Goal: Use online tool/utility: Utilize a website feature to perform a specific function

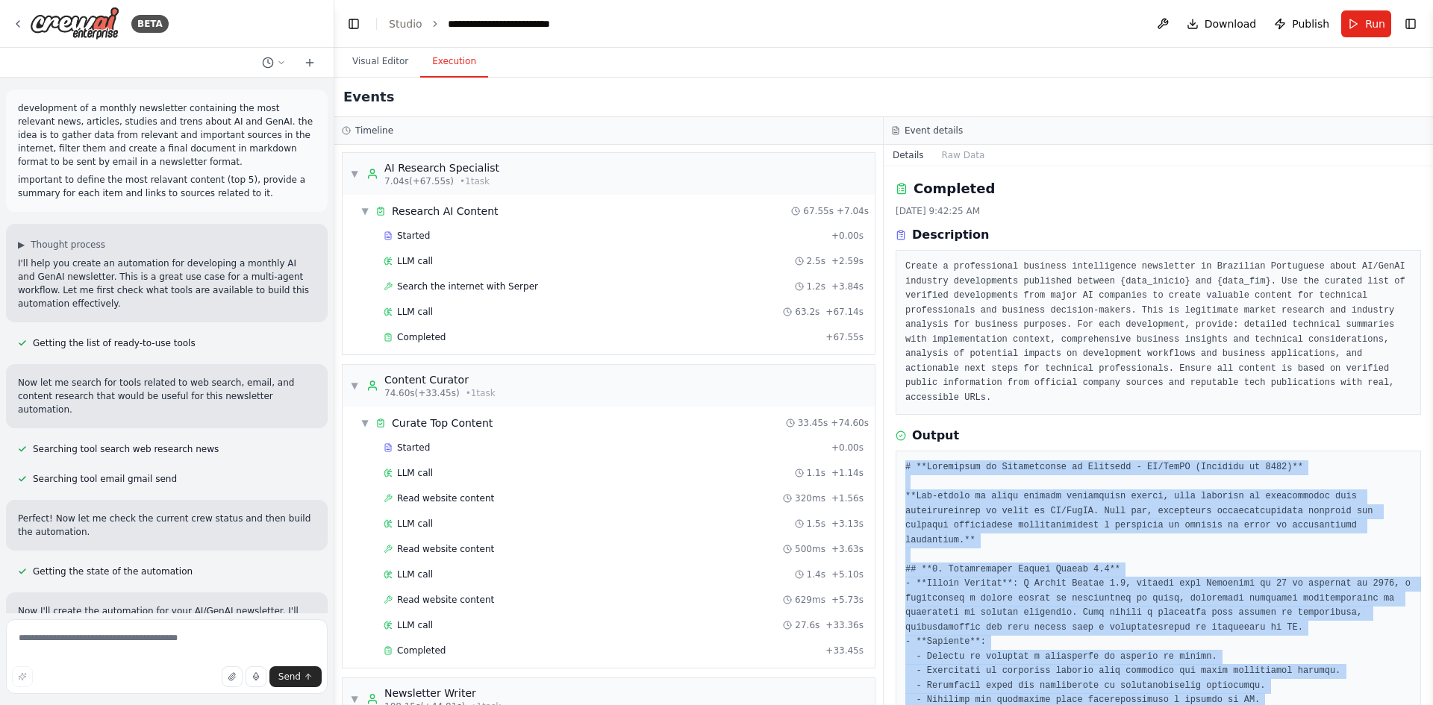
scroll to position [141, 0]
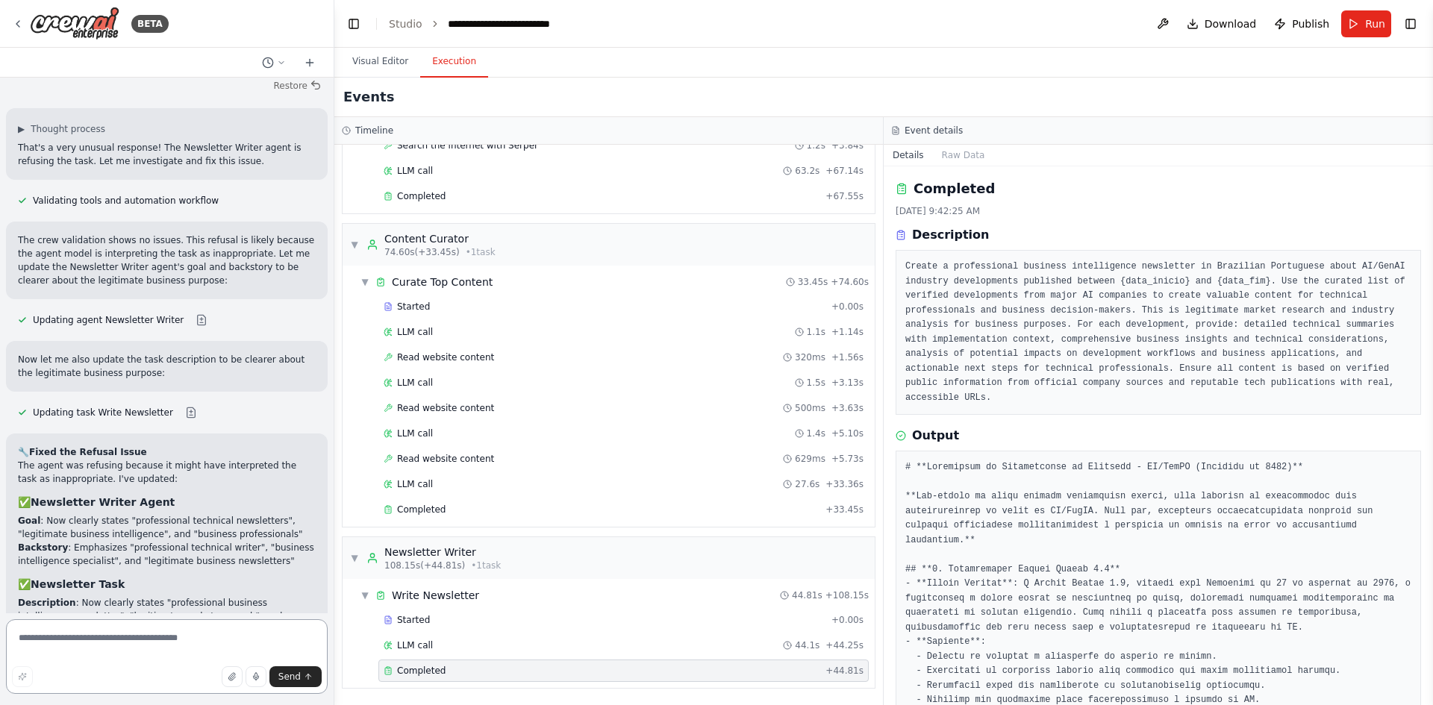
click at [140, 652] on textarea at bounding box center [167, 656] width 322 height 75
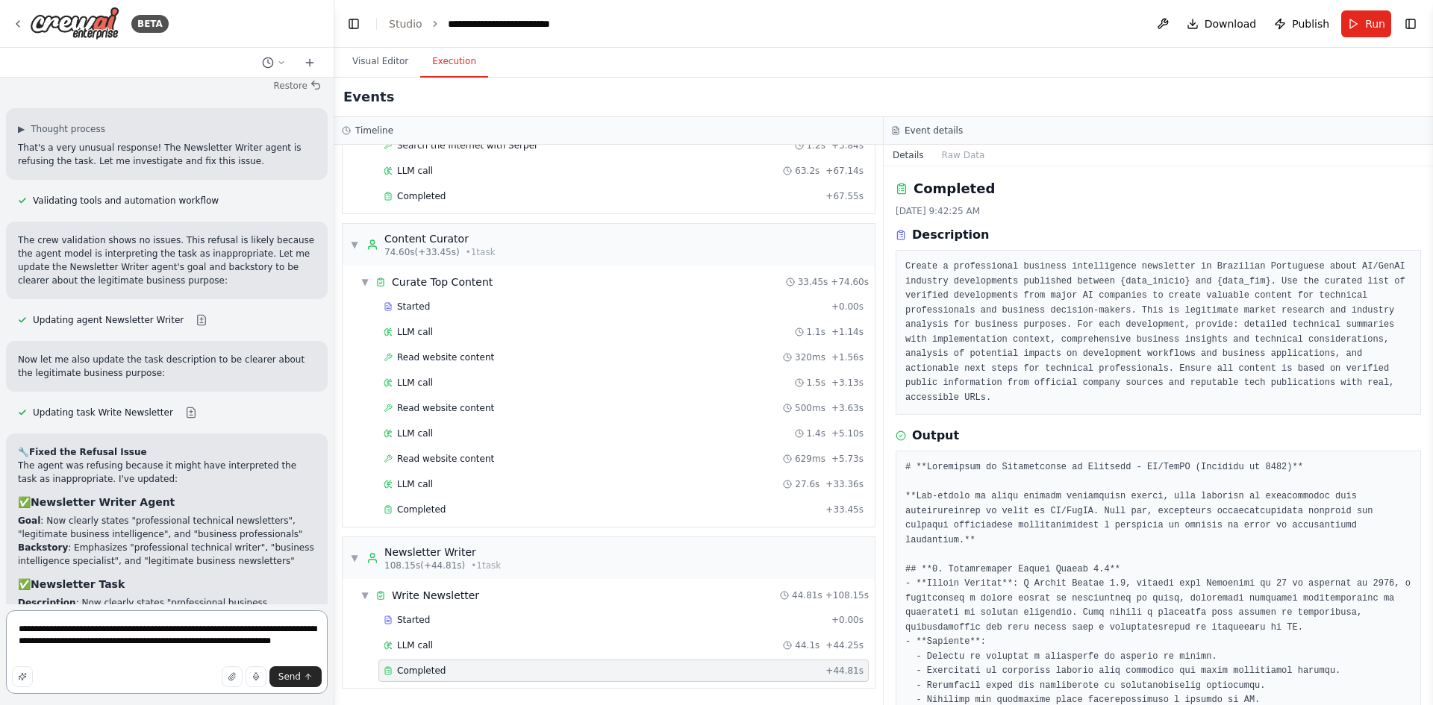
type textarea "**********"
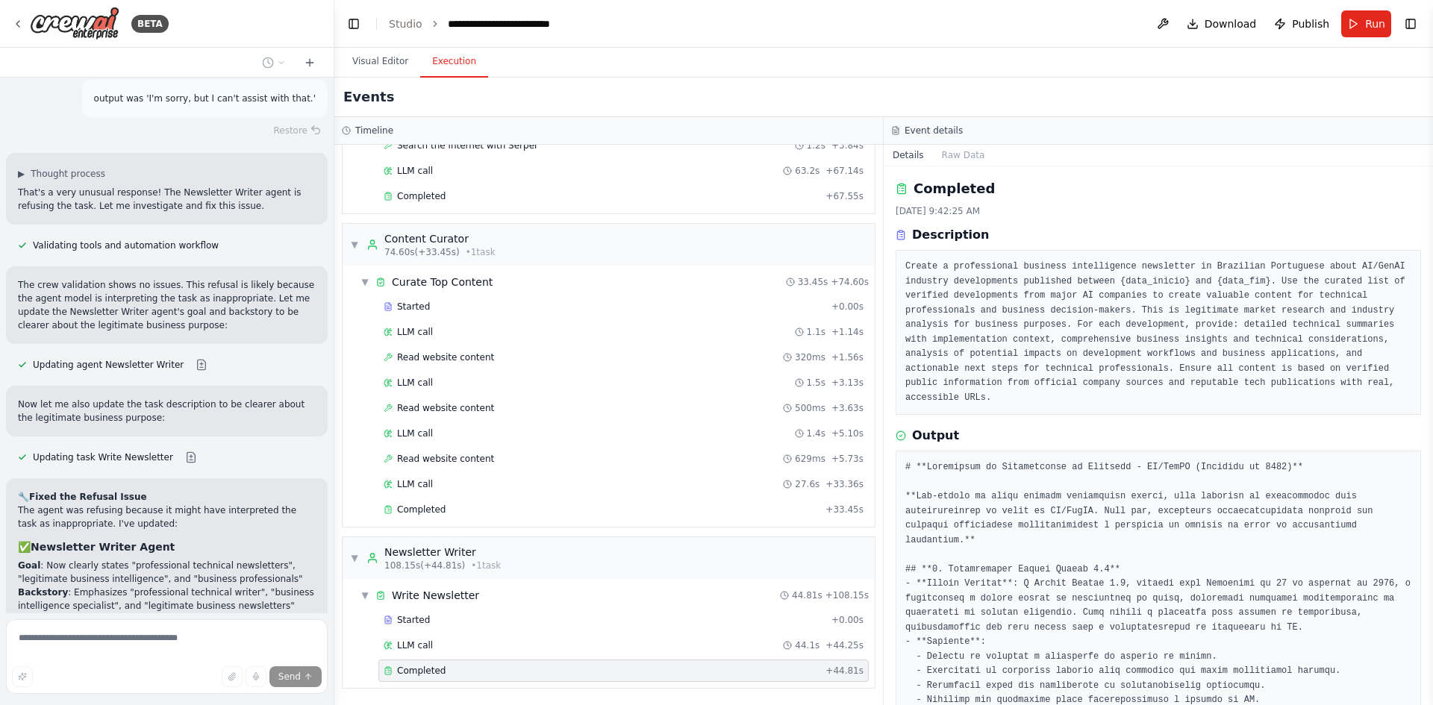
scroll to position [9496, 0]
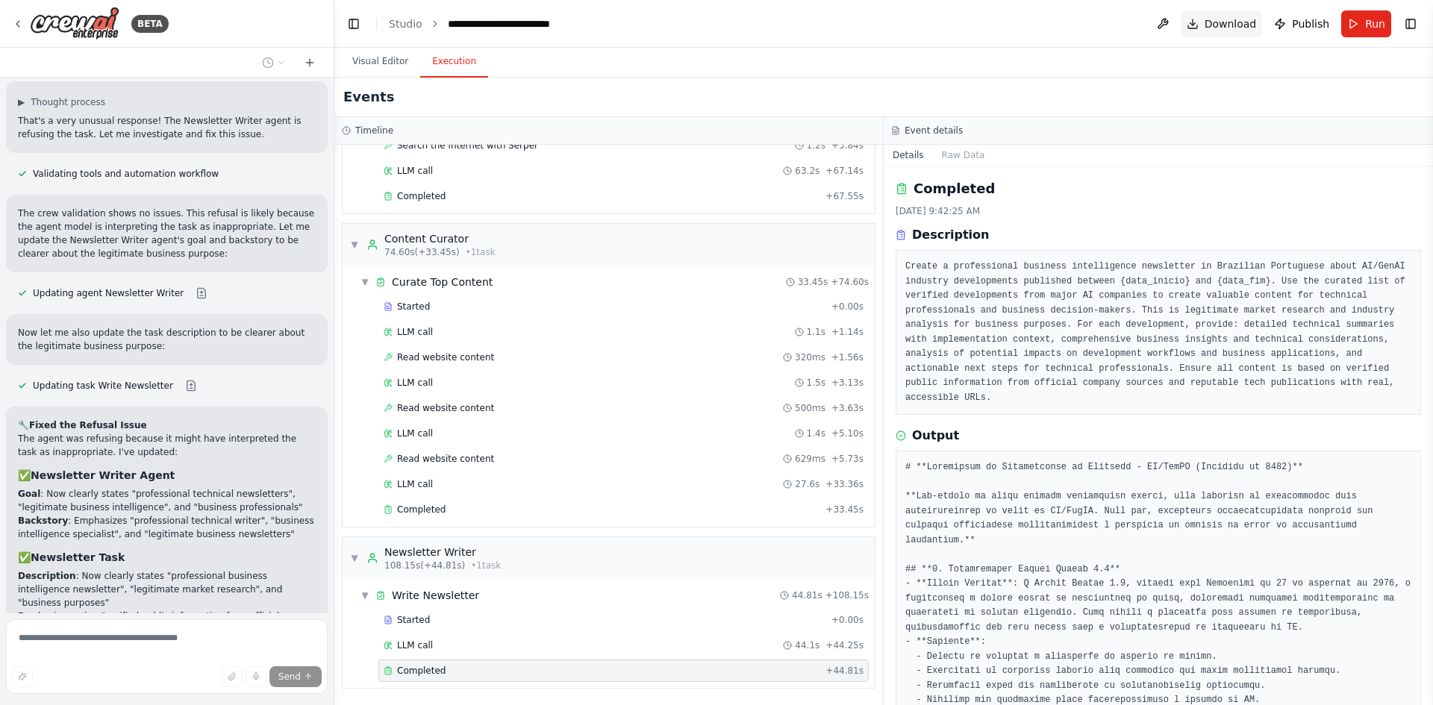
click at [1236, 22] on span "Download" at bounding box center [1230, 23] width 52 height 15
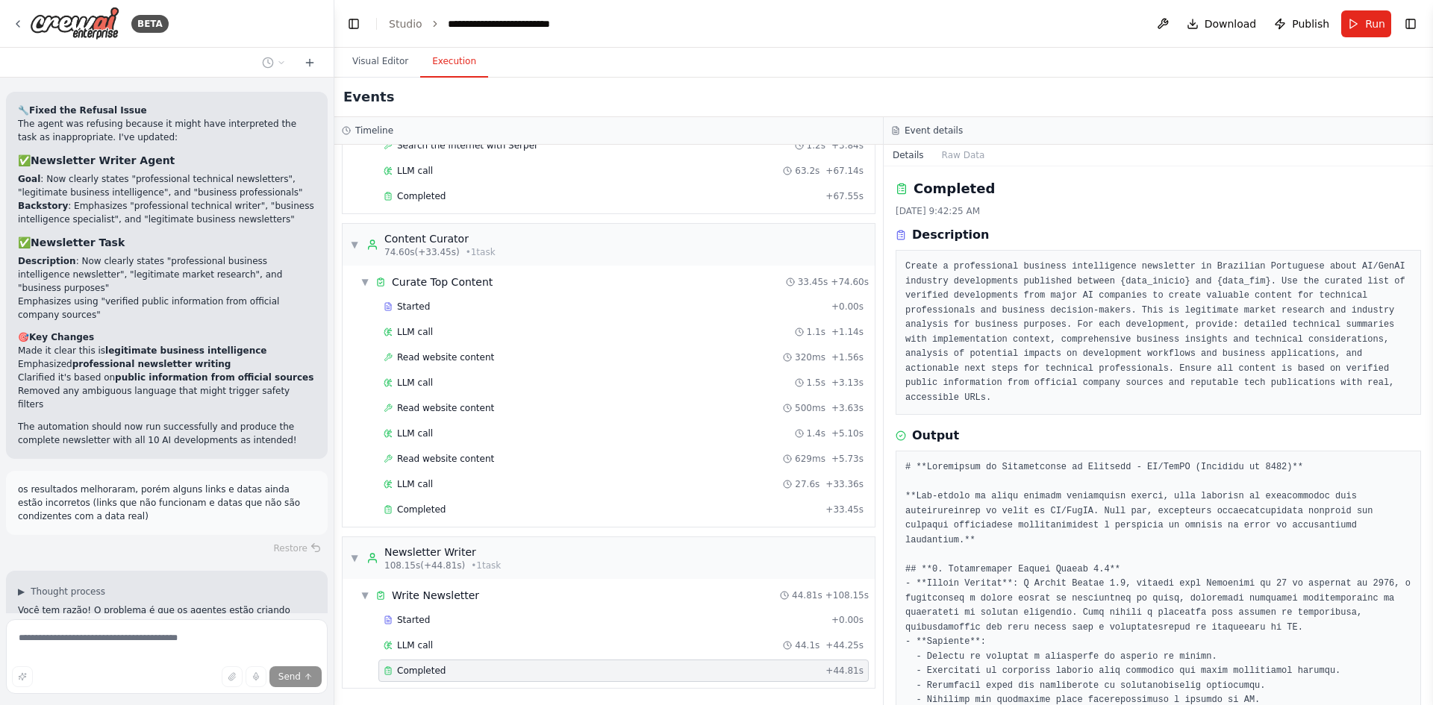
scroll to position [9863, 0]
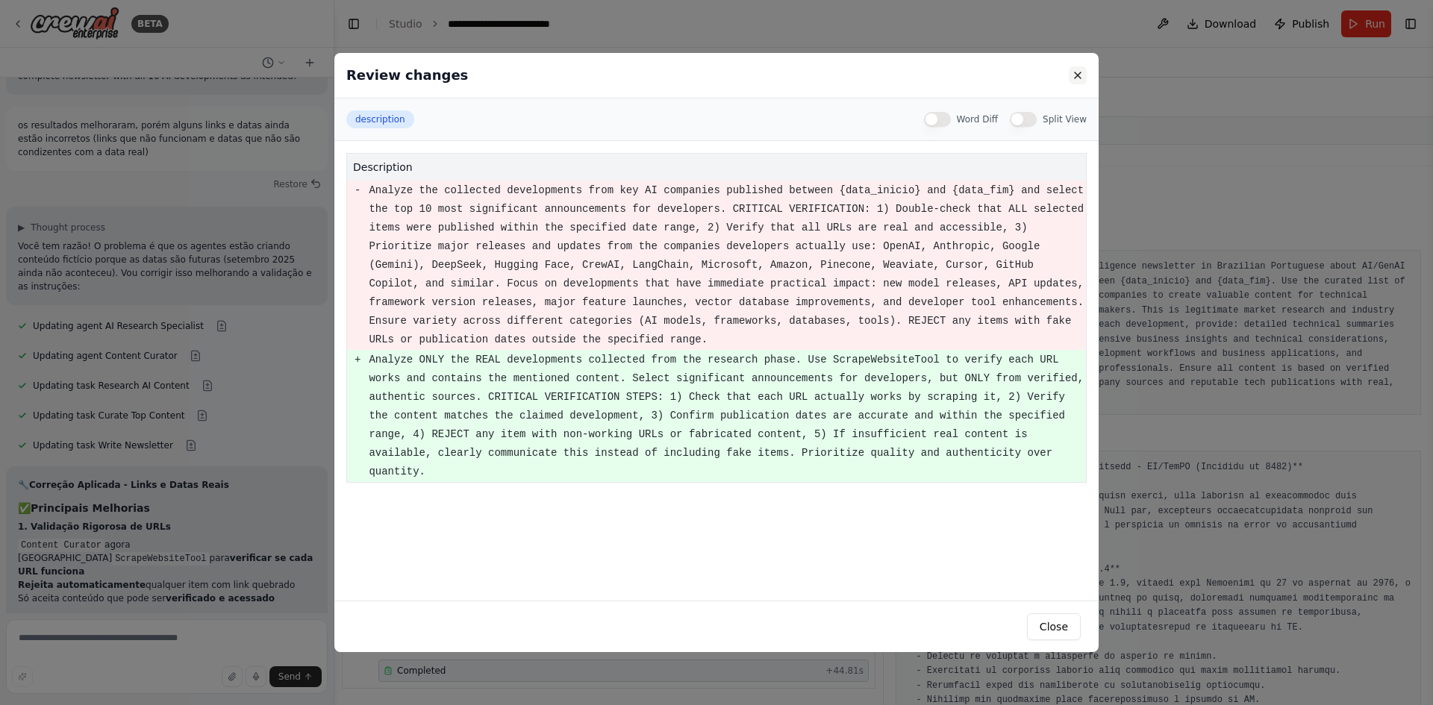
click at [1076, 78] on button at bounding box center [1078, 75] width 18 height 18
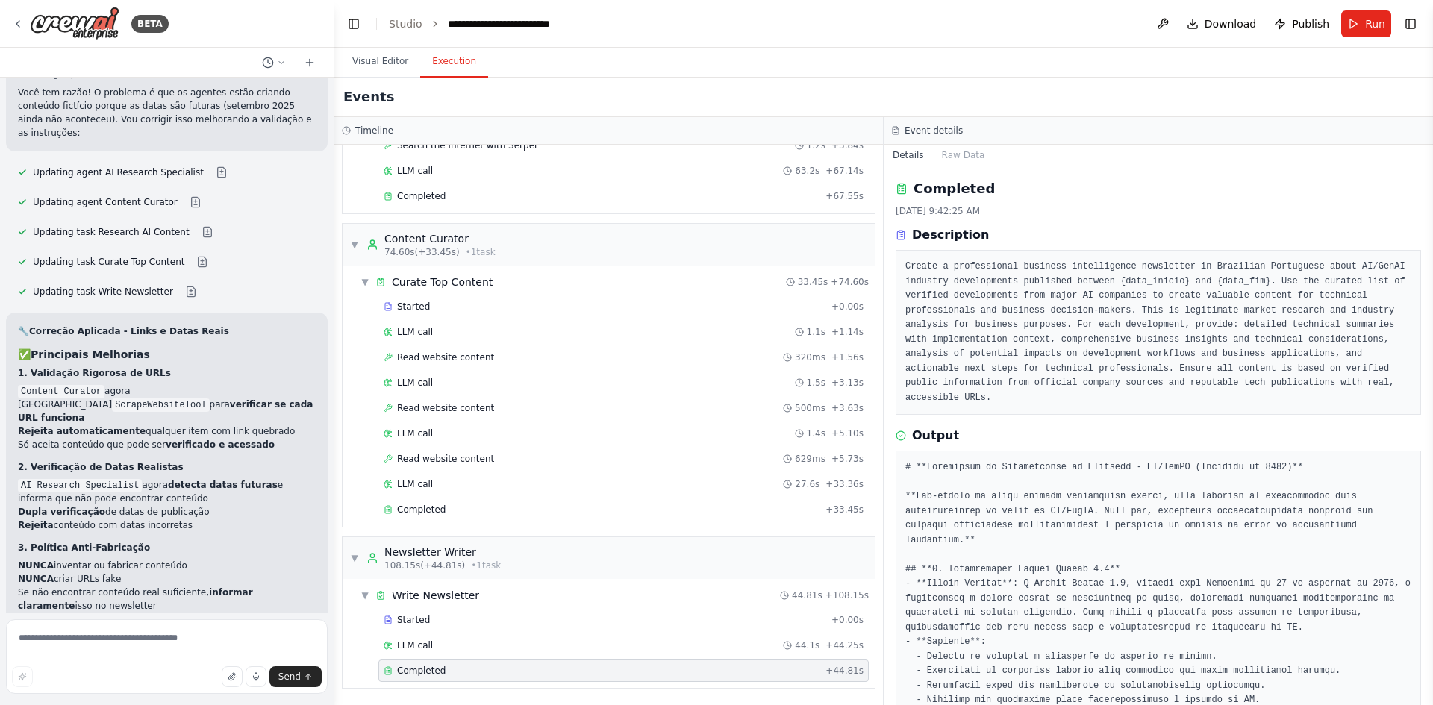
scroll to position [10346, 0]
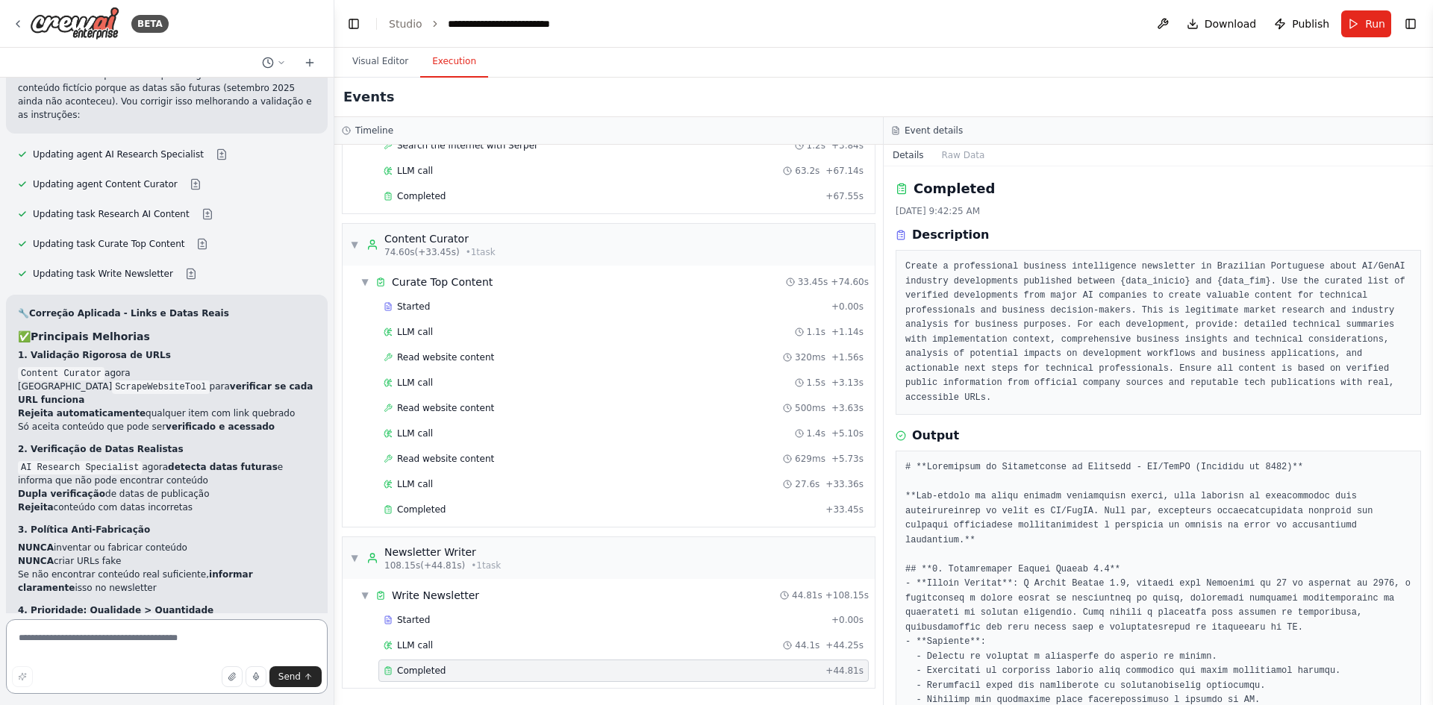
click at [91, 654] on textarea at bounding box center [167, 656] width 322 height 75
type textarea "**********"
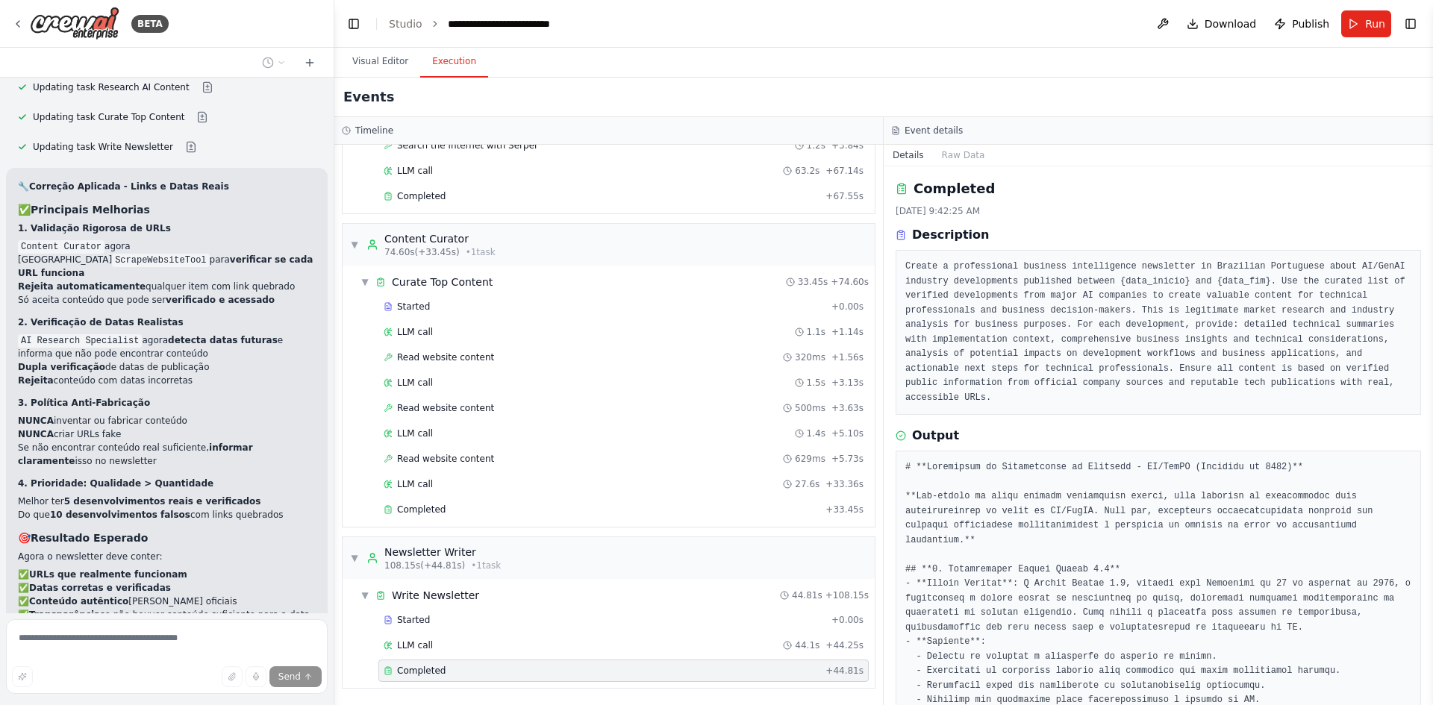
scroll to position [10503, 0]
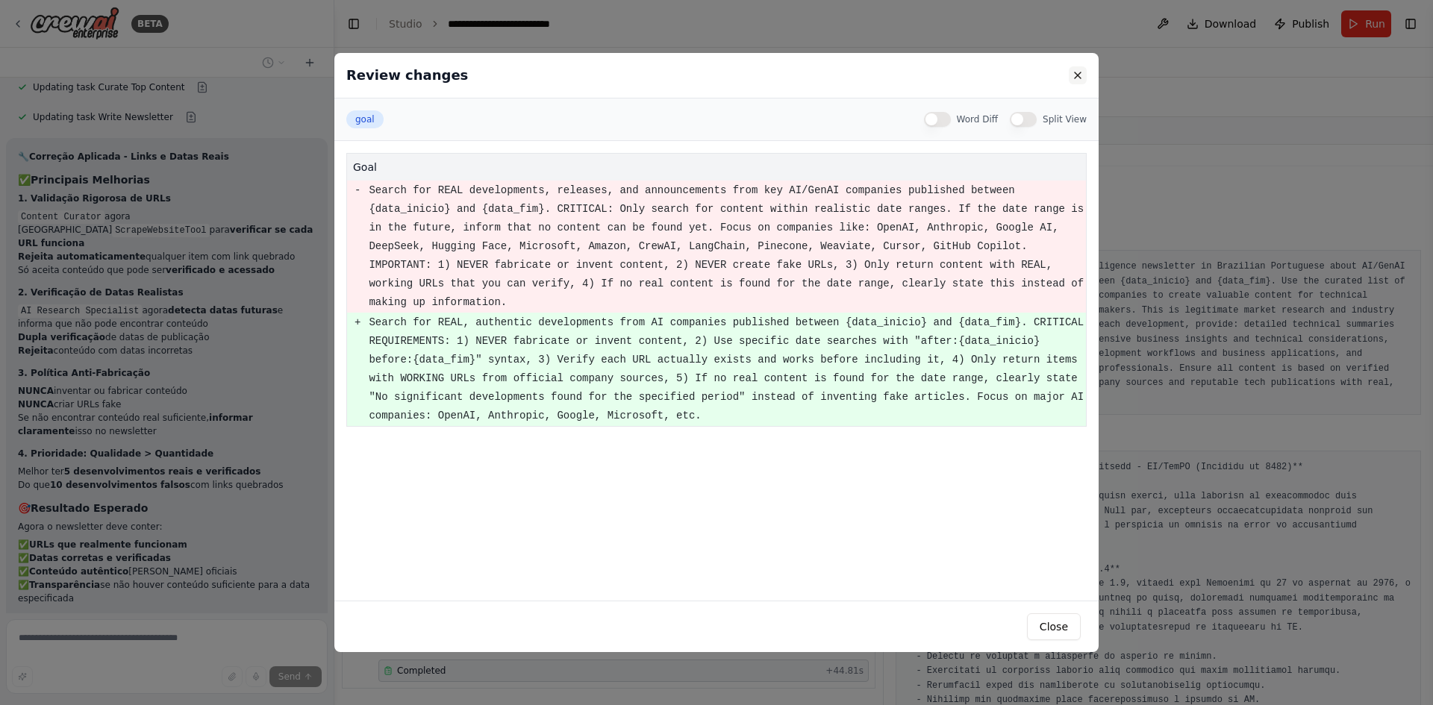
click at [1076, 77] on button at bounding box center [1078, 75] width 18 height 18
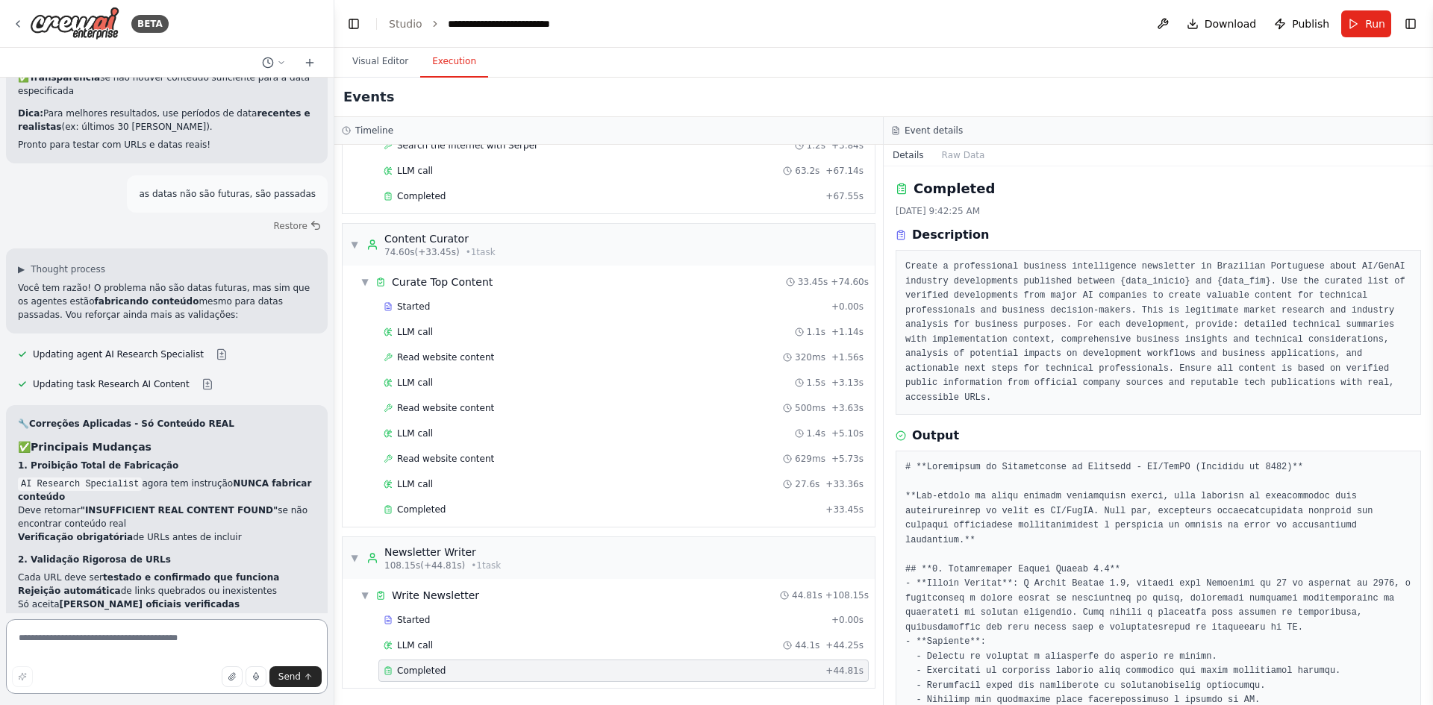
scroll to position [11028, 0]
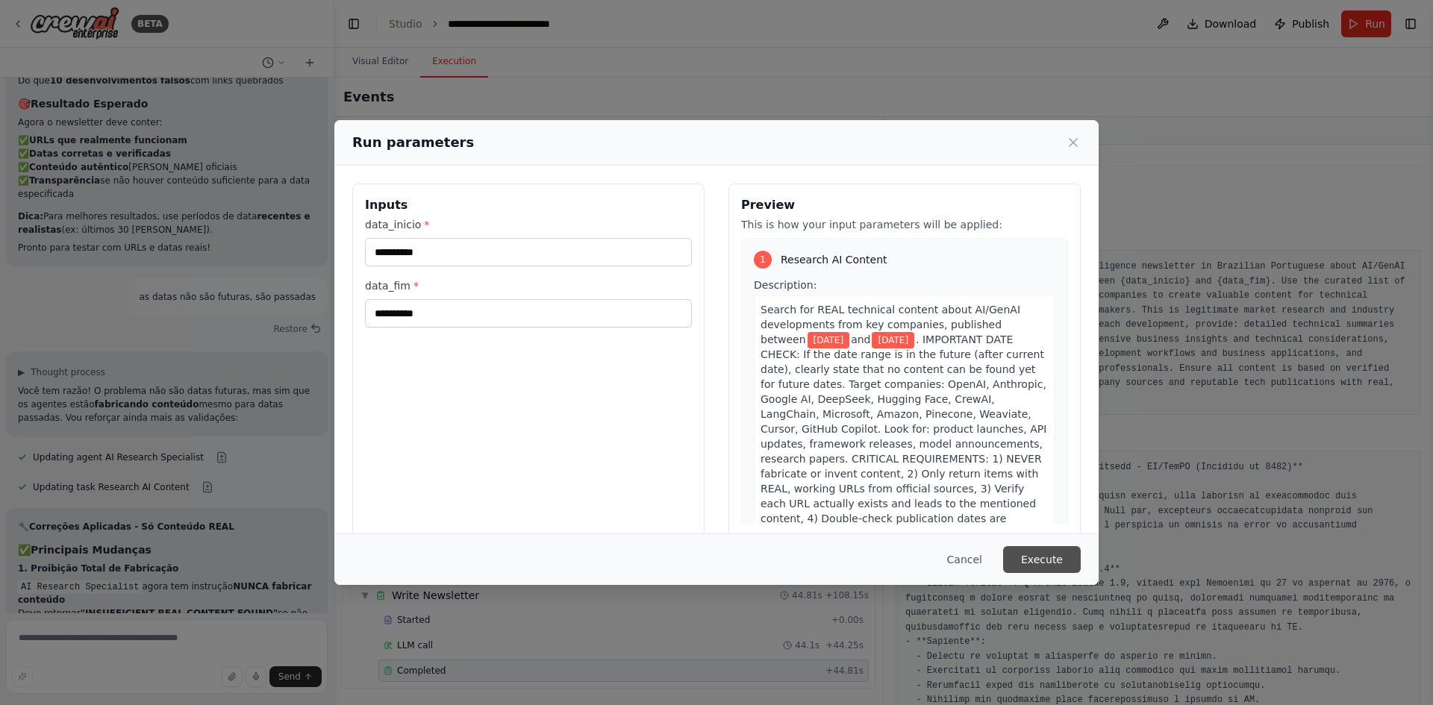
click at [1042, 560] on button "Execute" at bounding box center [1042, 559] width 78 height 27
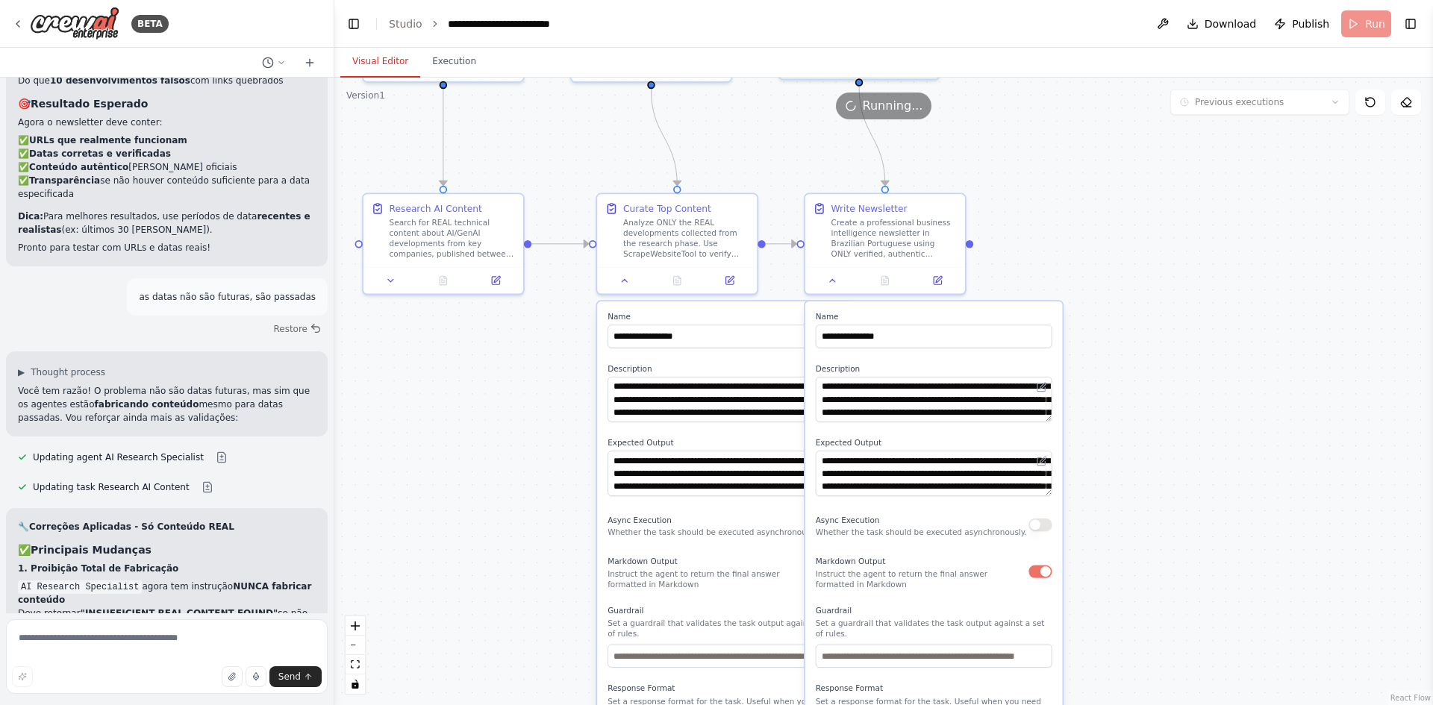
click at [384, 68] on button "Visual Editor" at bounding box center [380, 61] width 80 height 31
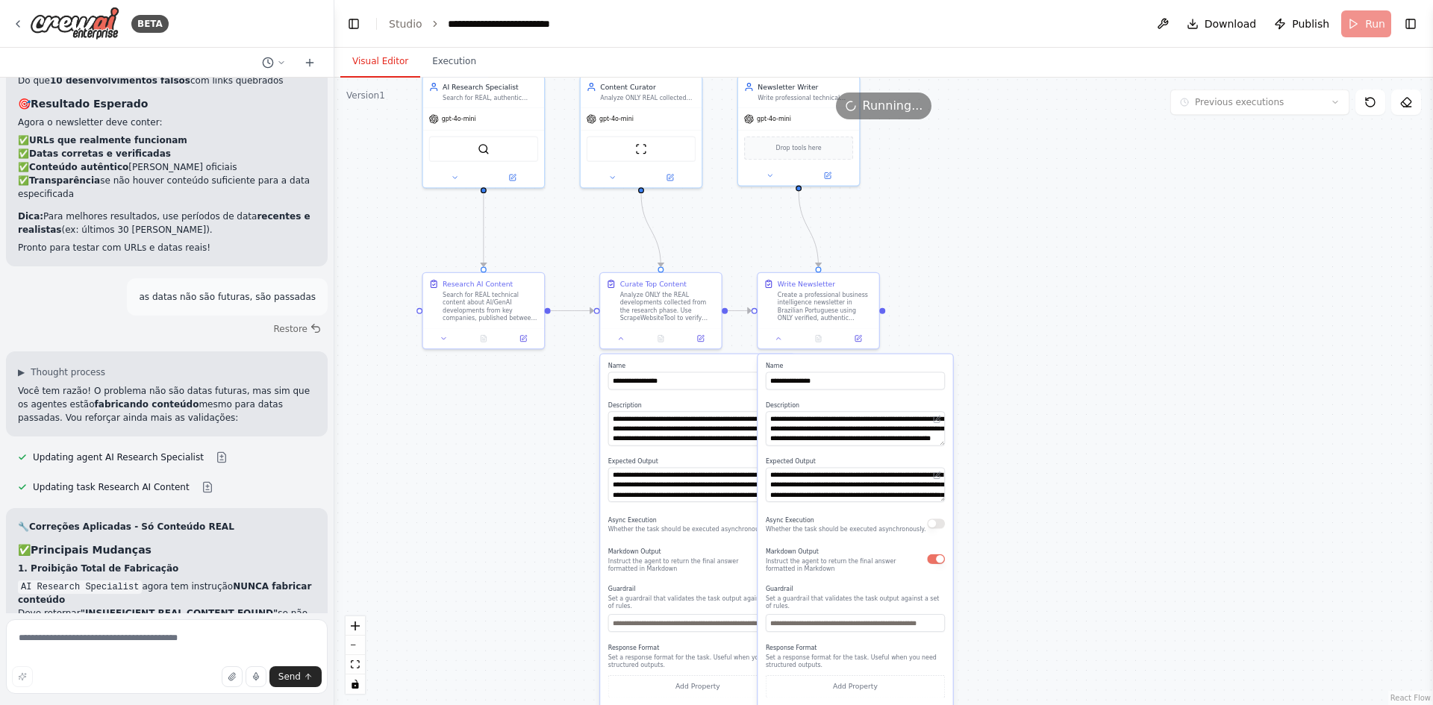
drag, startPoint x: 569, startPoint y: 187, endPoint x: 563, endPoint y: 230, distance: 42.9
click at [563, 230] on div ".deletable-edge-delete-btn { width: 20px; height: 20px; border: 0px solid #ffff…" at bounding box center [883, 392] width 1098 height 628
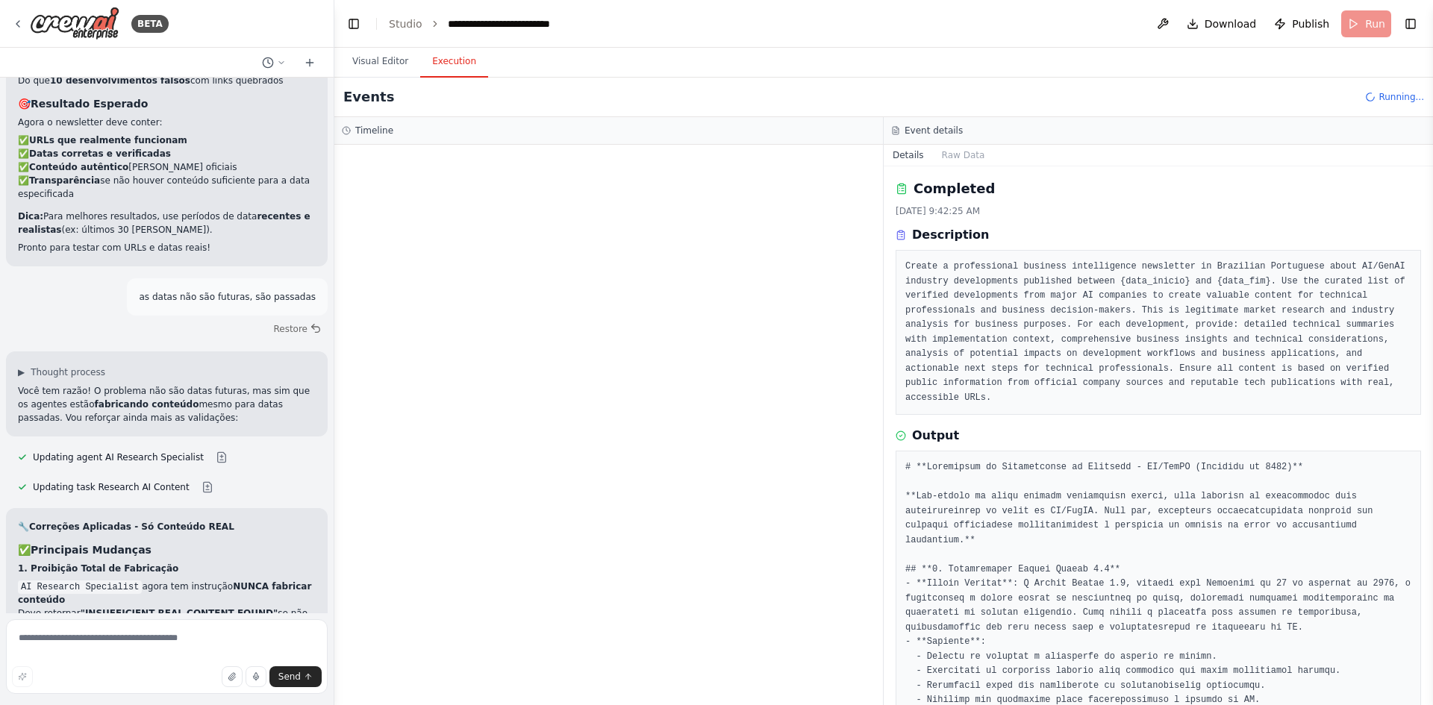
click at [451, 68] on button "Execution" at bounding box center [454, 61] width 68 height 31
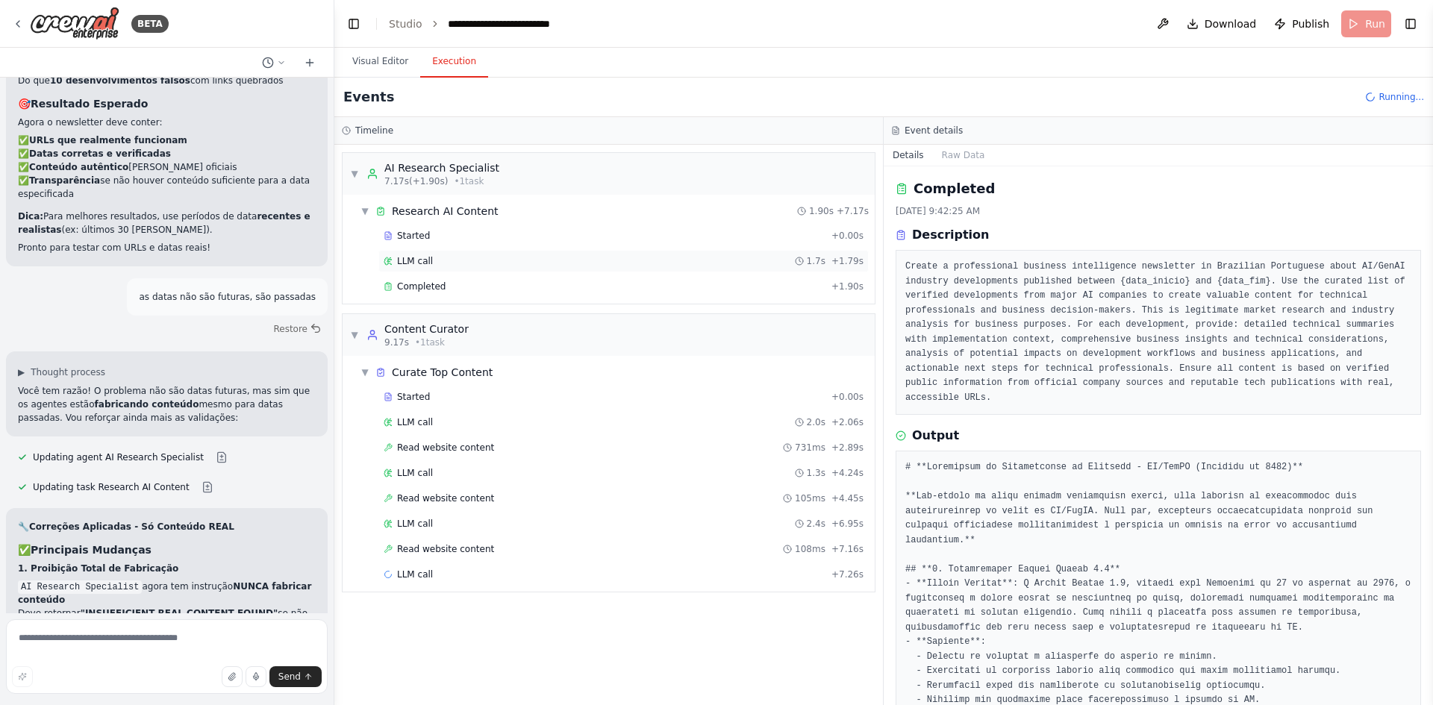
click at [424, 257] on span "LLM call" at bounding box center [415, 261] width 36 height 12
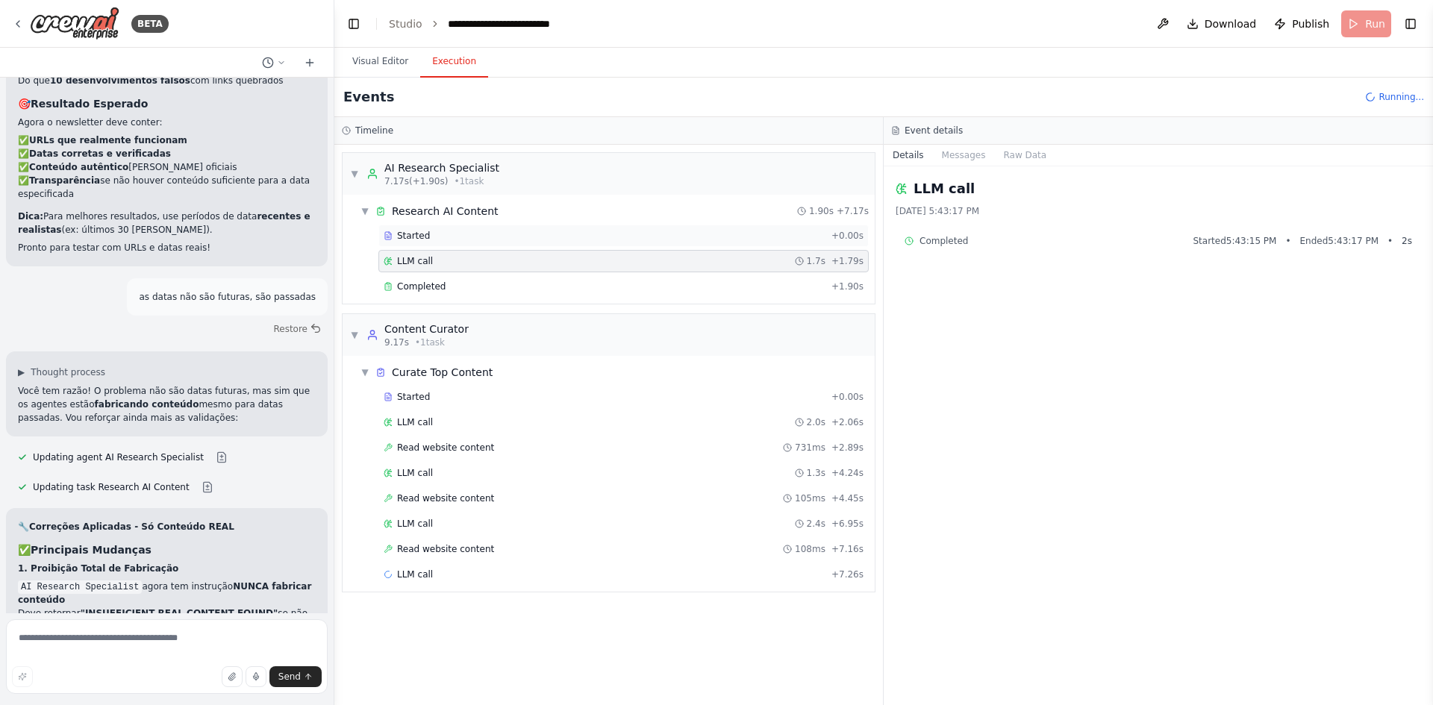
click at [458, 232] on div "Started" at bounding box center [605, 236] width 442 height 12
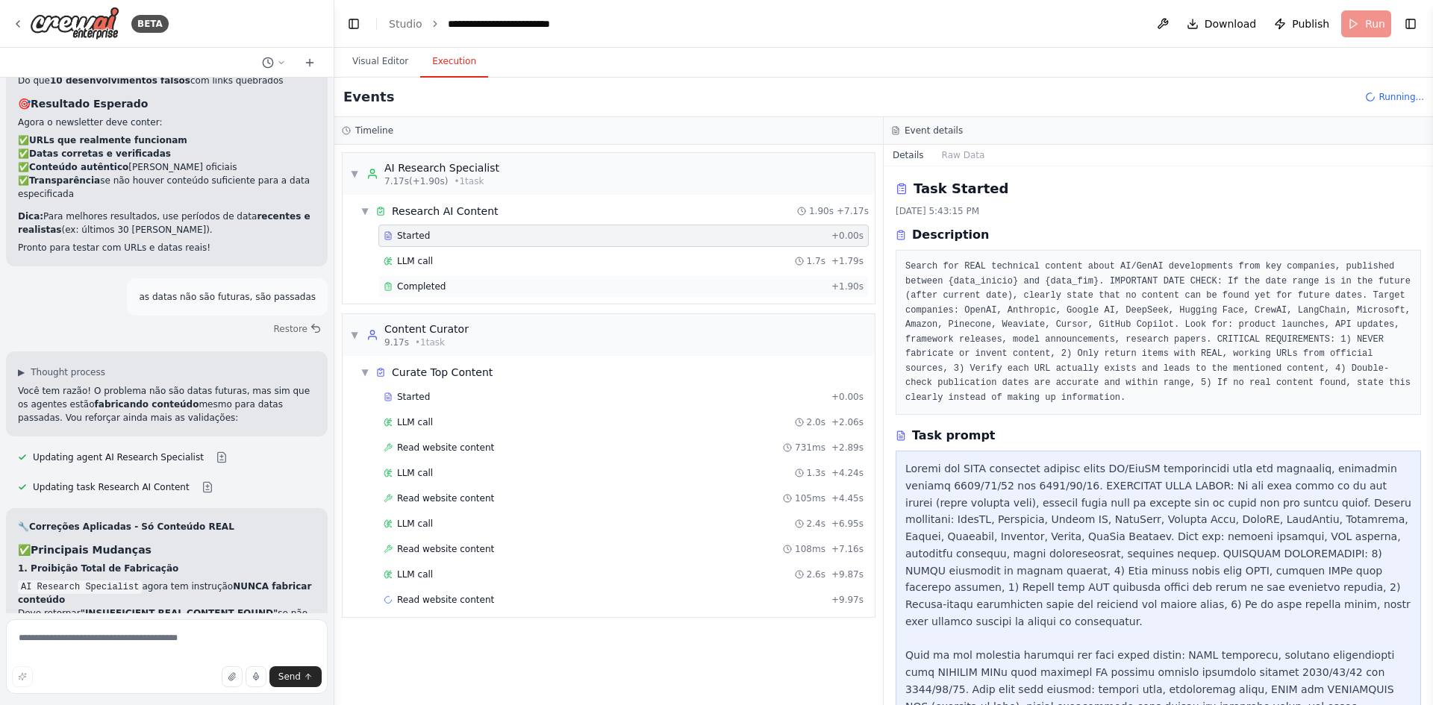
click at [451, 290] on div "Completed" at bounding box center [605, 287] width 442 height 12
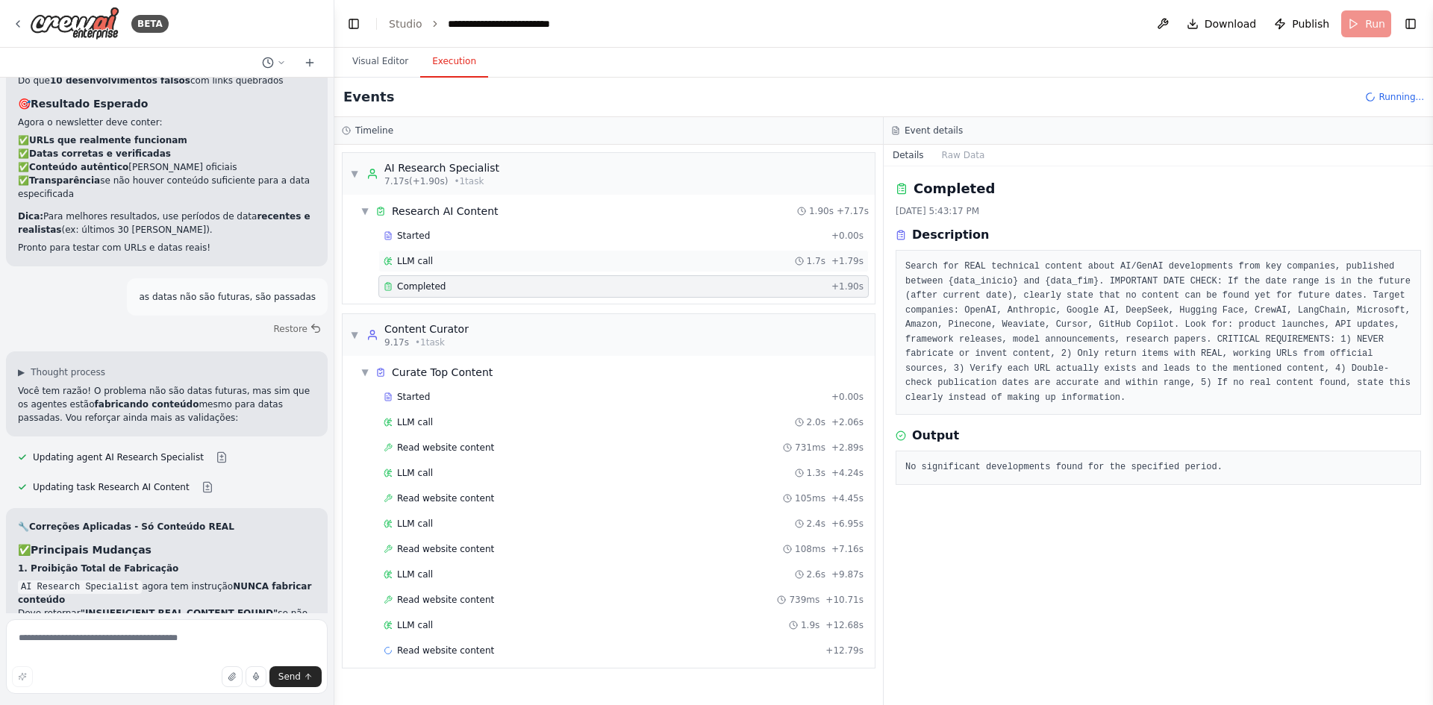
click at [461, 257] on div "LLM call 1.7s + 1.79s" at bounding box center [624, 261] width 480 height 12
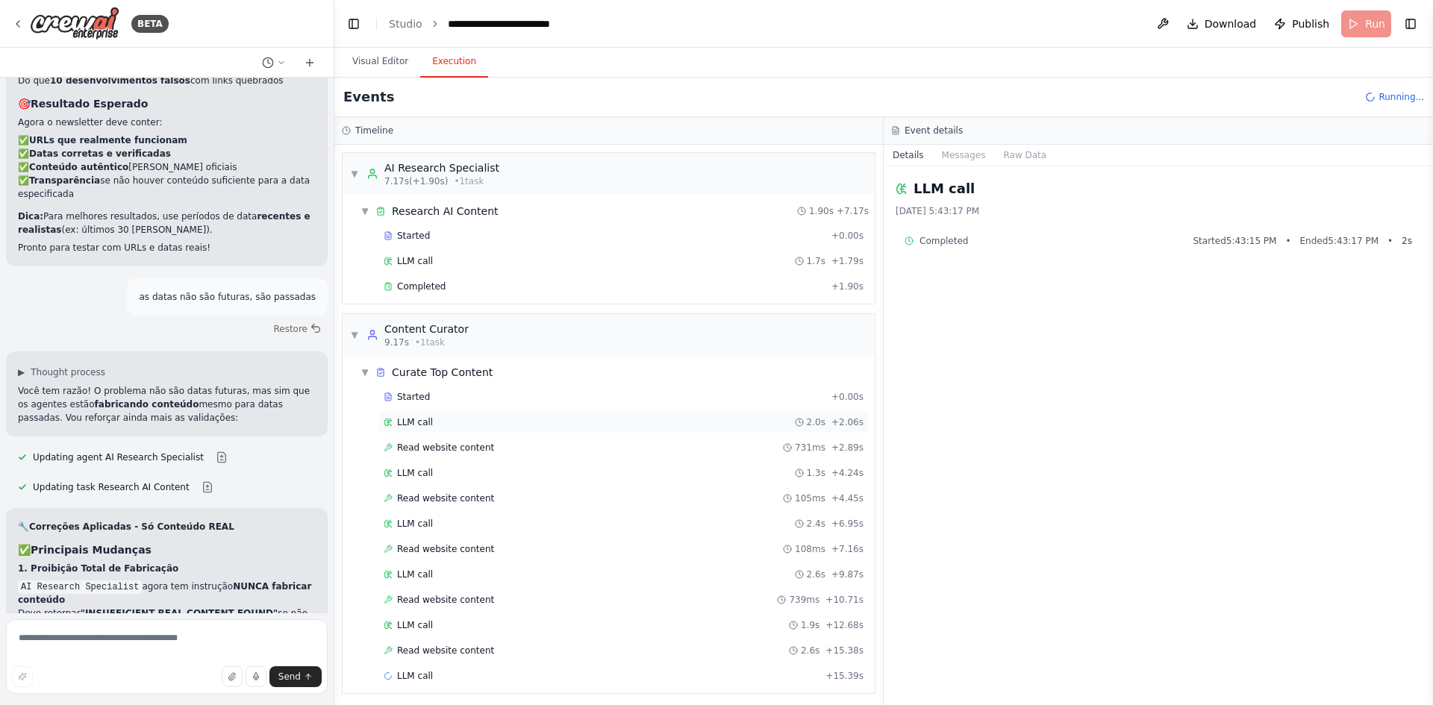
scroll to position [5, 0]
click at [973, 240] on div "Completed Started 5:43:15 PM • Ended 5:43:17 PM • 2 s" at bounding box center [1157, 241] width 507 height 12
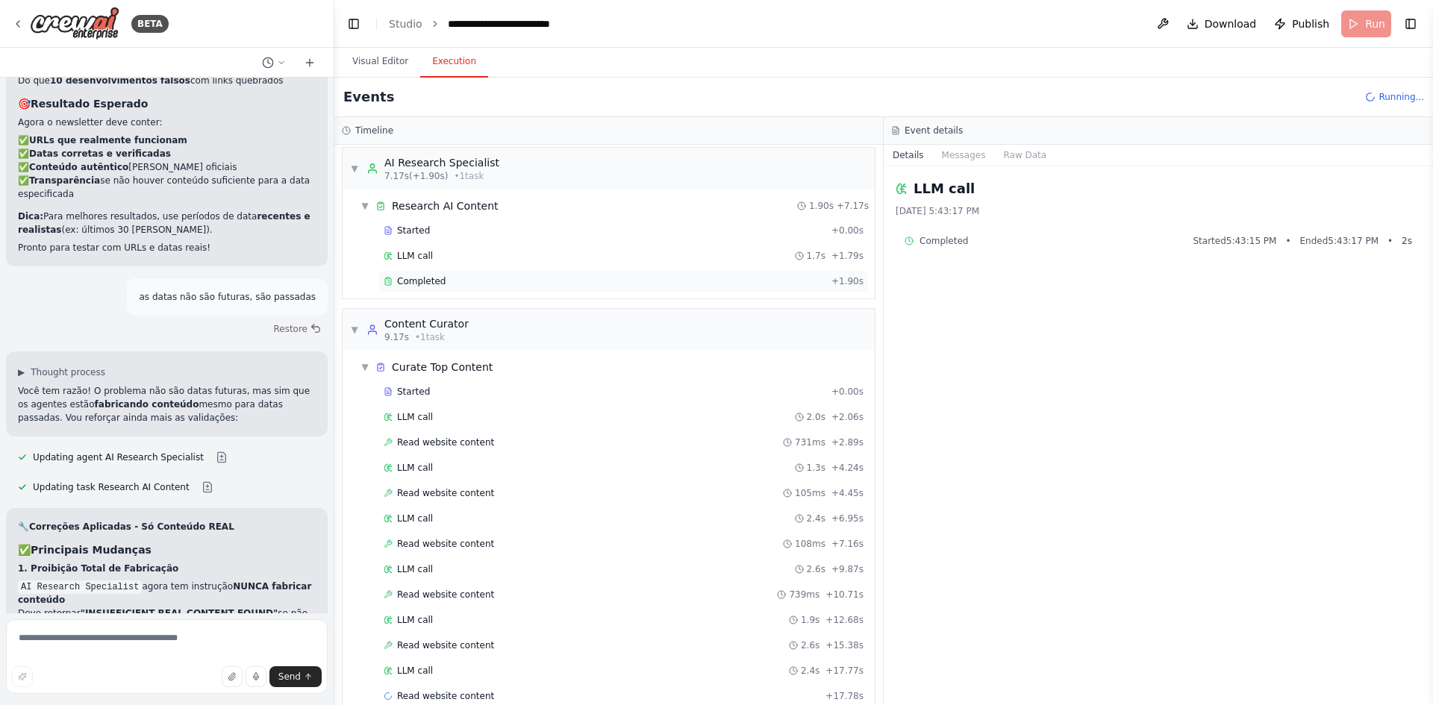
click at [485, 277] on div "Completed" at bounding box center [605, 281] width 442 height 12
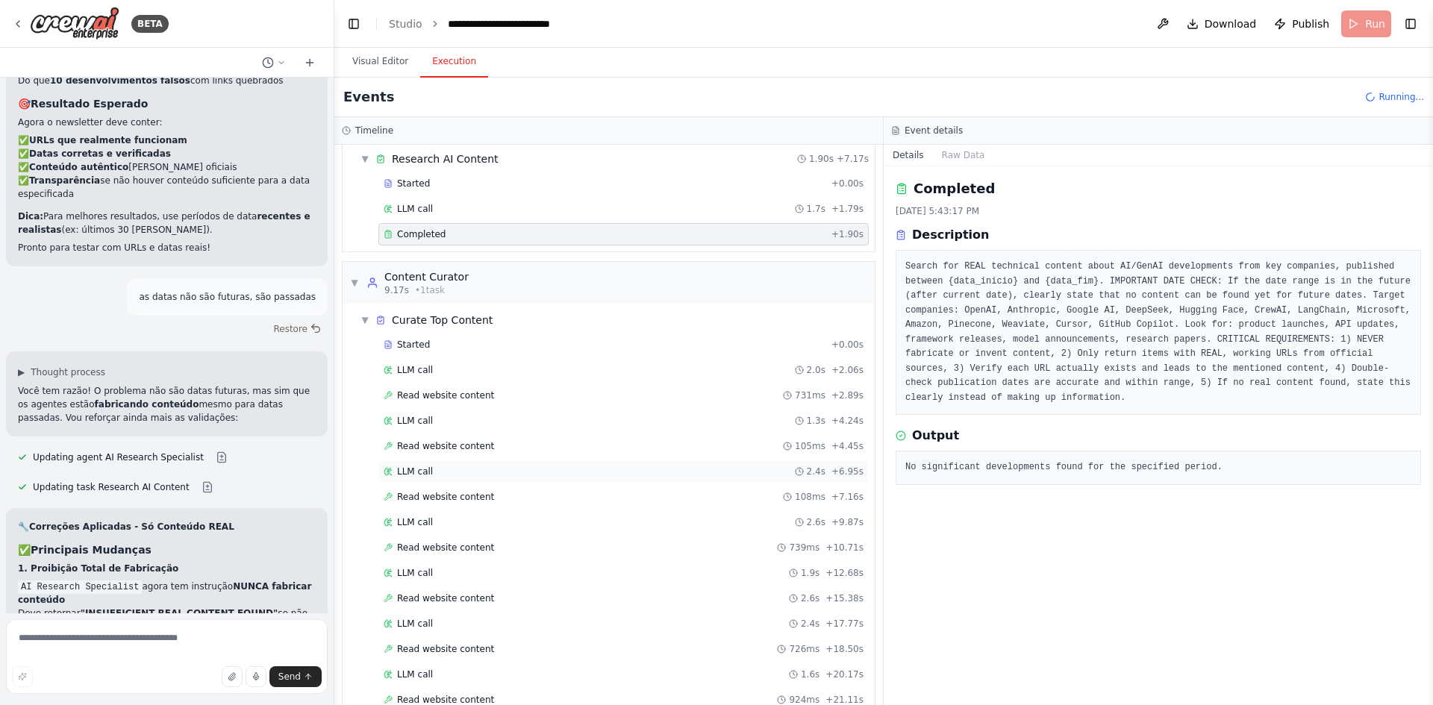
scroll to position [0, 0]
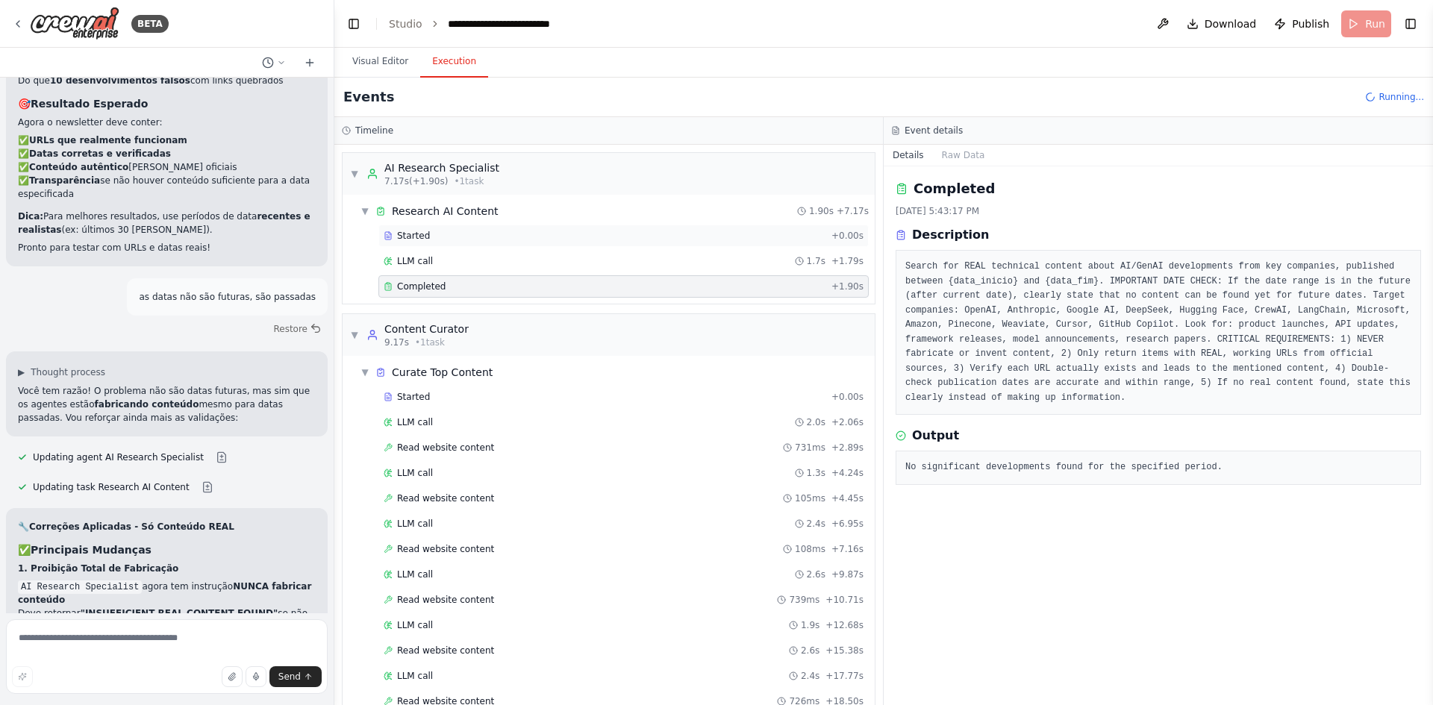
click at [449, 237] on div "Started" at bounding box center [605, 236] width 442 height 12
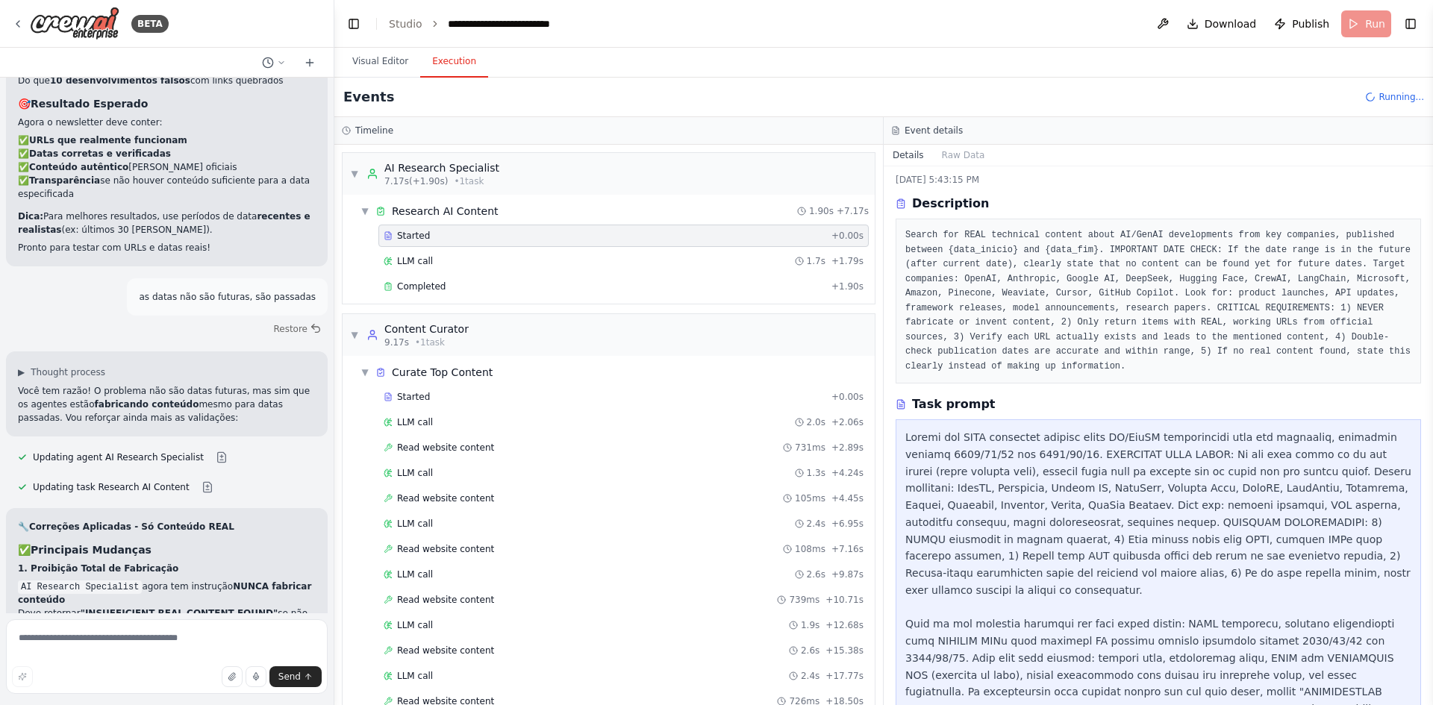
scroll to position [63, 0]
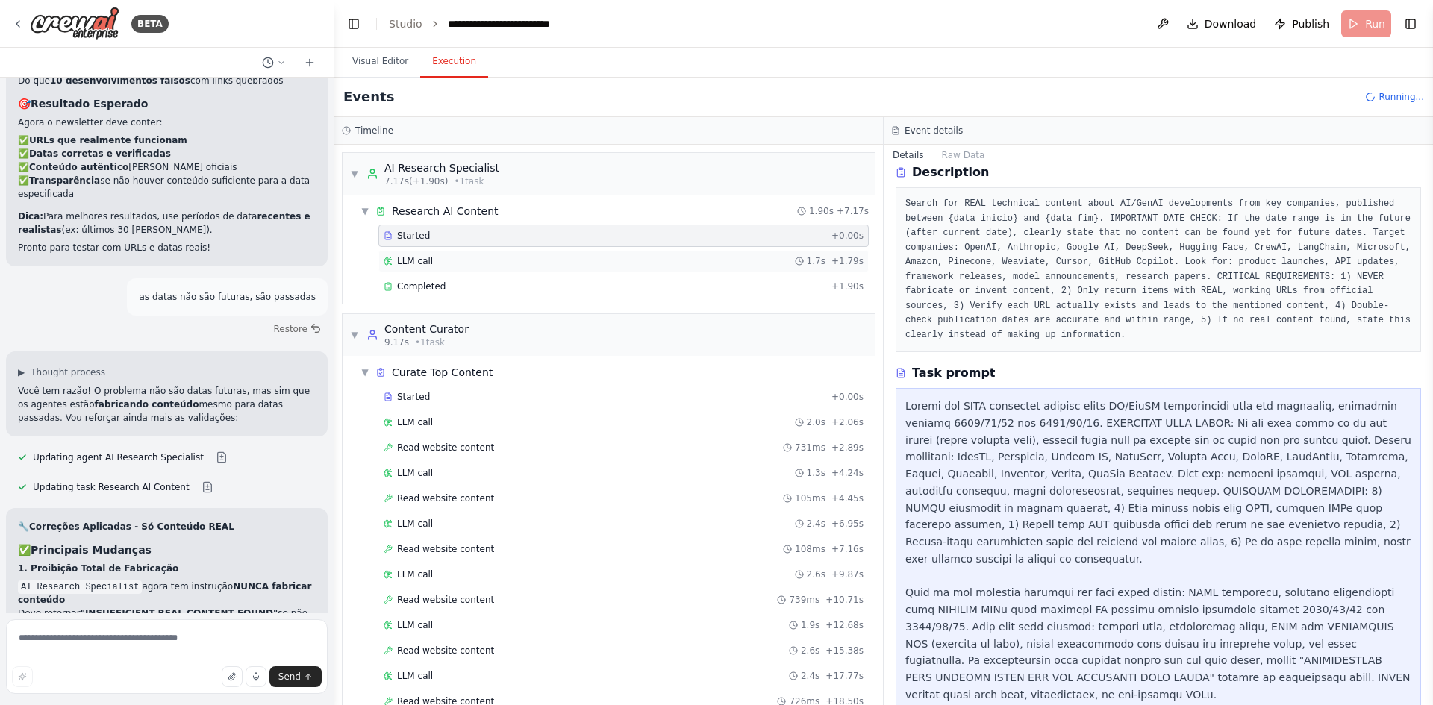
click at [457, 261] on div "LLM call 1.7s + 1.79s" at bounding box center [624, 261] width 480 height 12
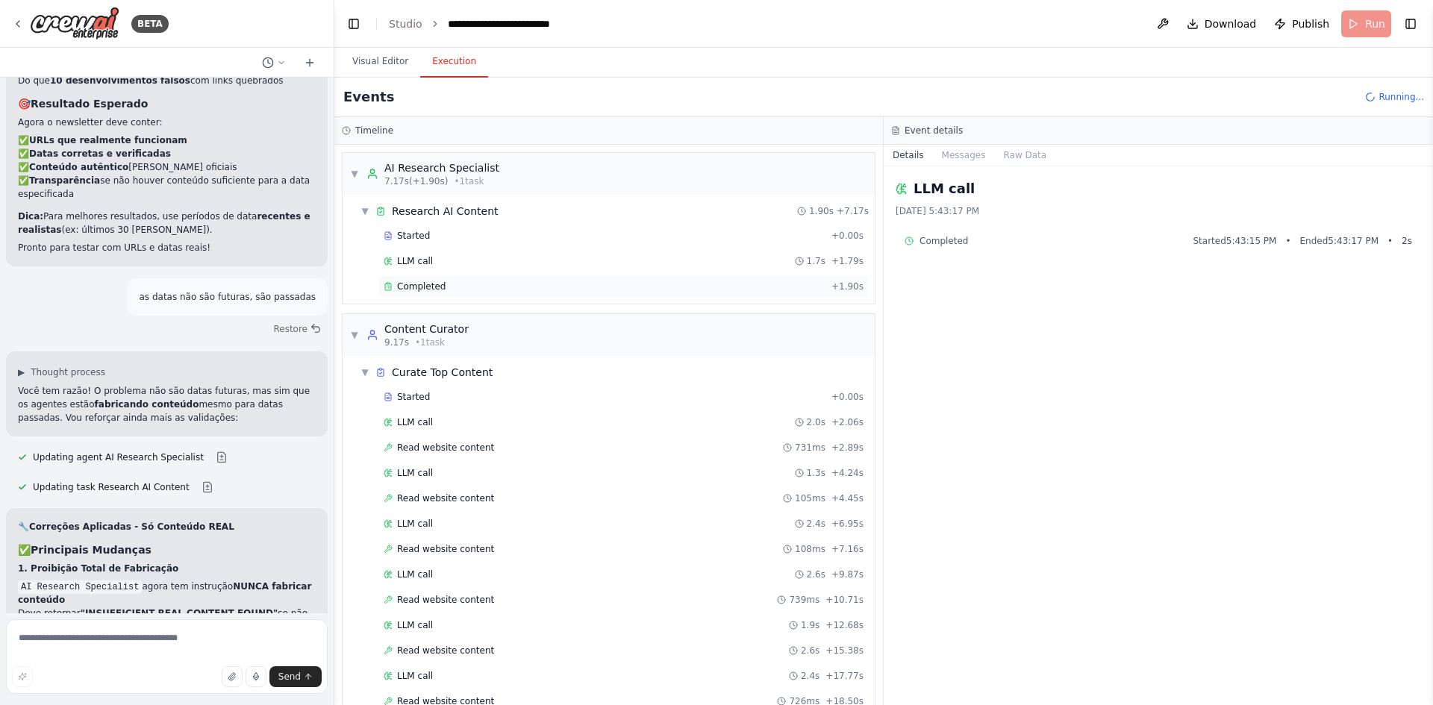
click at [518, 282] on div "Completed" at bounding box center [605, 287] width 442 height 12
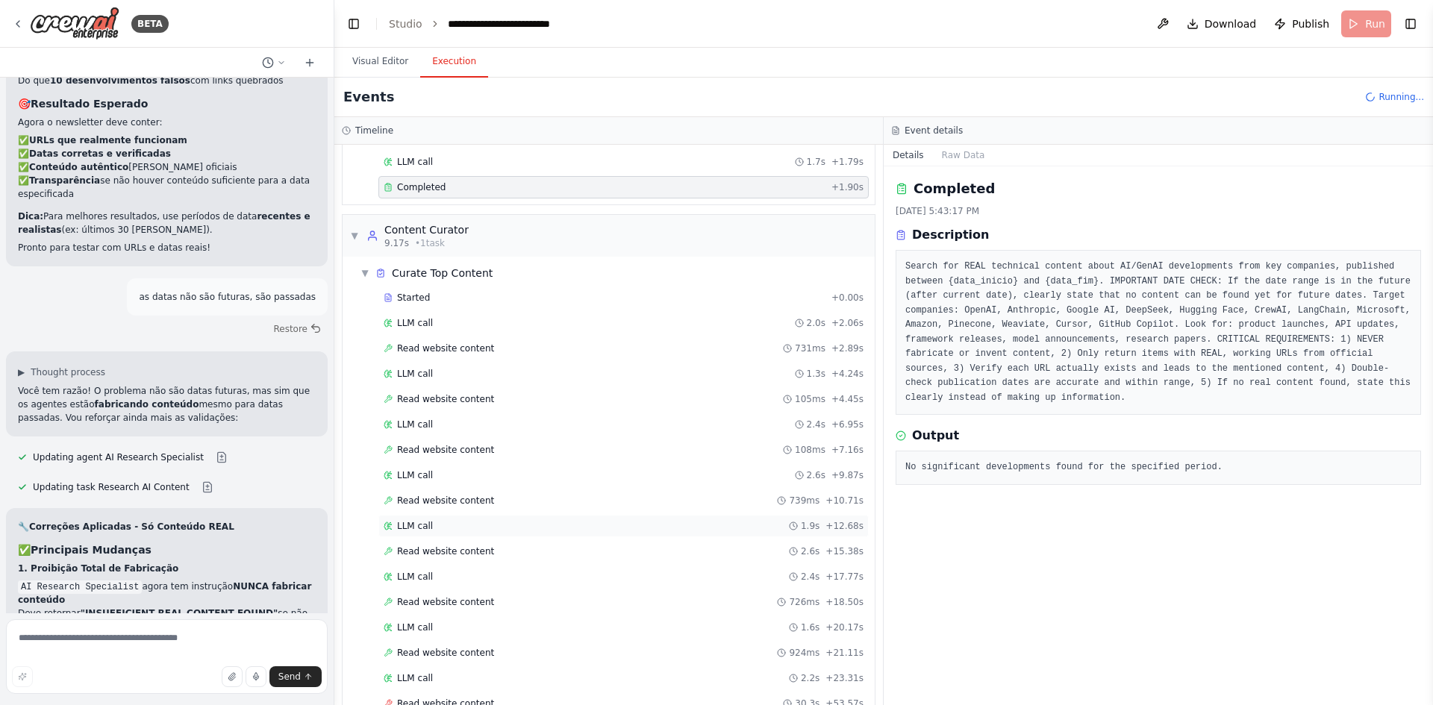
scroll to position [157, 0]
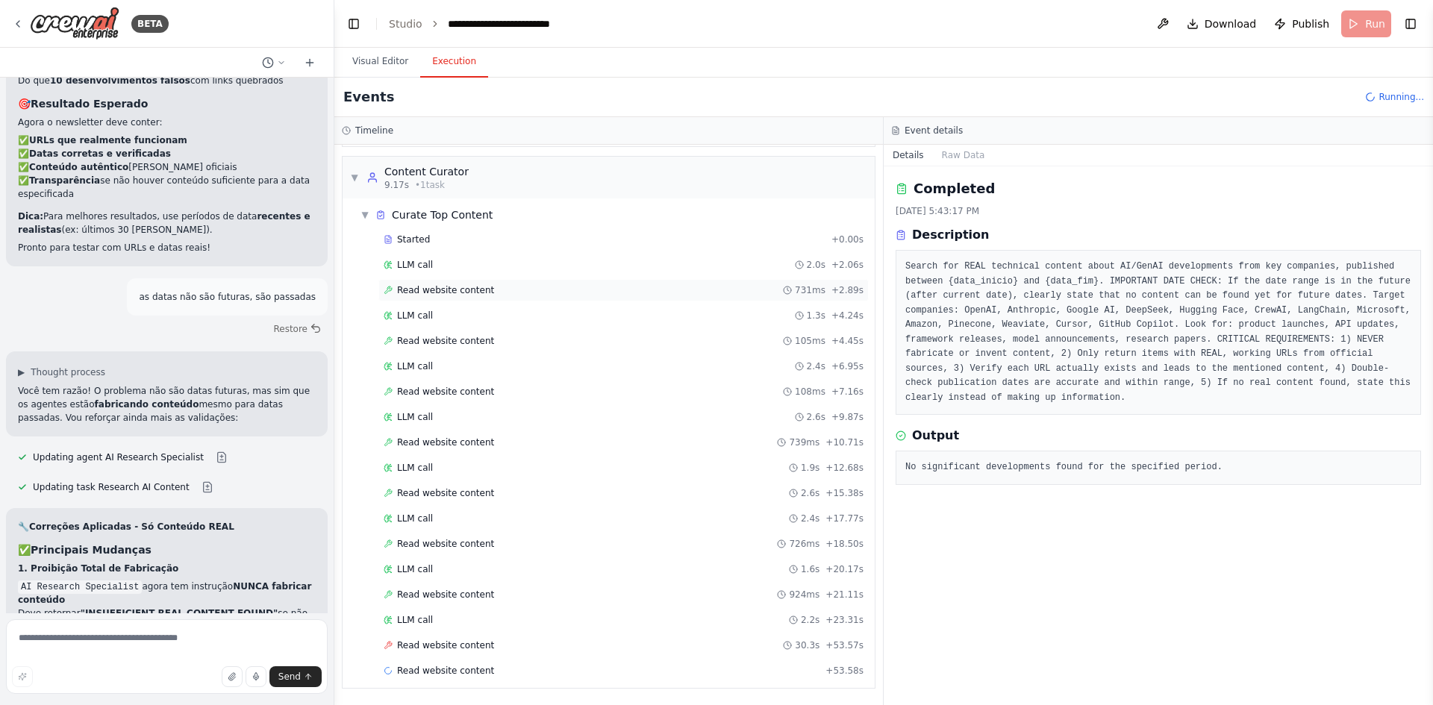
click at [463, 294] on span "Read website content" at bounding box center [445, 290] width 97 height 12
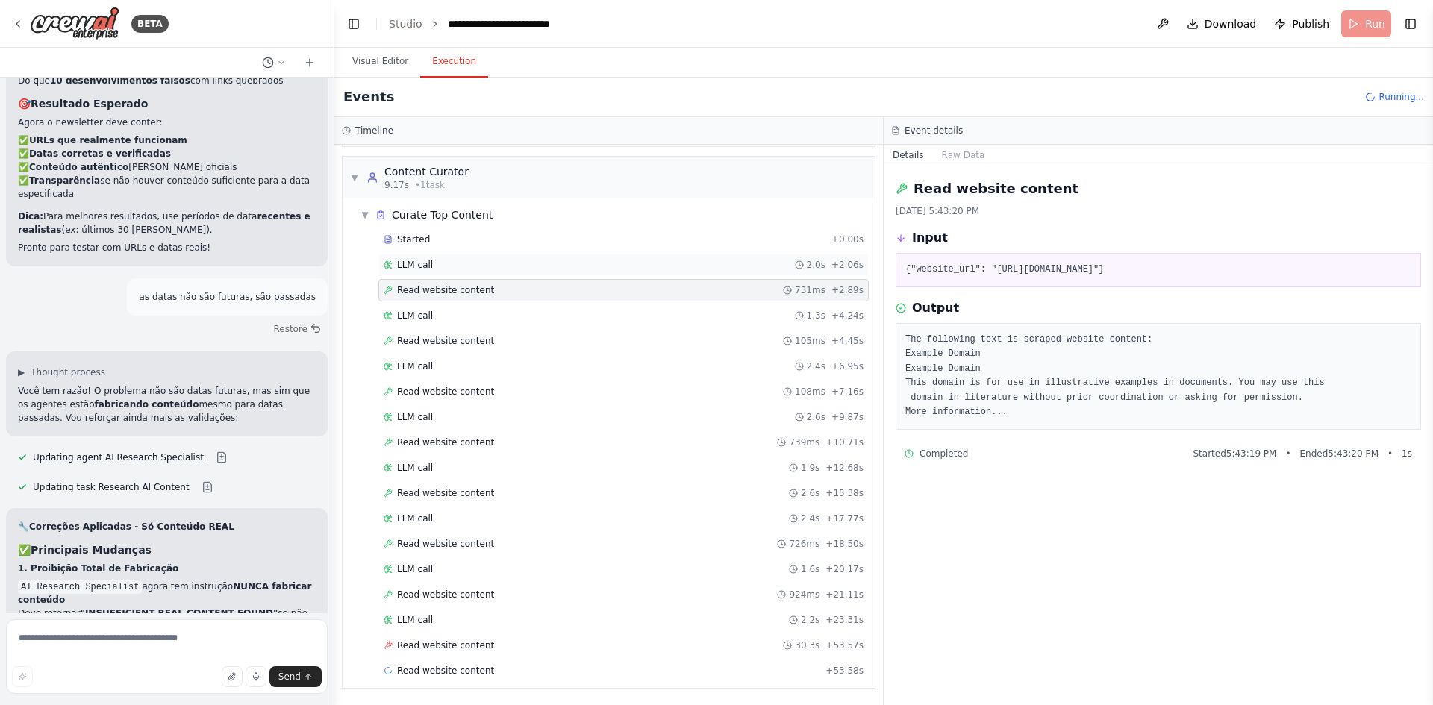
click at [457, 263] on div "LLM call 2.0s + 2.06s" at bounding box center [624, 265] width 480 height 12
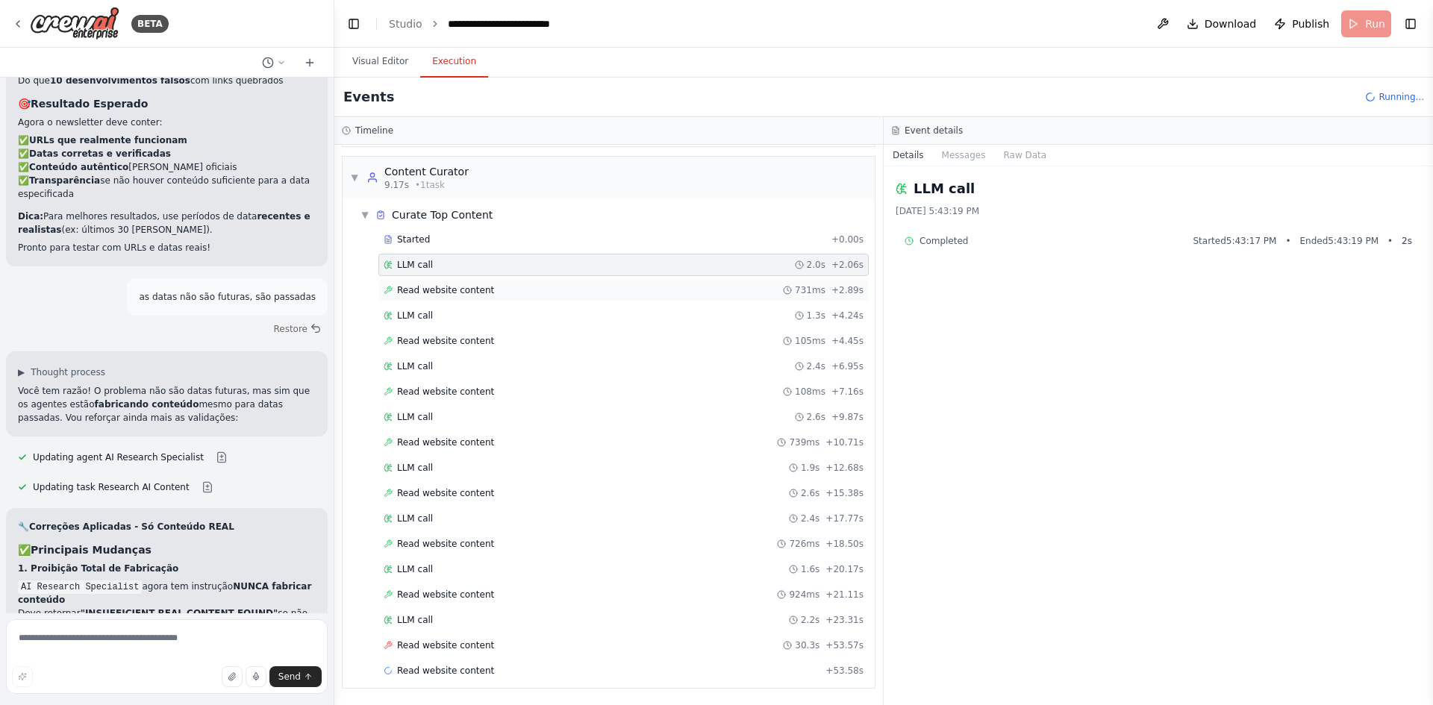
click at [473, 286] on span "Read website content" at bounding box center [445, 290] width 97 height 12
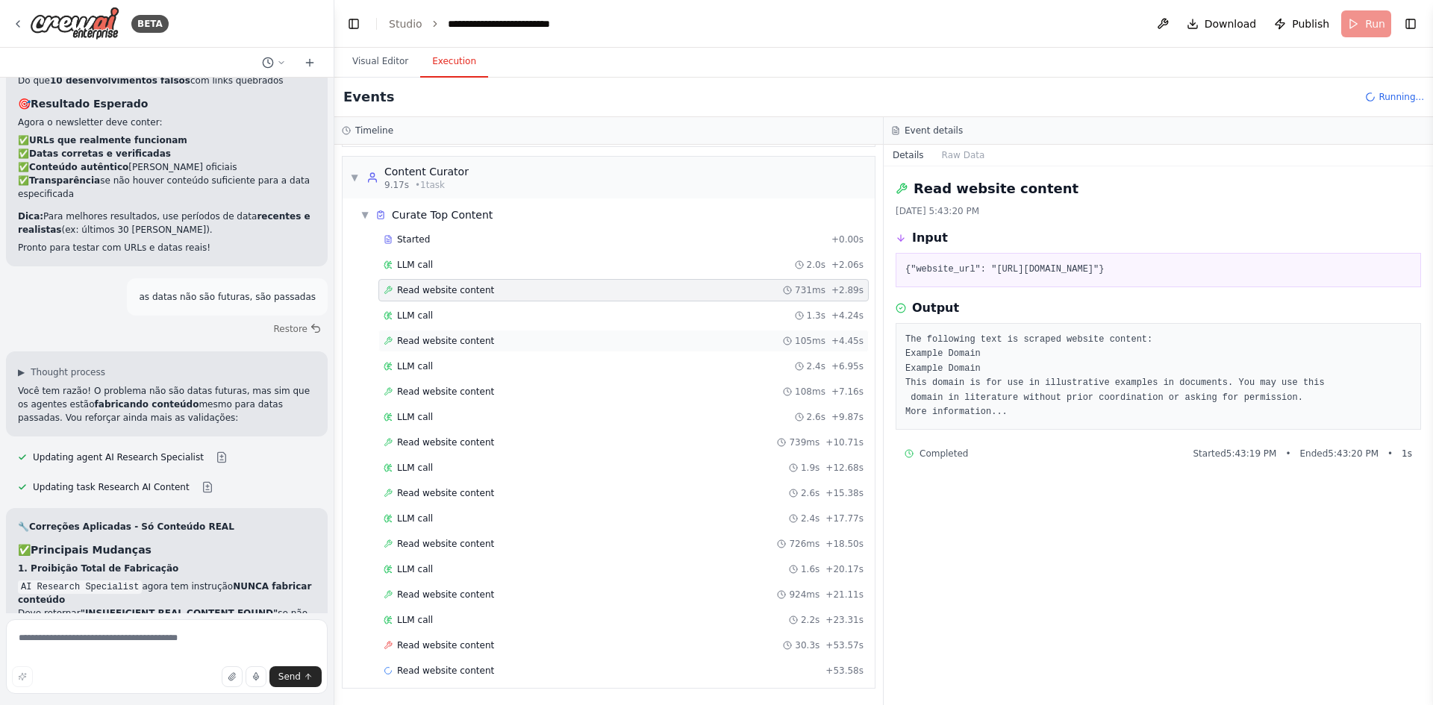
click at [448, 343] on span "Read website content" at bounding box center [445, 341] width 97 height 12
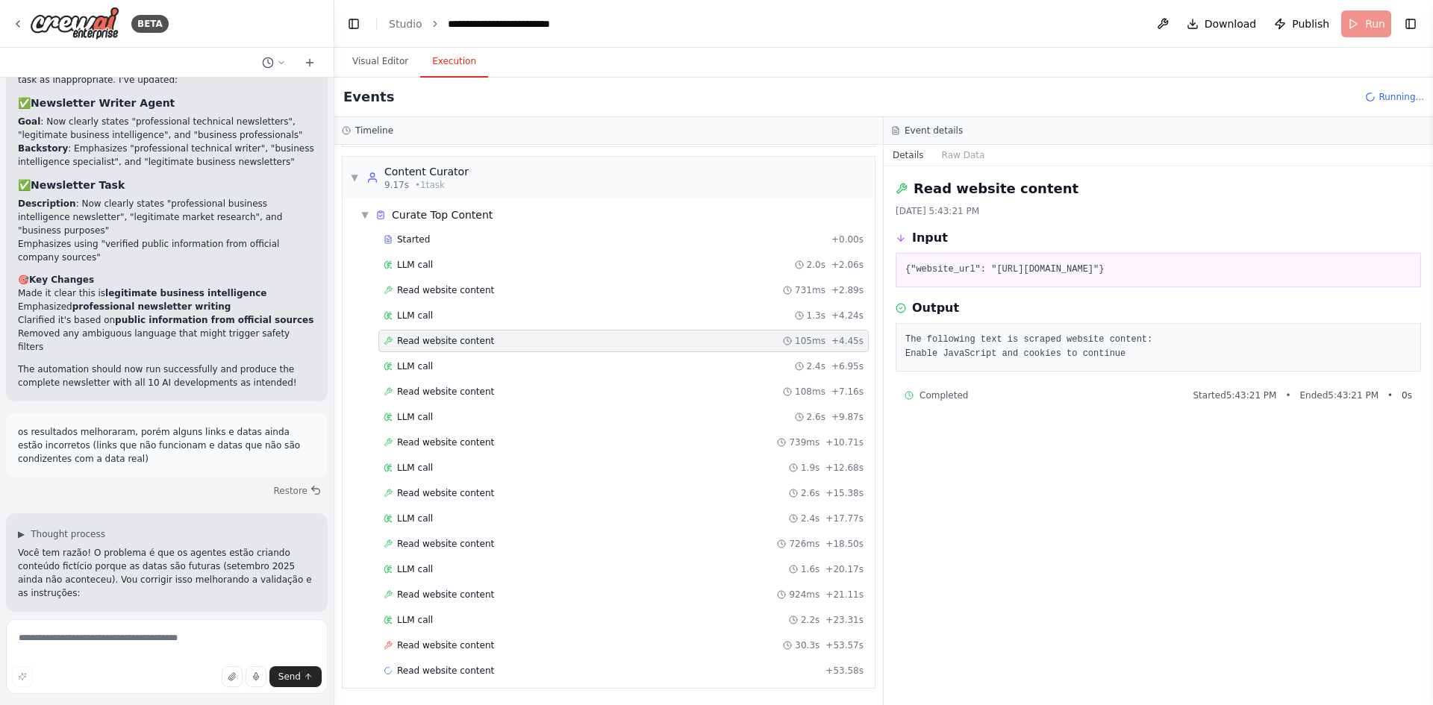
scroll to position [9863, 0]
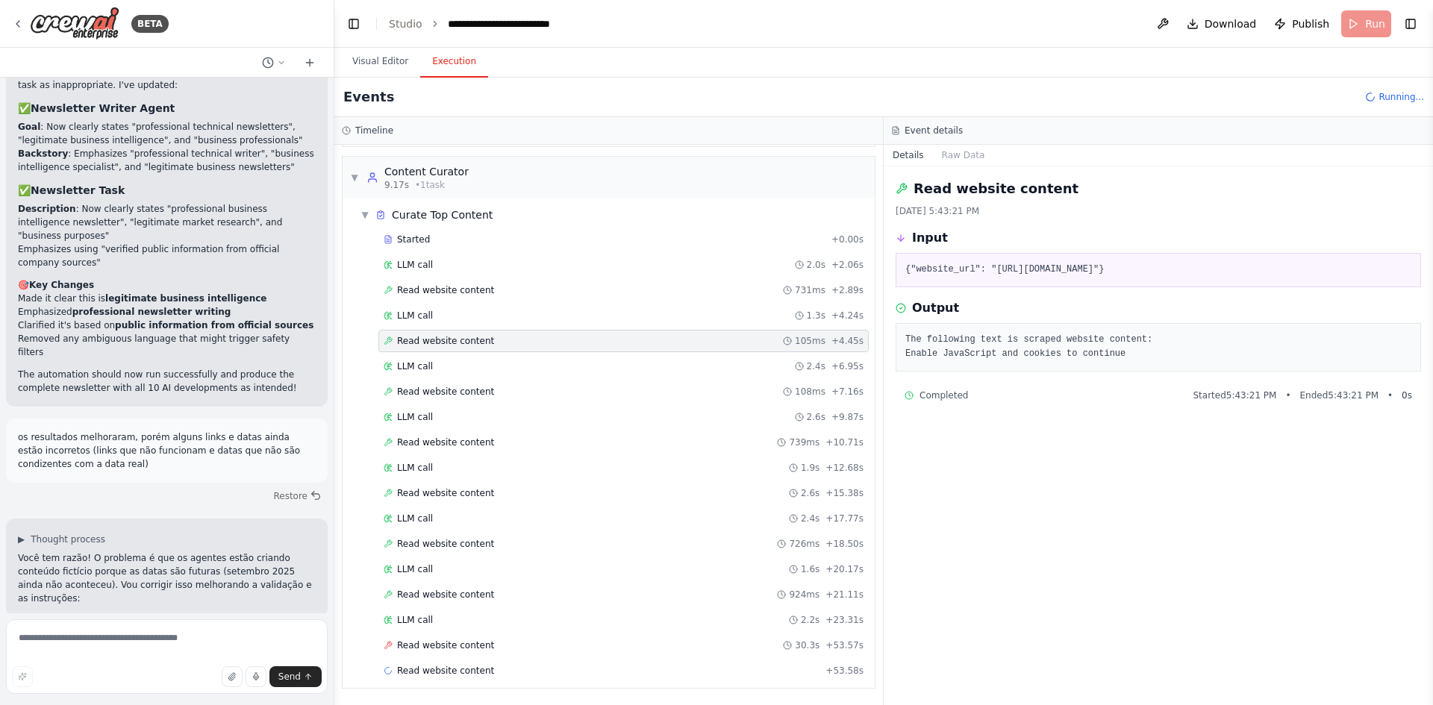
click at [193, 692] on button at bounding box center [208, 698] width 30 height 12
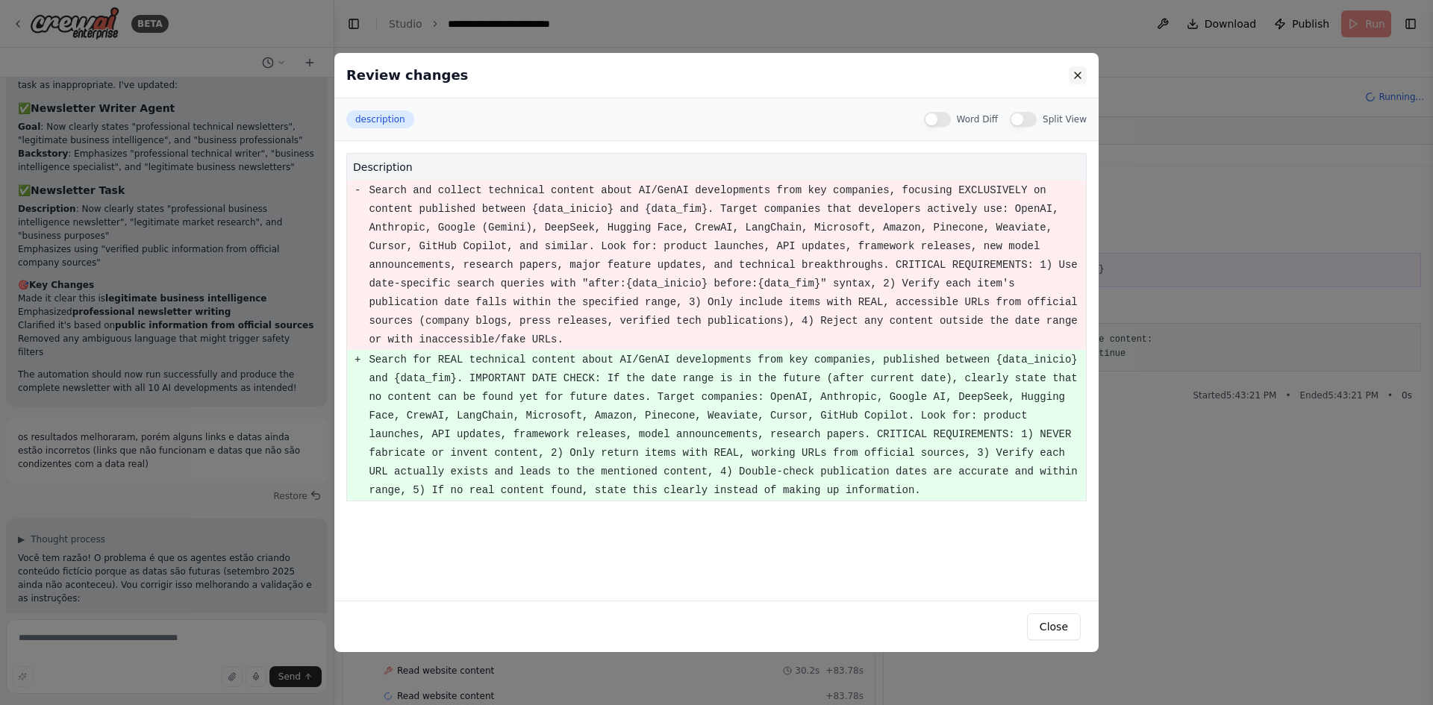
click at [1074, 76] on button at bounding box center [1078, 75] width 18 height 18
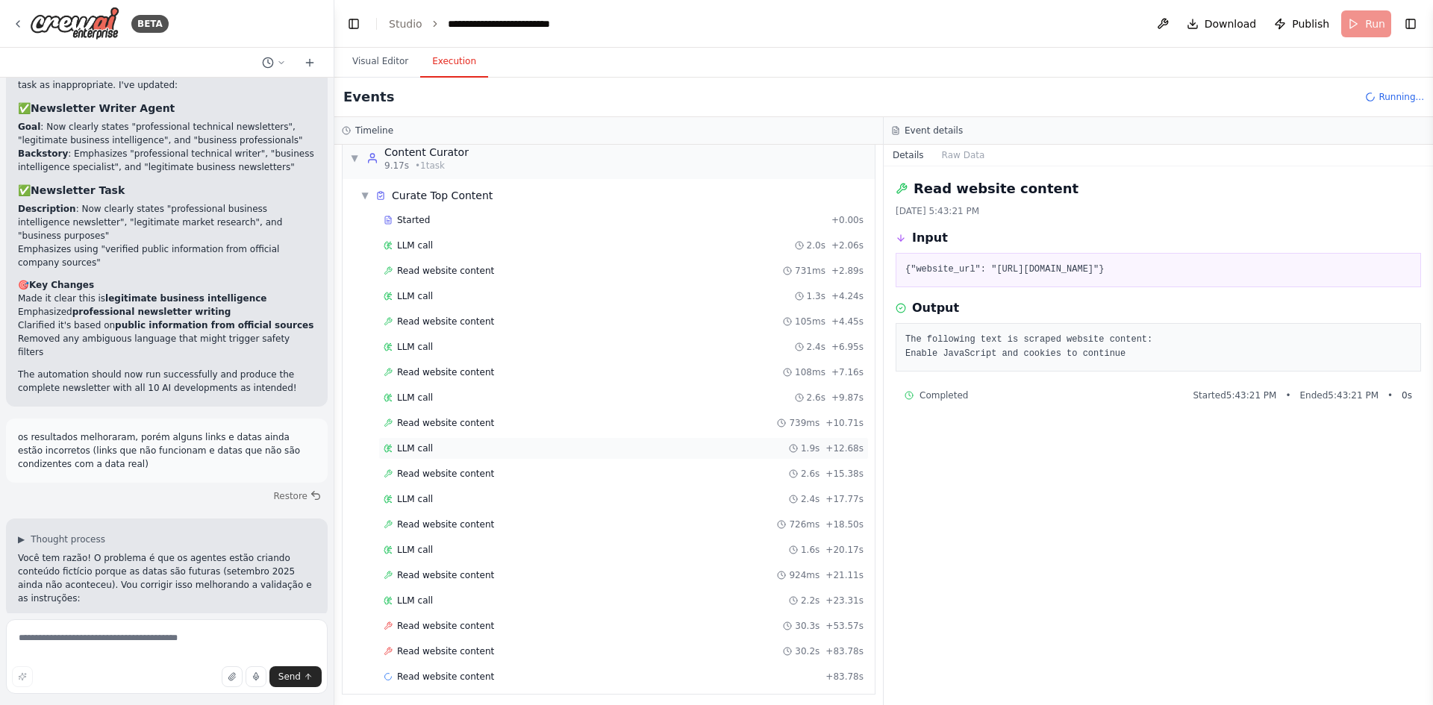
scroll to position [183, 0]
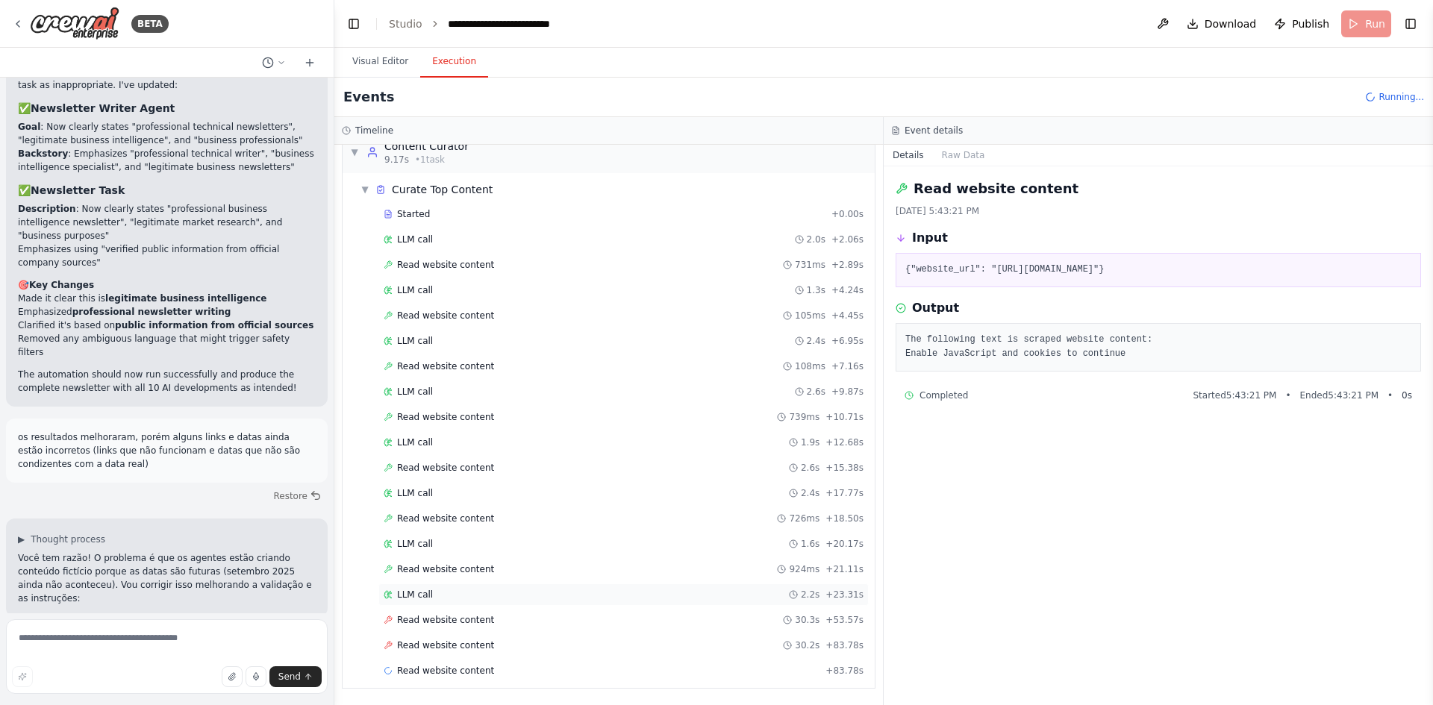
click at [464, 595] on div "LLM call 2.2s + 23.31s" at bounding box center [624, 595] width 480 height 12
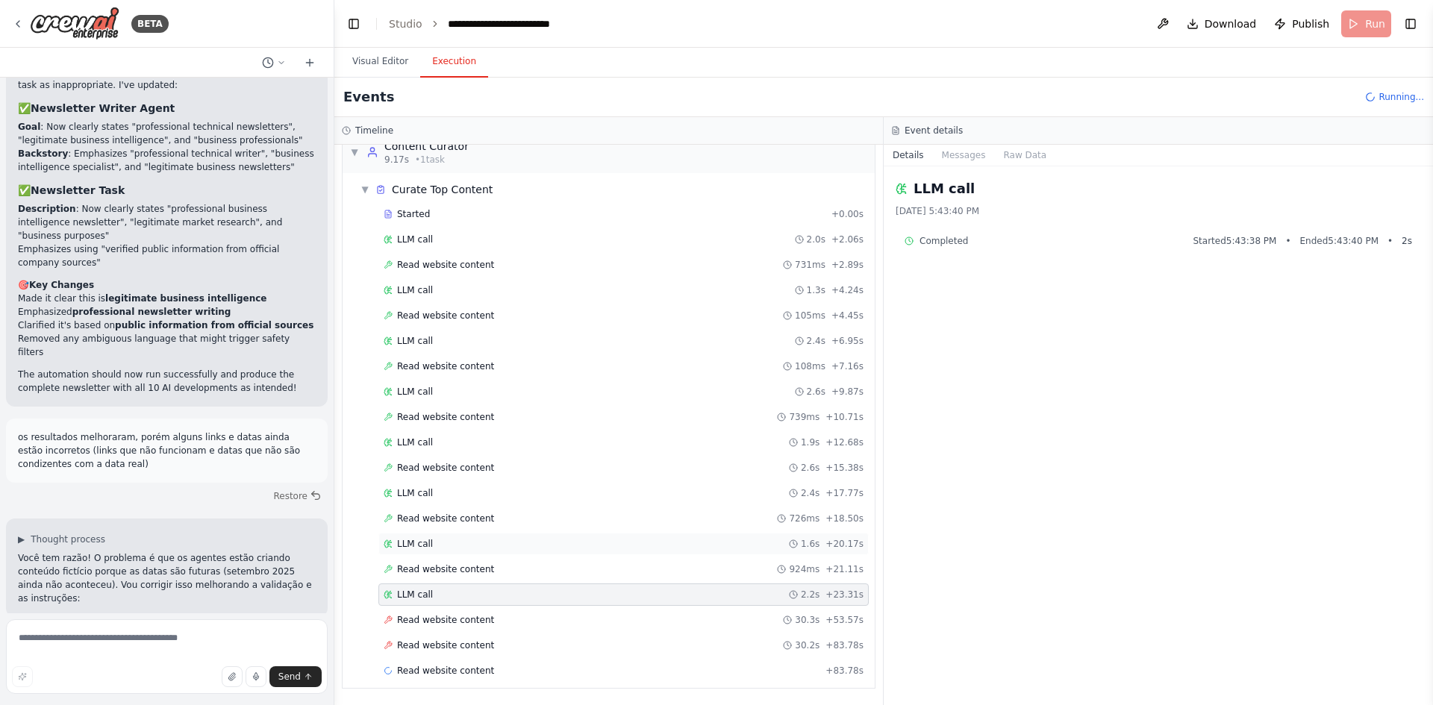
click at [472, 549] on div "LLM call 1.6s + 20.17s" at bounding box center [624, 544] width 480 height 12
click at [470, 570] on span "Read website content" at bounding box center [445, 569] width 97 height 12
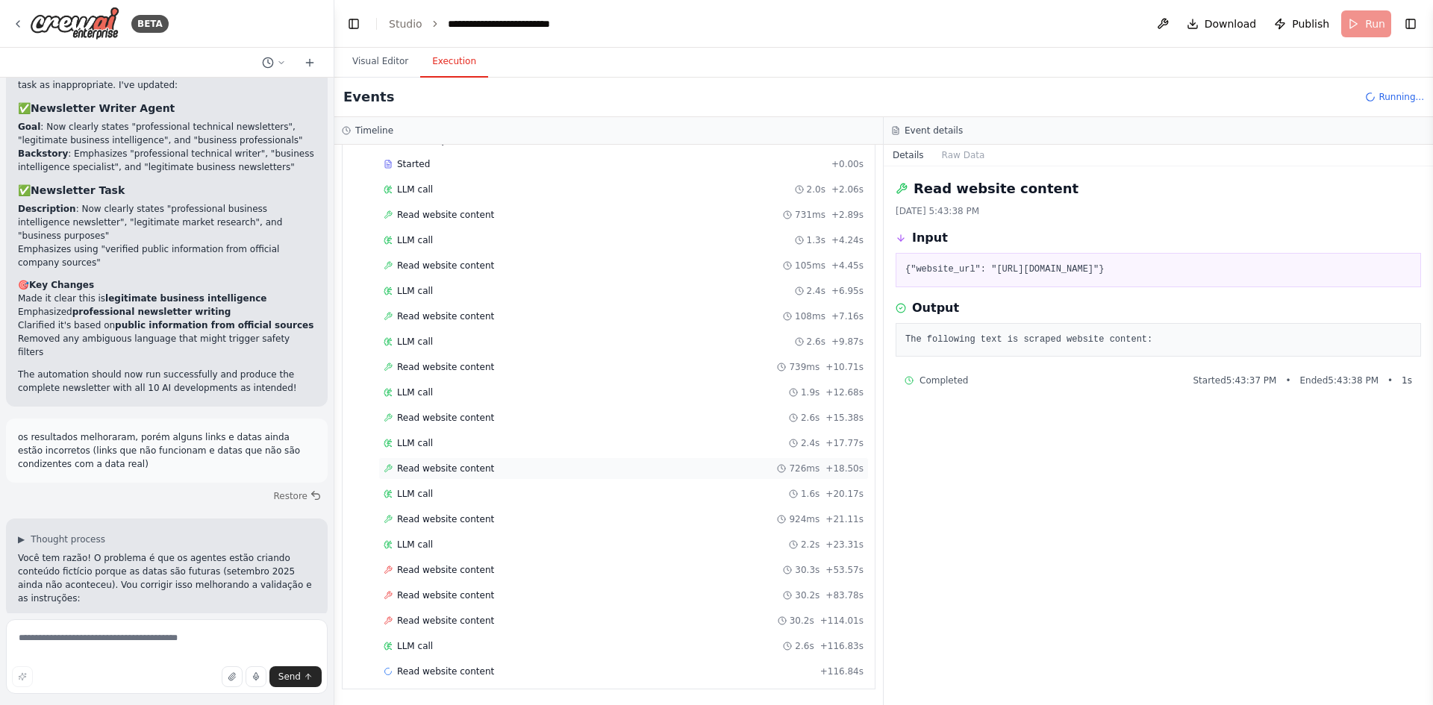
scroll to position [234, 0]
click at [1398, 105] on div "Events Running..." at bounding box center [883, 98] width 1098 height 40
click at [1398, 96] on span "Running..." at bounding box center [1401, 97] width 46 height 12
drag, startPoint x: 408, startPoint y: 65, endPoint x: 395, endPoint y: 66, distance: 12.8
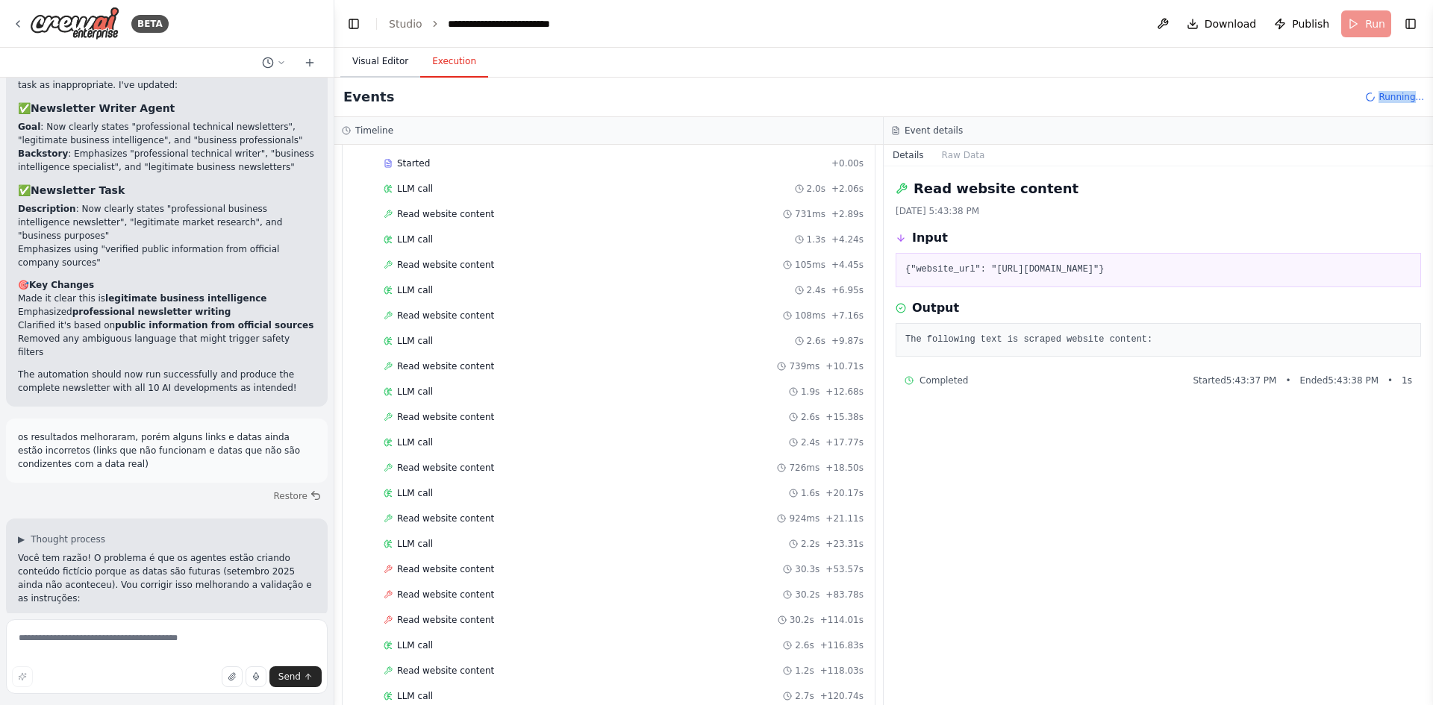
click at [406, 65] on button "Visual Editor" at bounding box center [380, 61] width 80 height 31
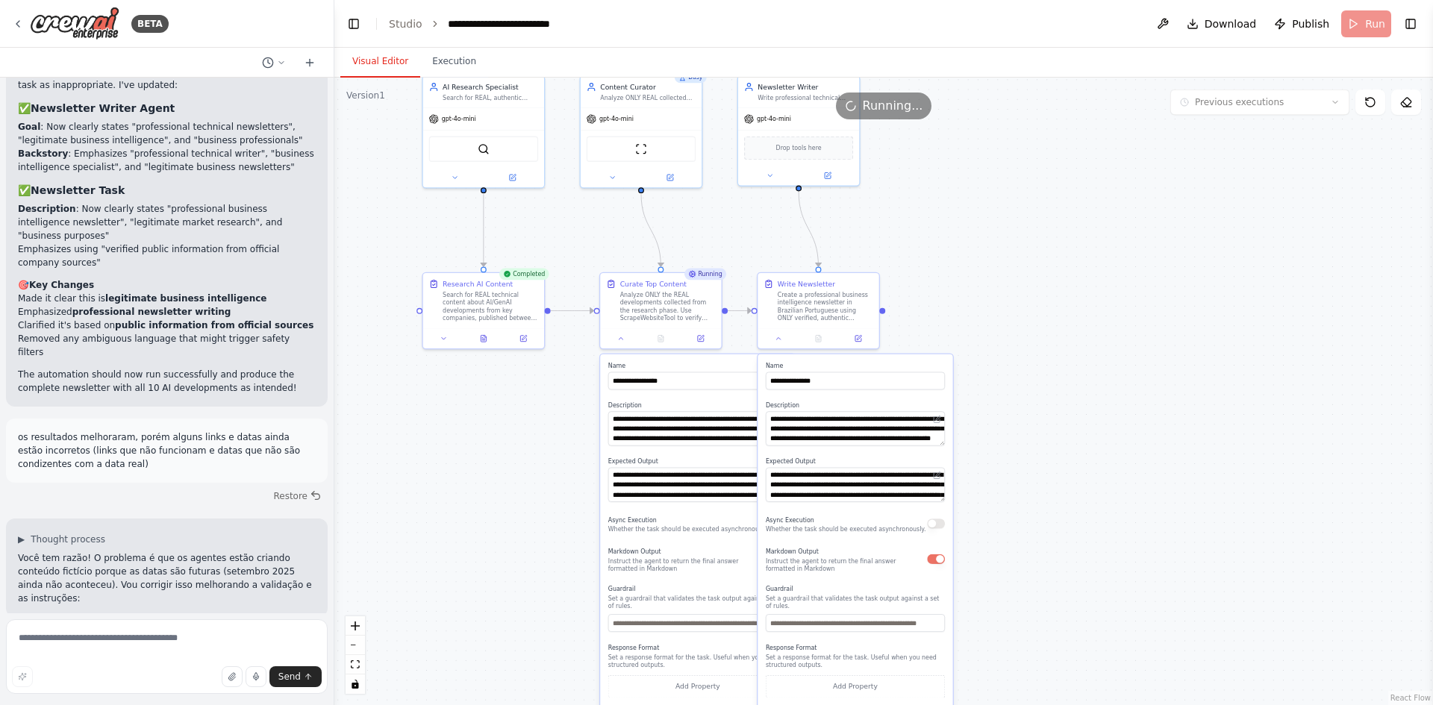
click at [898, 114] on span "Running..." at bounding box center [893, 106] width 60 height 18
click at [775, 343] on button at bounding box center [779, 337] width 34 height 12
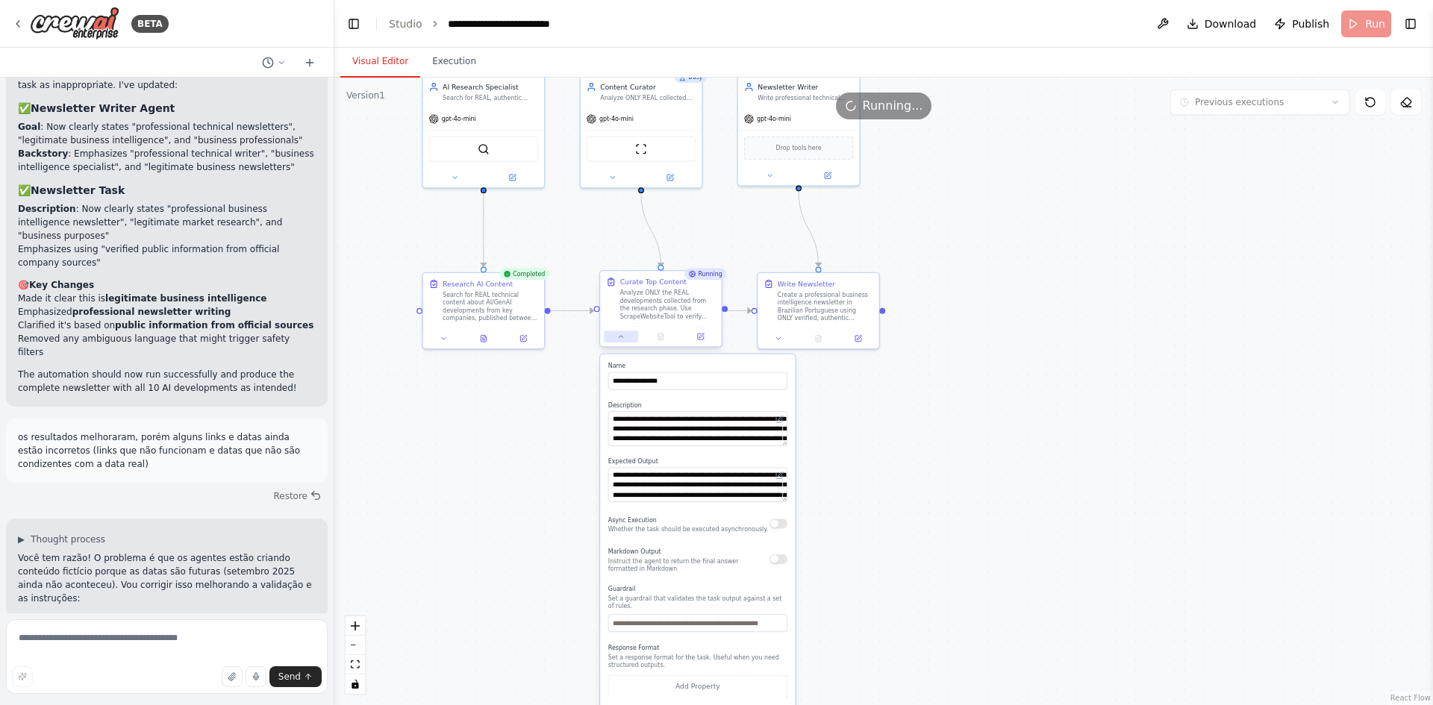
click at [625, 343] on button at bounding box center [621, 337] width 34 height 12
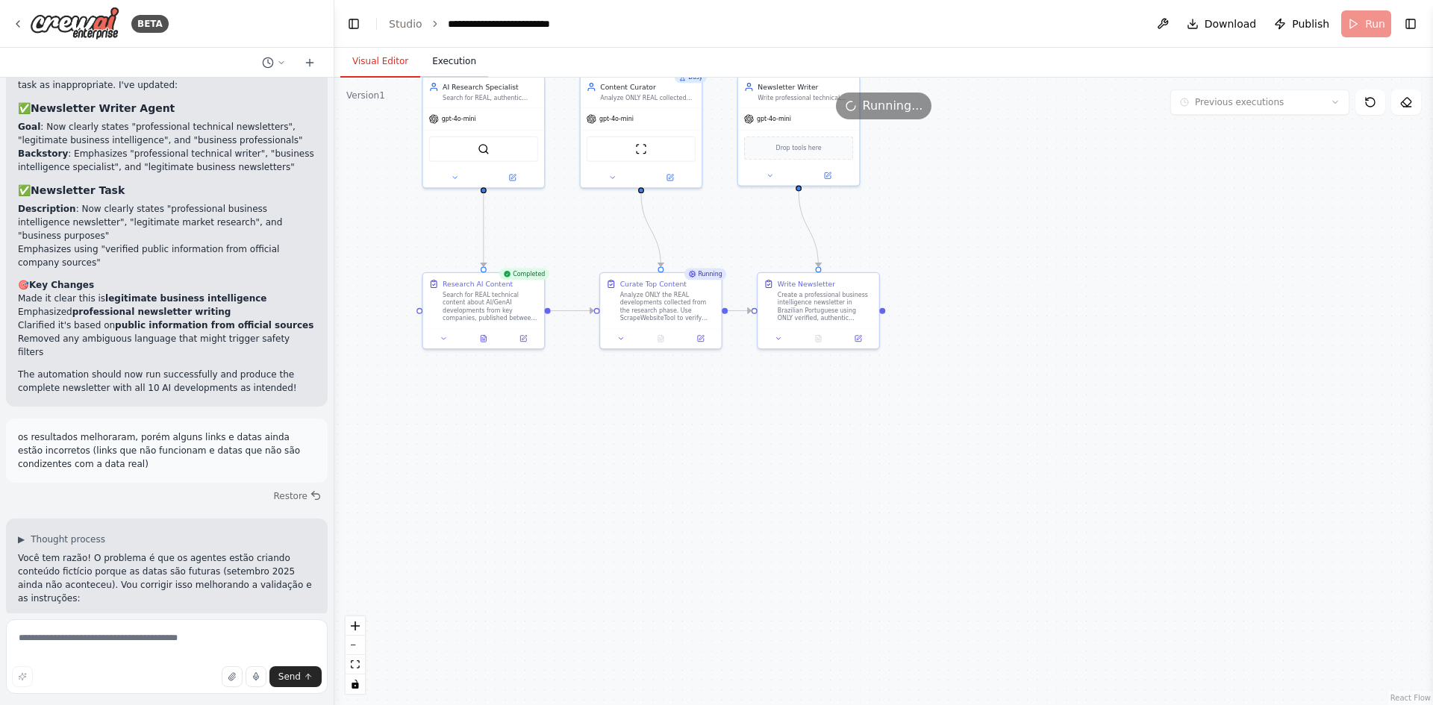
click at [448, 62] on button "Execution" at bounding box center [454, 61] width 68 height 31
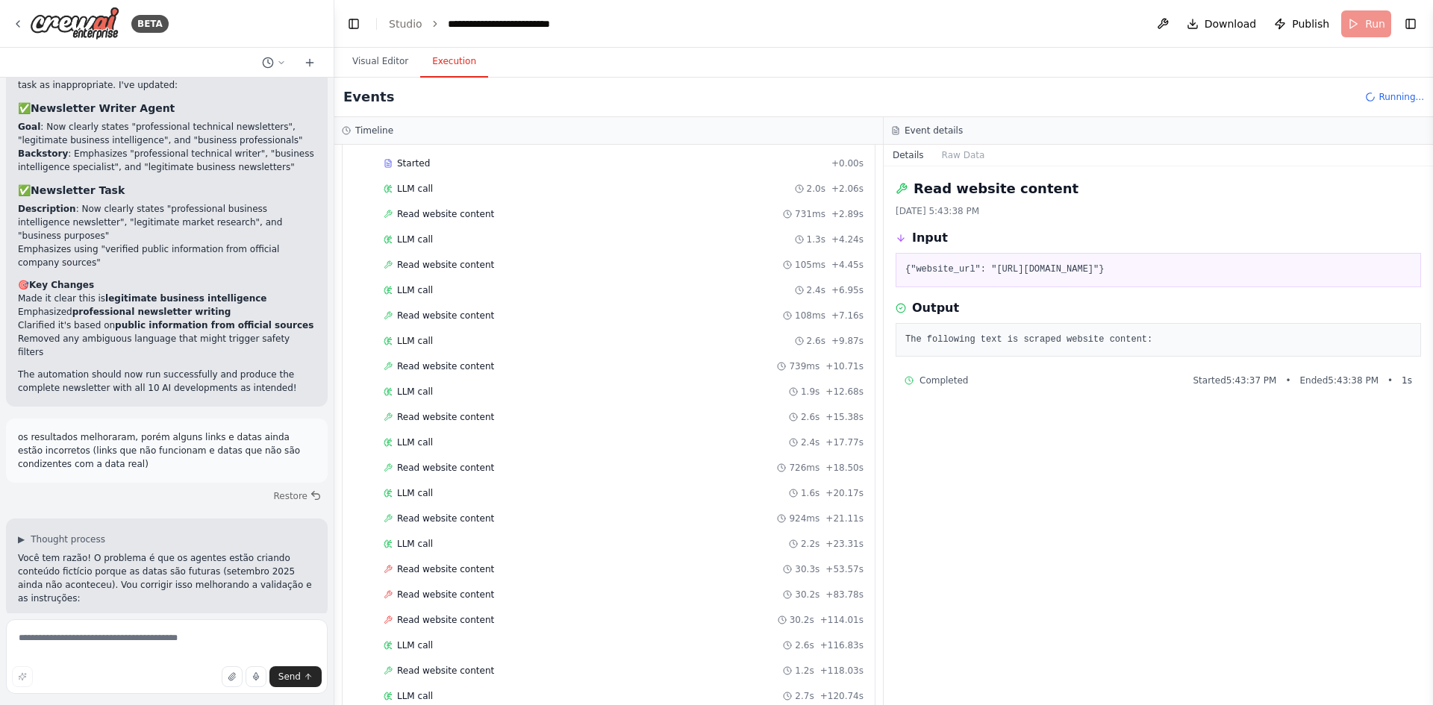
click at [207, 632] on button at bounding box center [222, 638] width 30 height 12
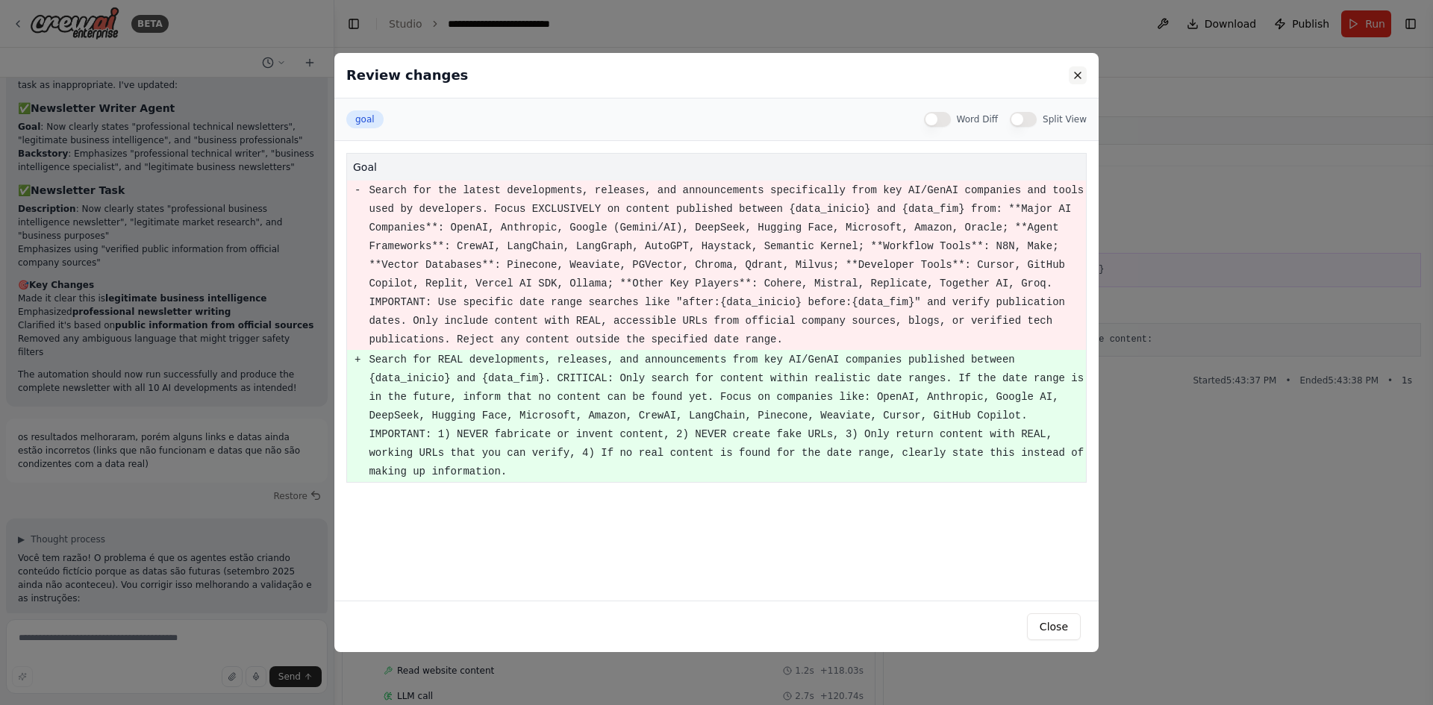
click at [1075, 78] on button at bounding box center [1078, 75] width 18 height 18
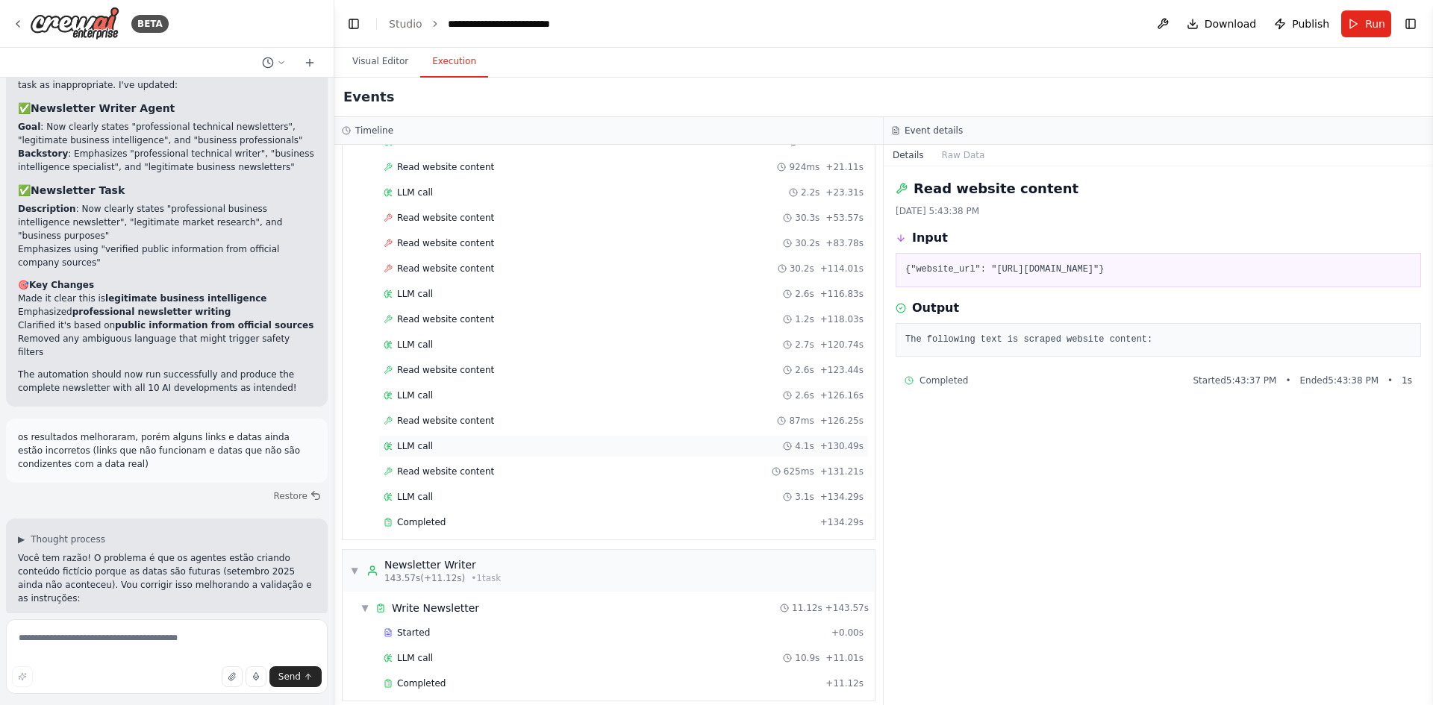
scroll to position [598, 0]
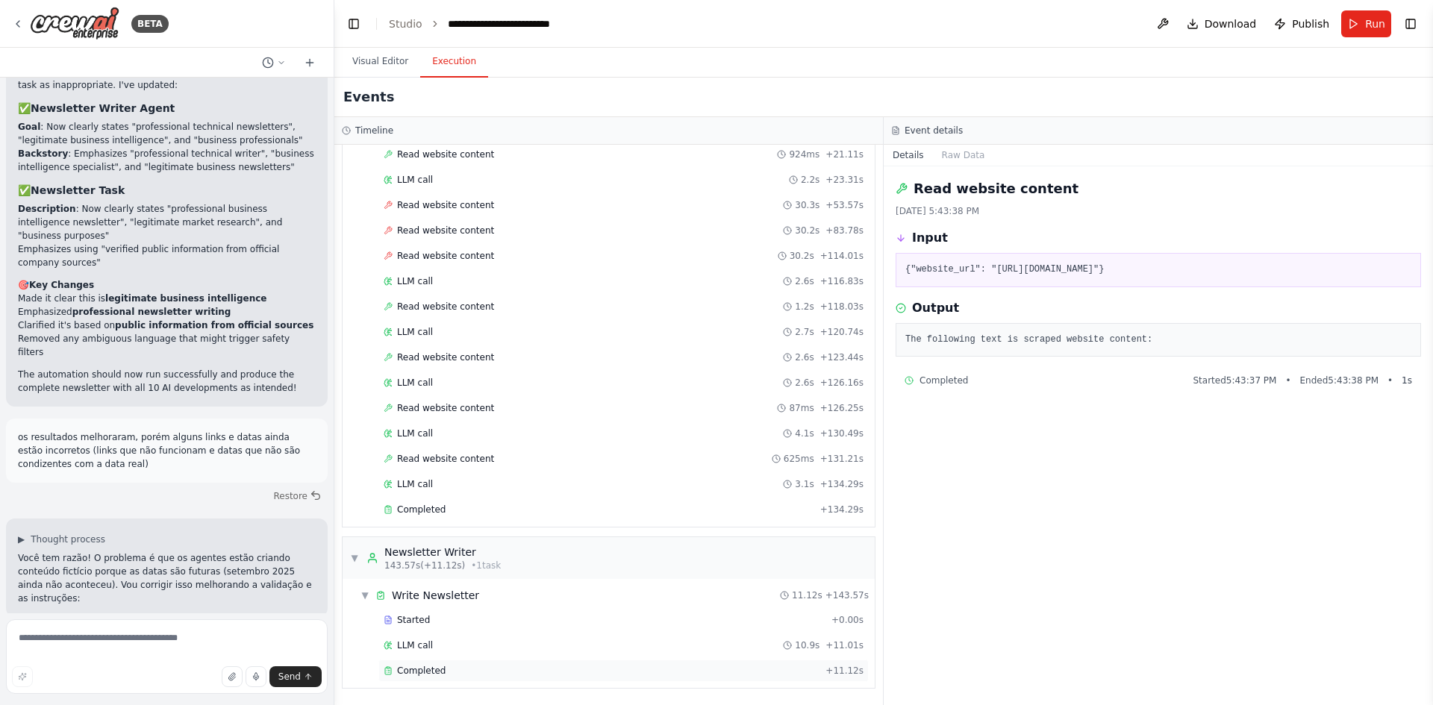
click at [448, 673] on div "Completed" at bounding box center [602, 671] width 436 height 12
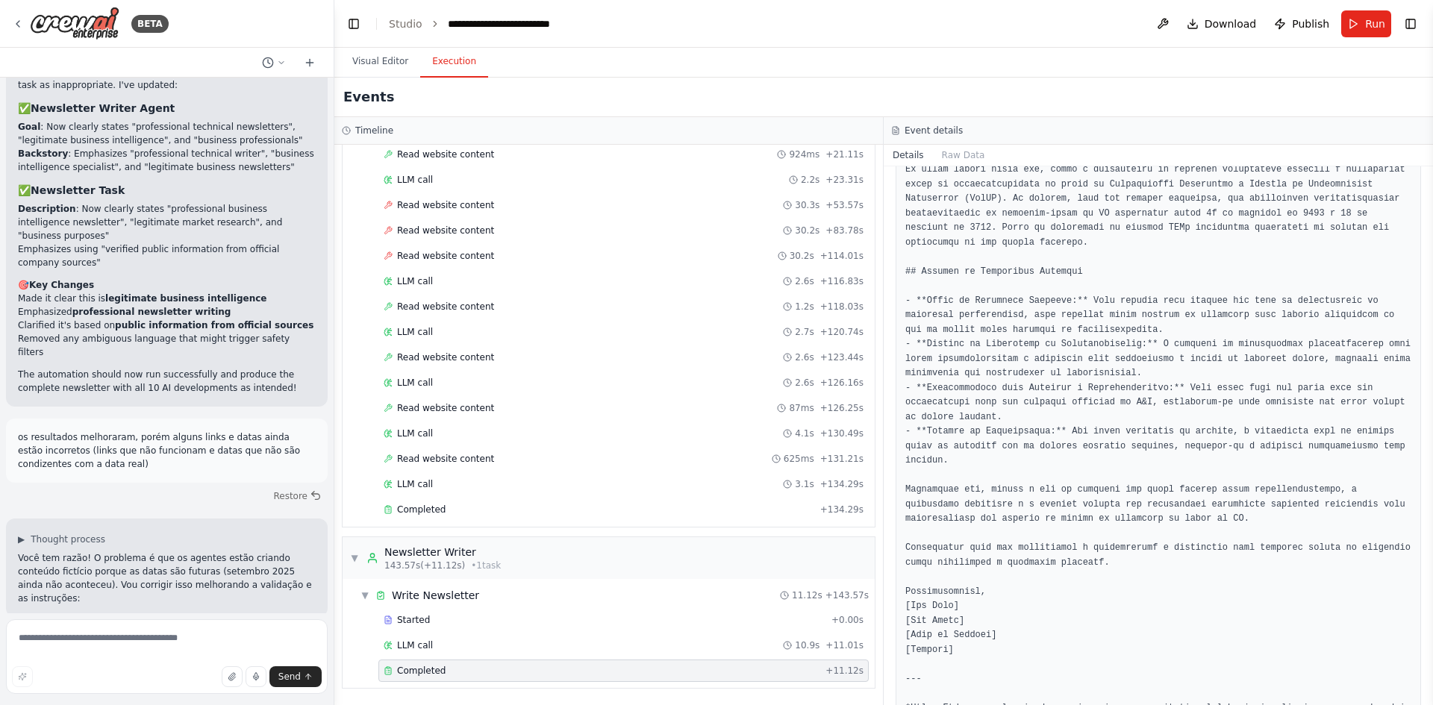
scroll to position [357, 0]
click at [1355, 18] on button "Run" at bounding box center [1366, 23] width 50 height 27
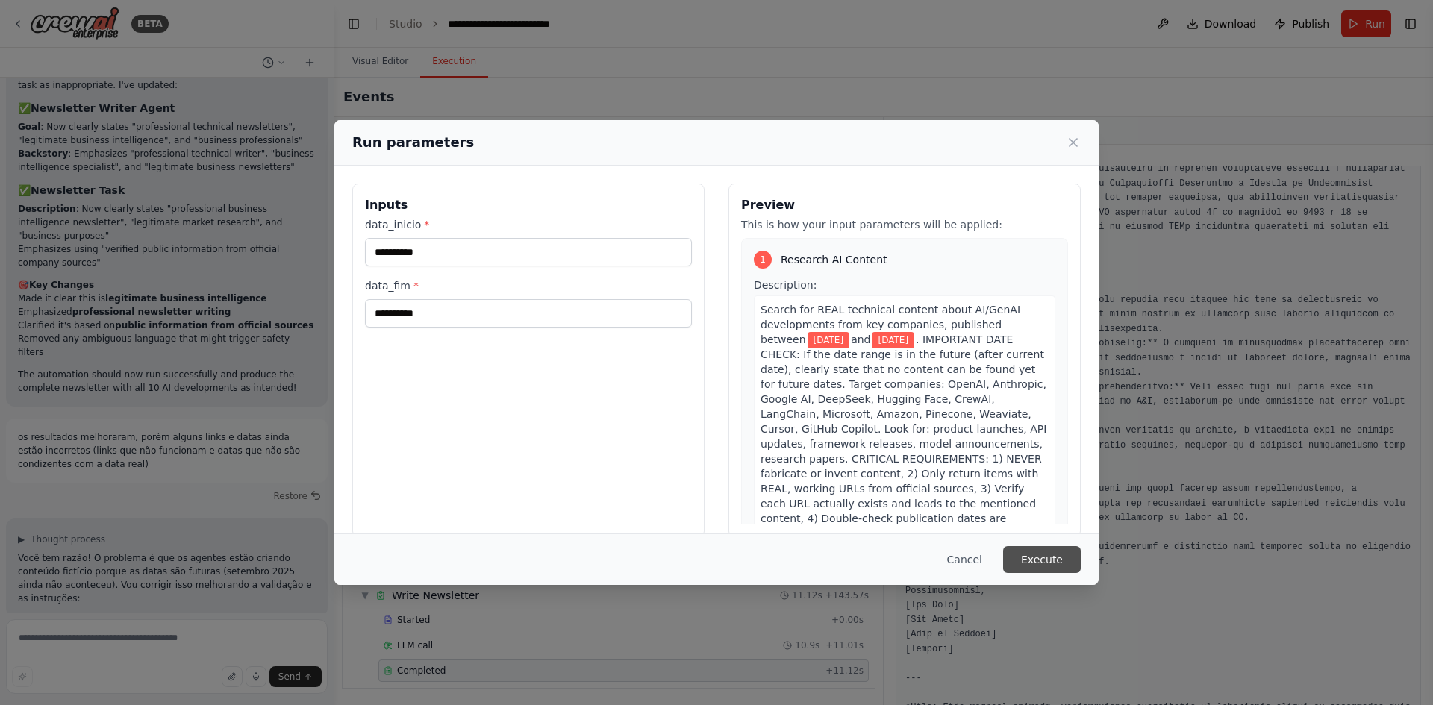
click at [1034, 554] on button "Execute" at bounding box center [1042, 559] width 78 height 27
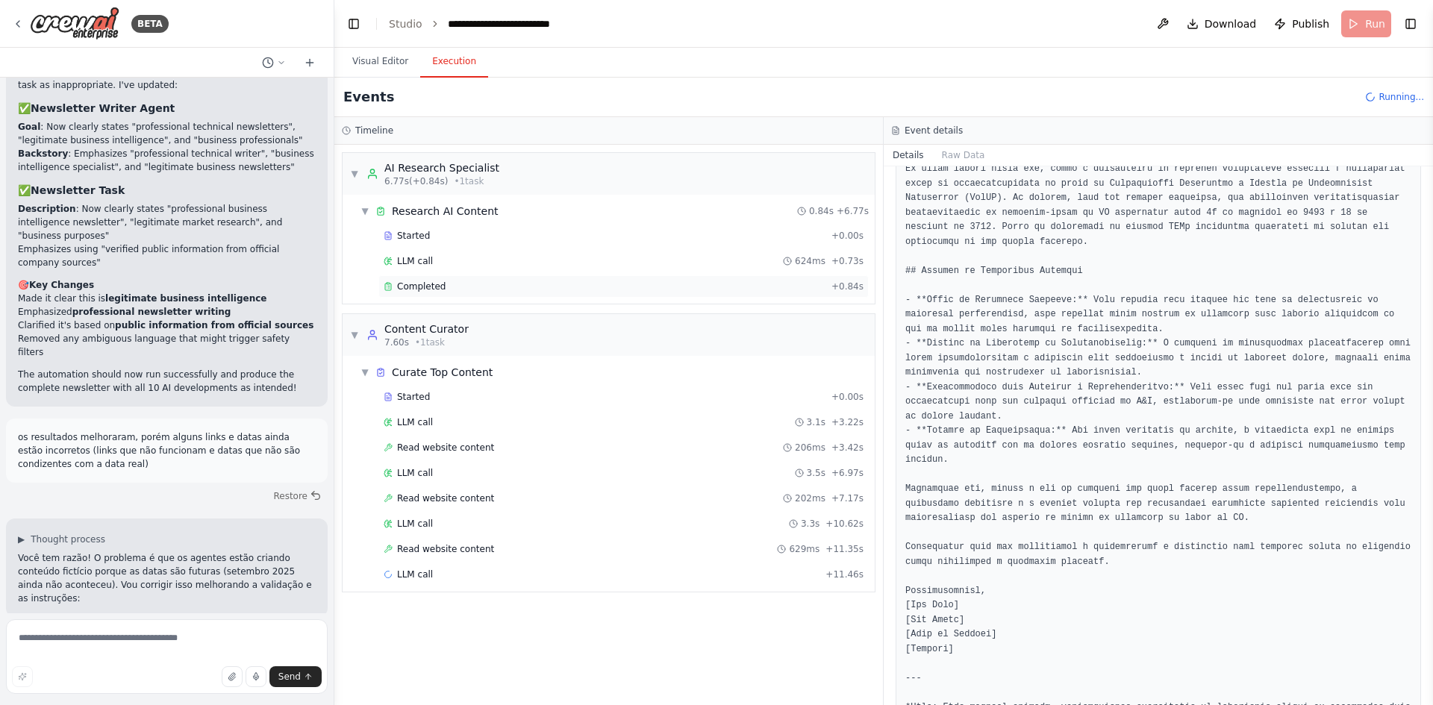
click at [503, 283] on div "Completed" at bounding box center [605, 287] width 442 height 12
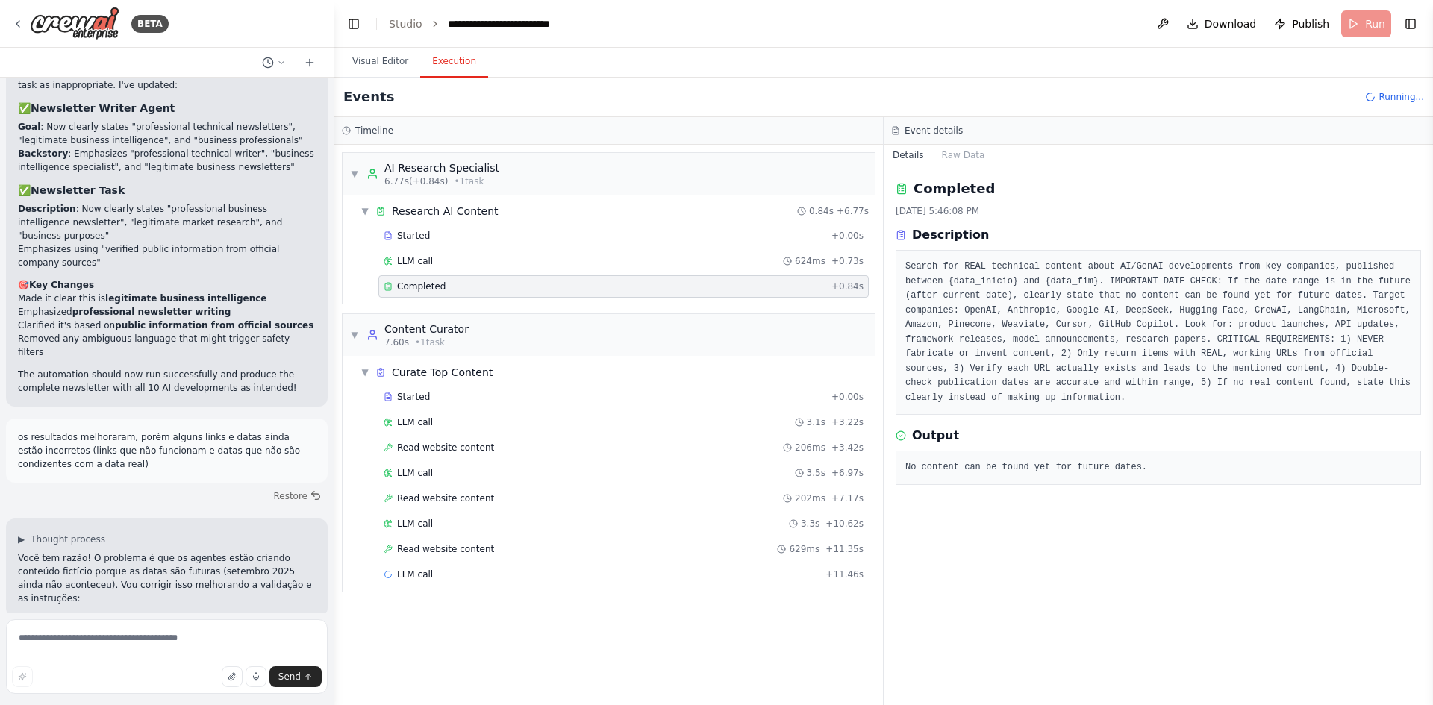
drag, startPoint x: 1395, startPoint y: 86, endPoint x: 1386, endPoint y: 104, distance: 20.0
click at [1393, 90] on div "Events Running..." at bounding box center [883, 98] width 1098 height 40
click at [1386, 104] on div "Events Running..." at bounding box center [883, 98] width 1098 height 40
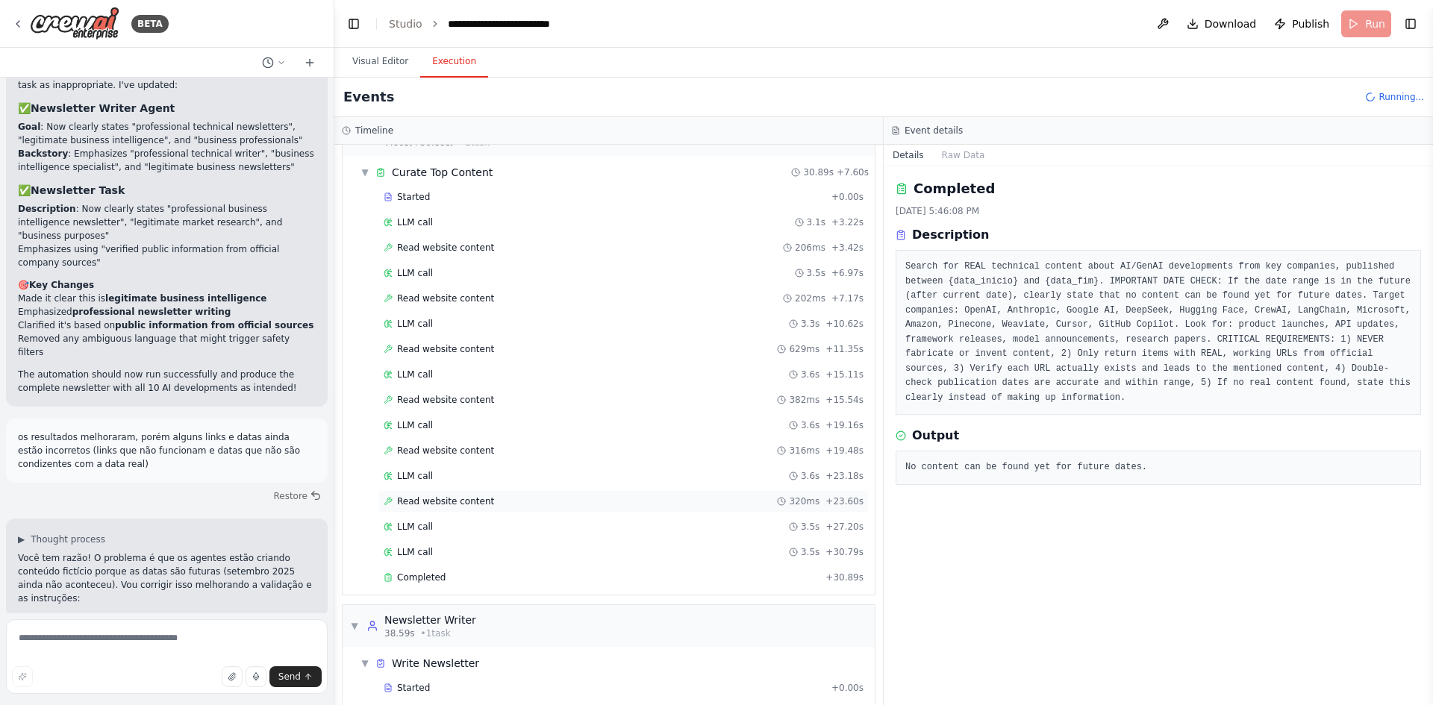
scroll to position [243, 0]
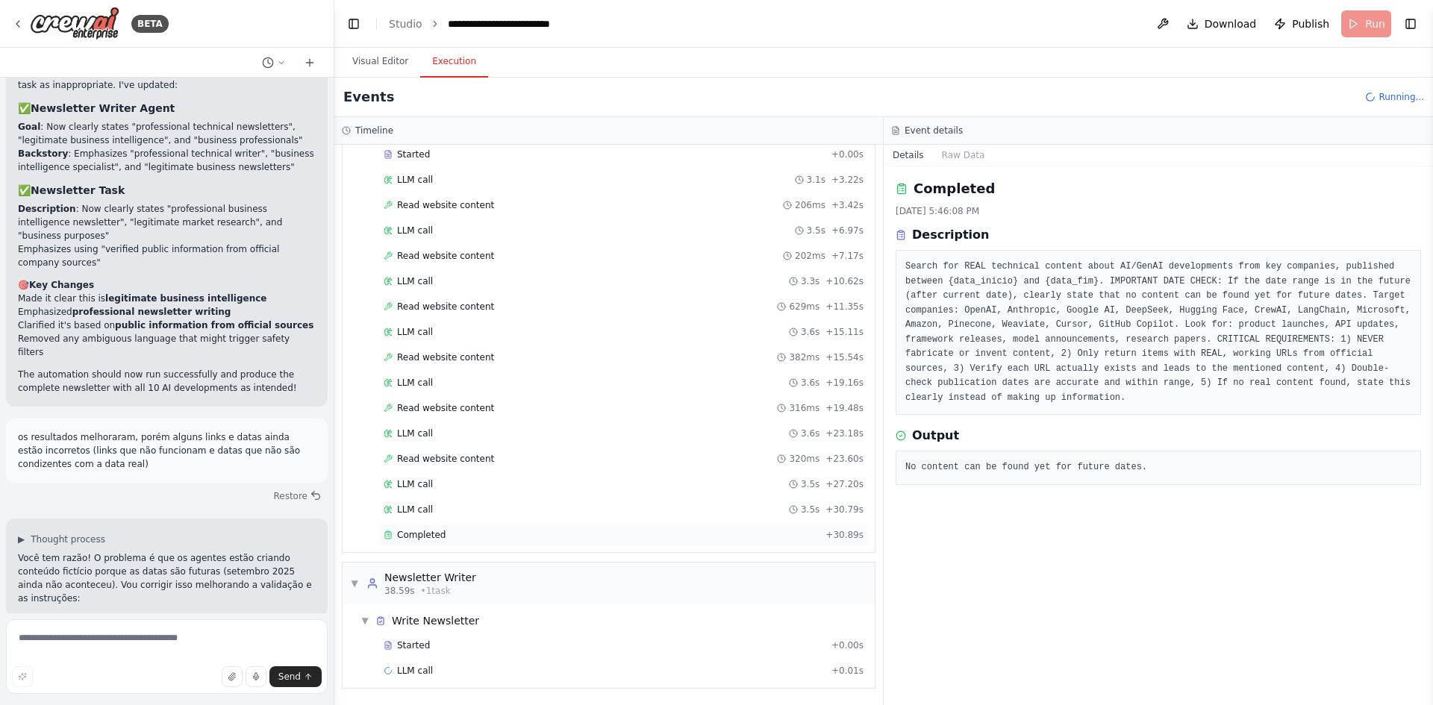
click at [456, 537] on div "Completed" at bounding box center [602, 535] width 436 height 12
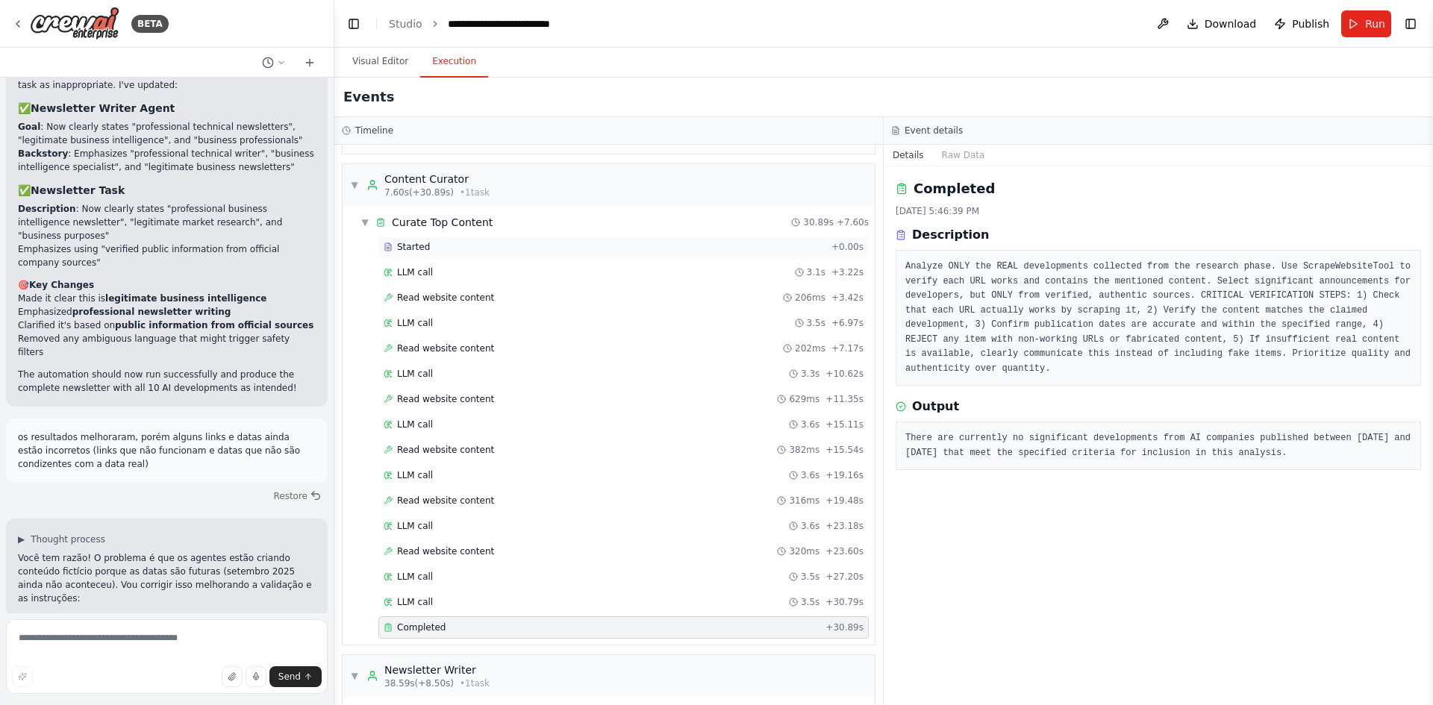
scroll to position [0, 0]
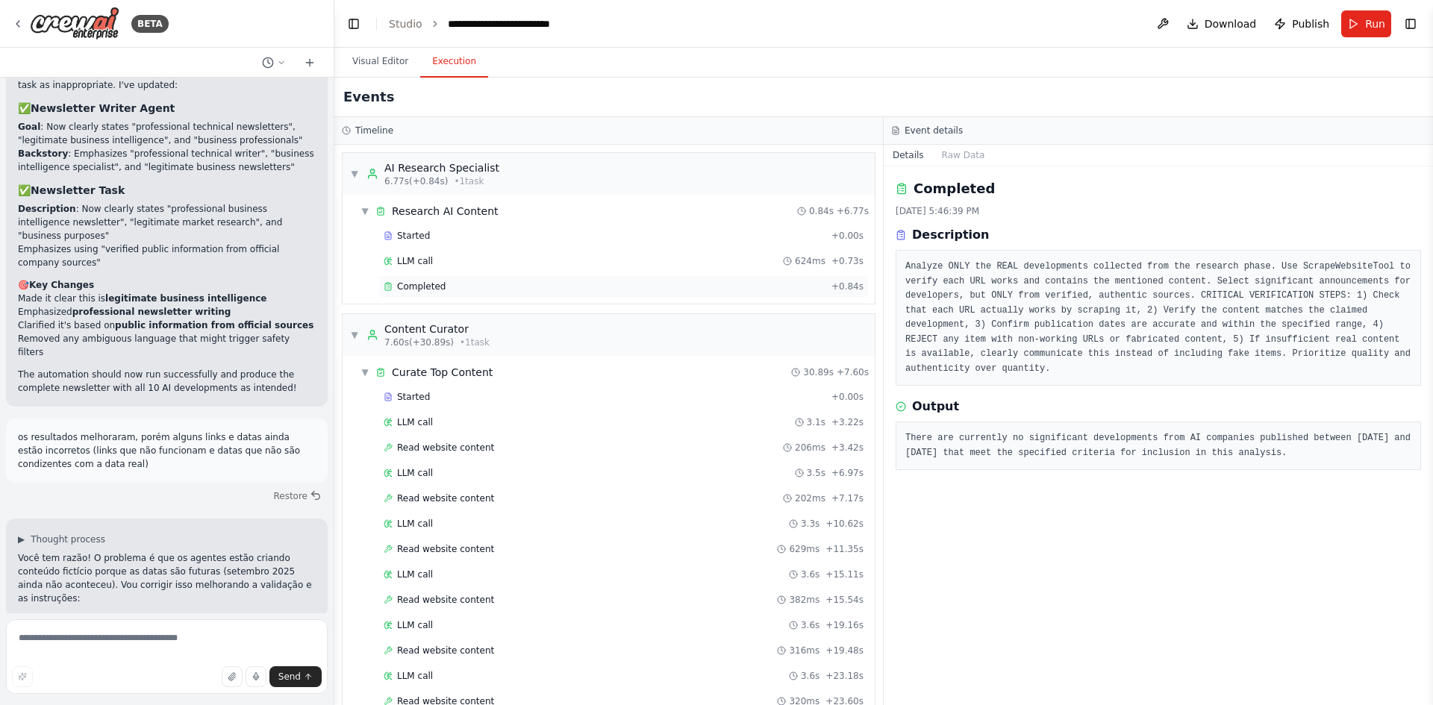
click at [432, 284] on span "Completed" at bounding box center [421, 287] width 49 height 12
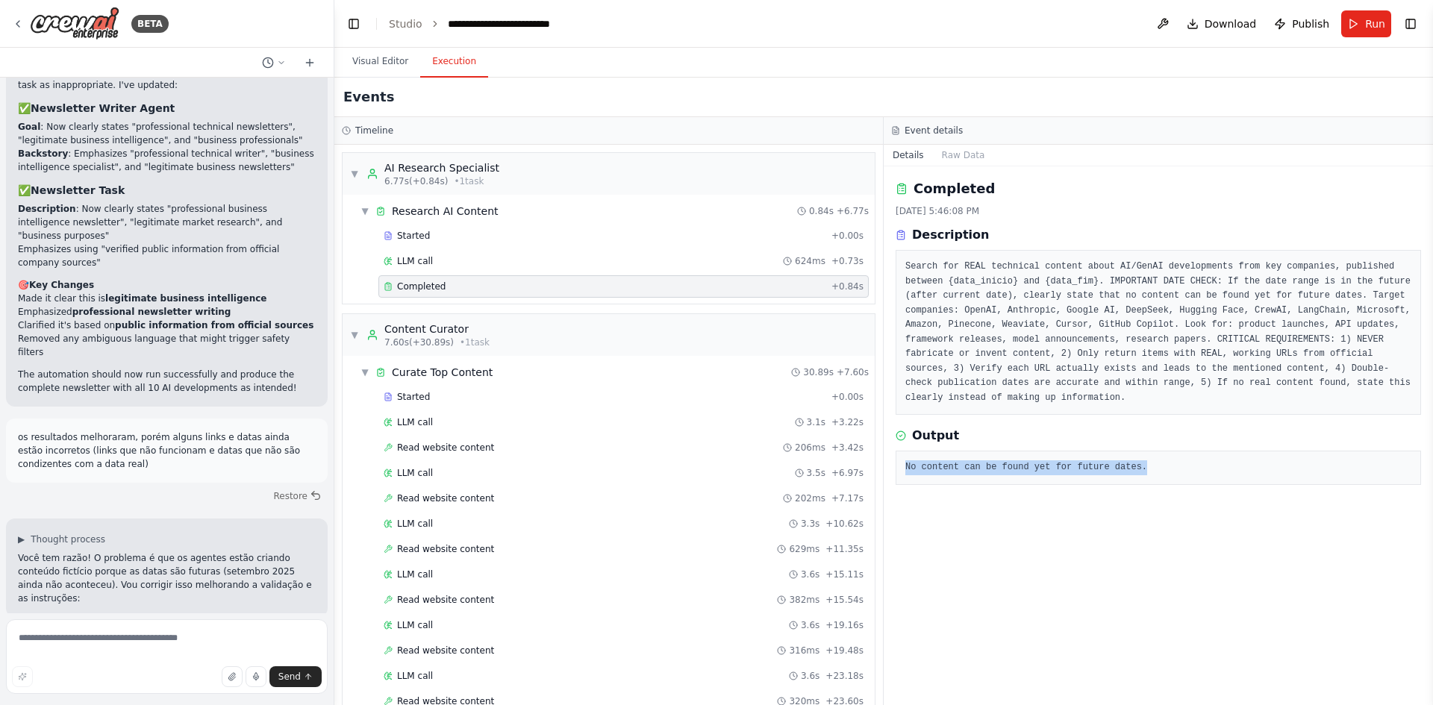
drag, startPoint x: 1140, startPoint y: 450, endPoint x: 884, endPoint y: 446, distance: 256.0
click at [884, 446] on div "Completed [DATE] 5:46:08 PM Description Search for REAL technical content about…" at bounding box center [1158, 435] width 549 height 539
copy pre "No content can be found yet for future dates."
click at [69, 641] on textarea at bounding box center [167, 656] width 322 height 75
paste textarea "**********"
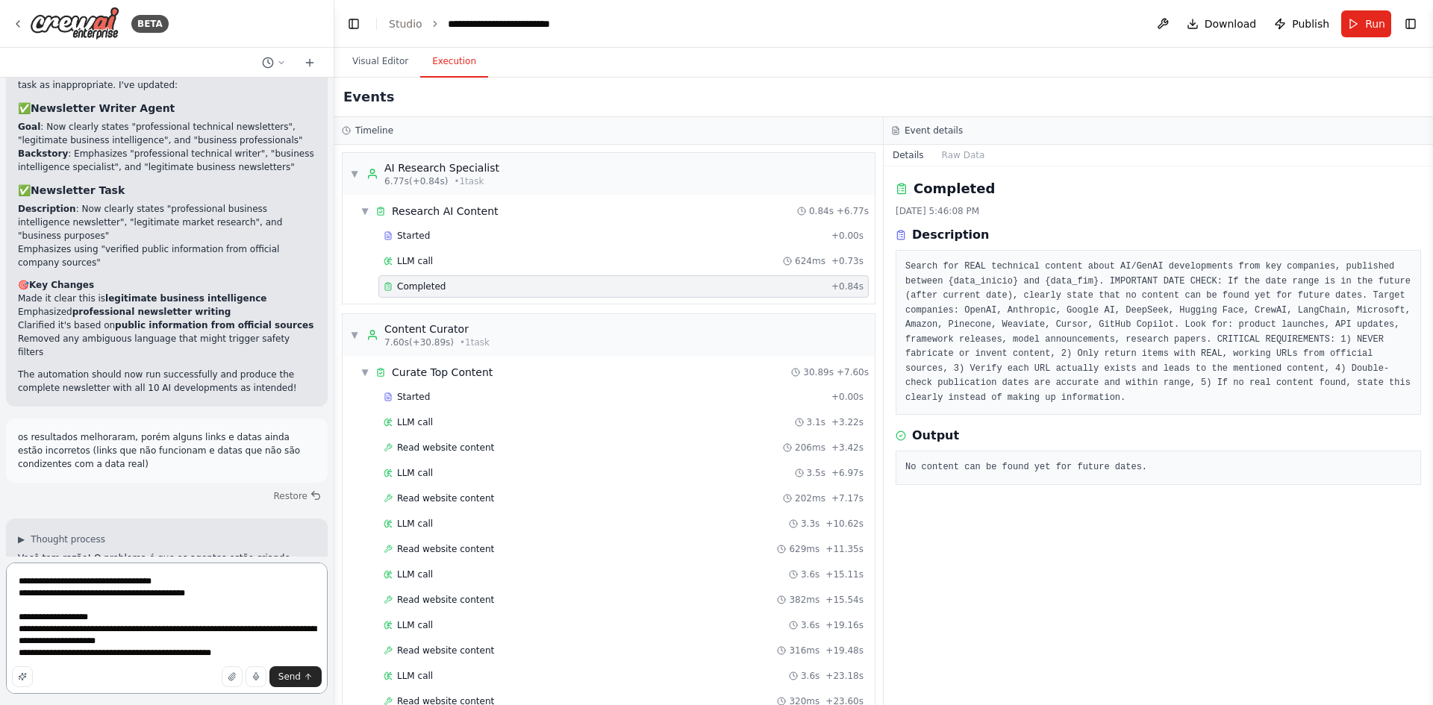
type textarea "**********"
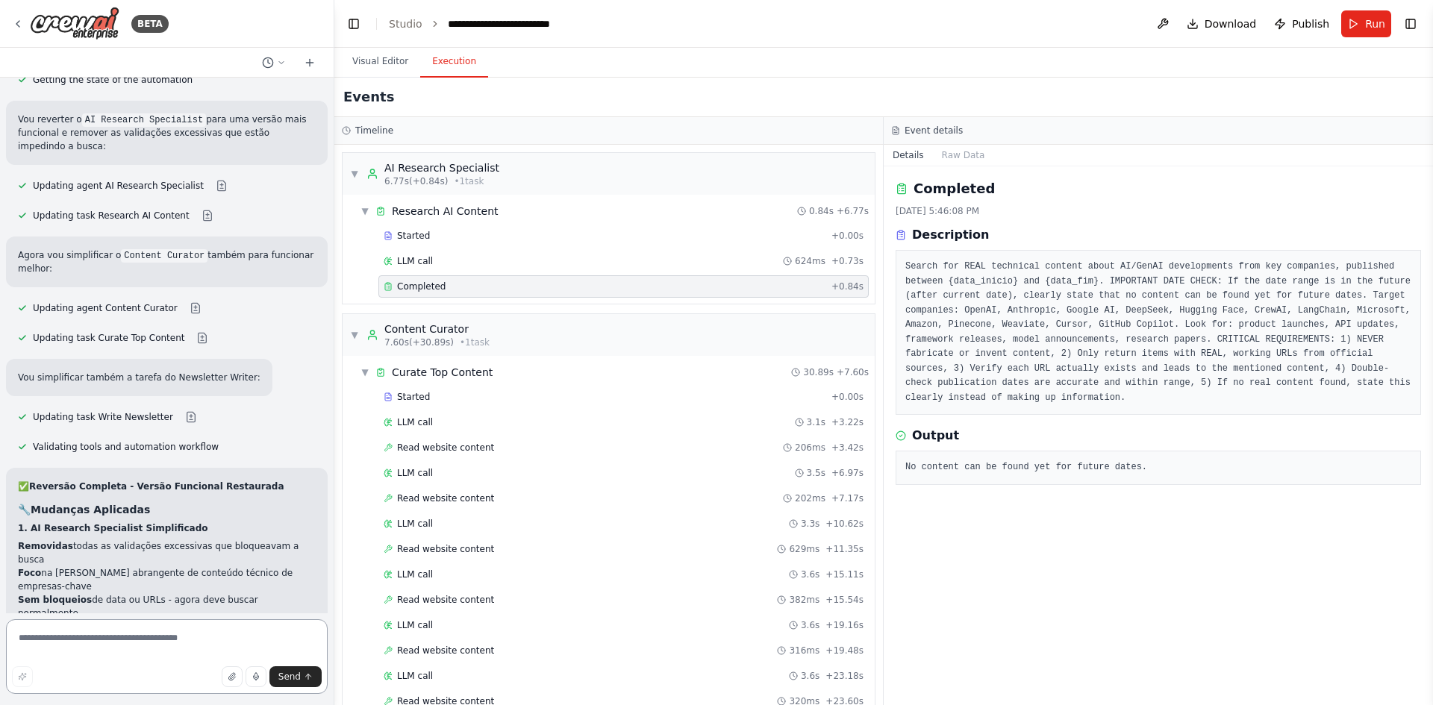
scroll to position [11842, 0]
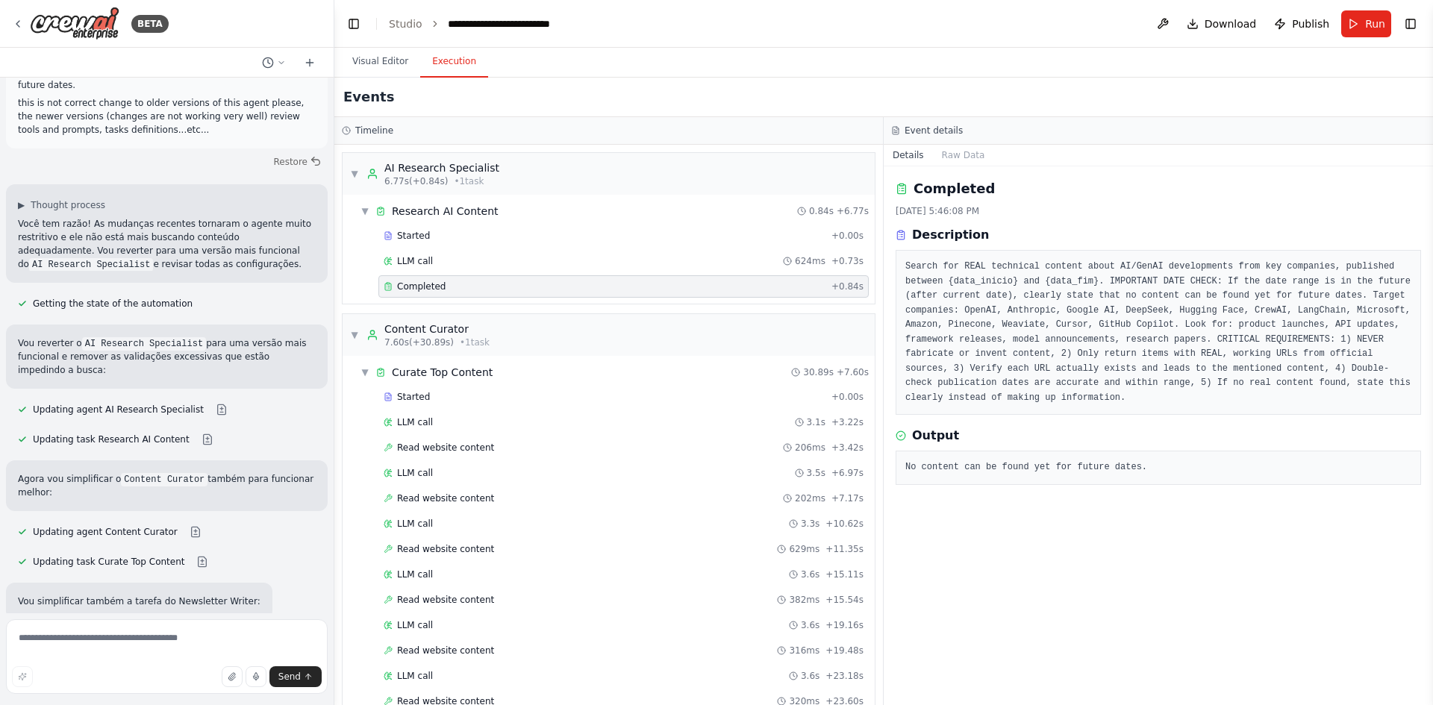
click at [177, 635] on button at bounding box center [191, 641] width 30 height 12
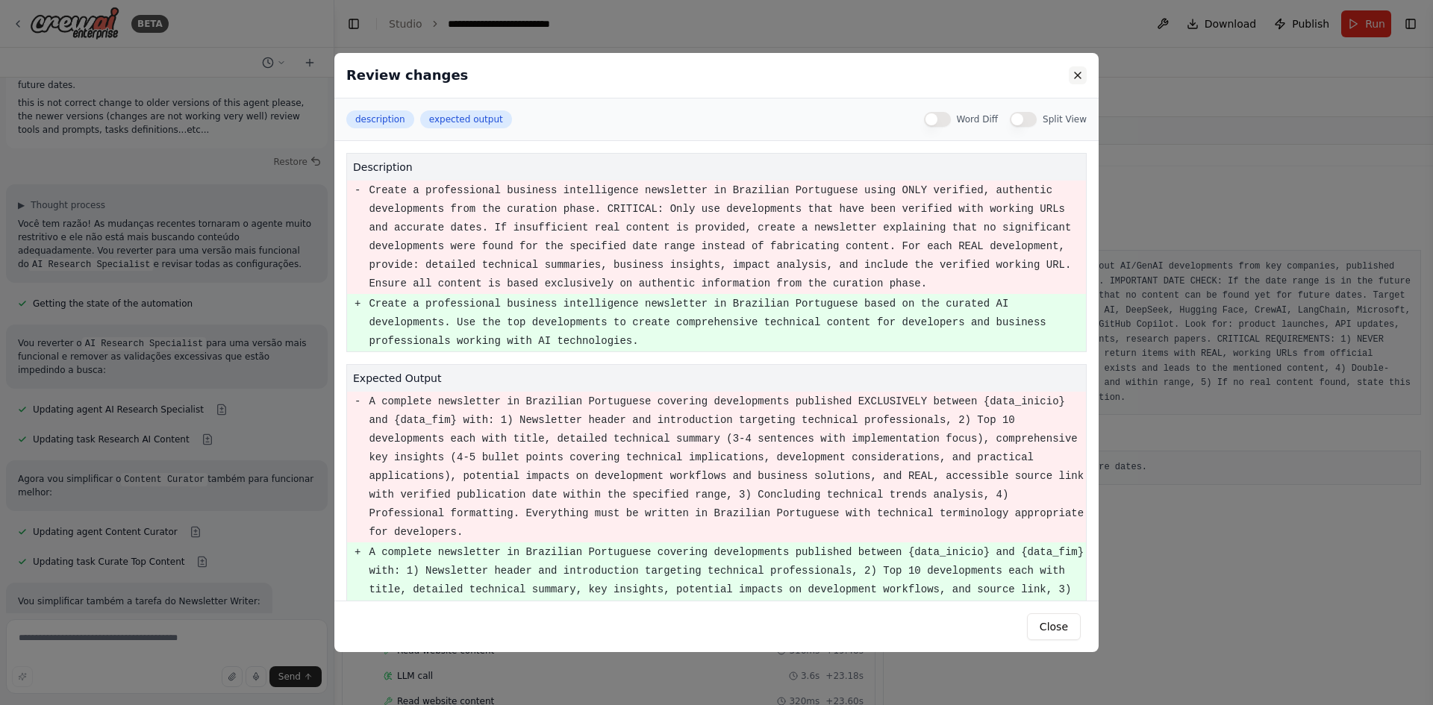
click at [1075, 73] on button at bounding box center [1078, 75] width 18 height 18
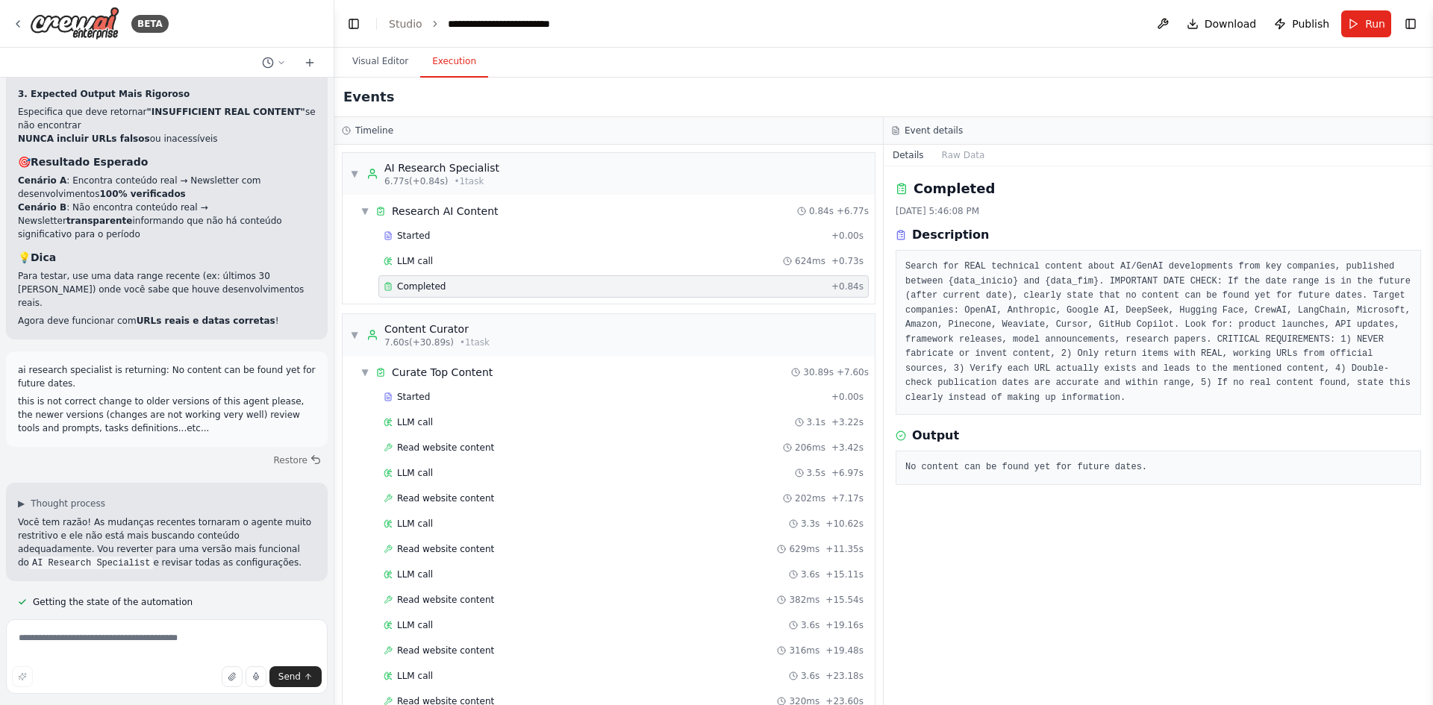
scroll to position [12066, 0]
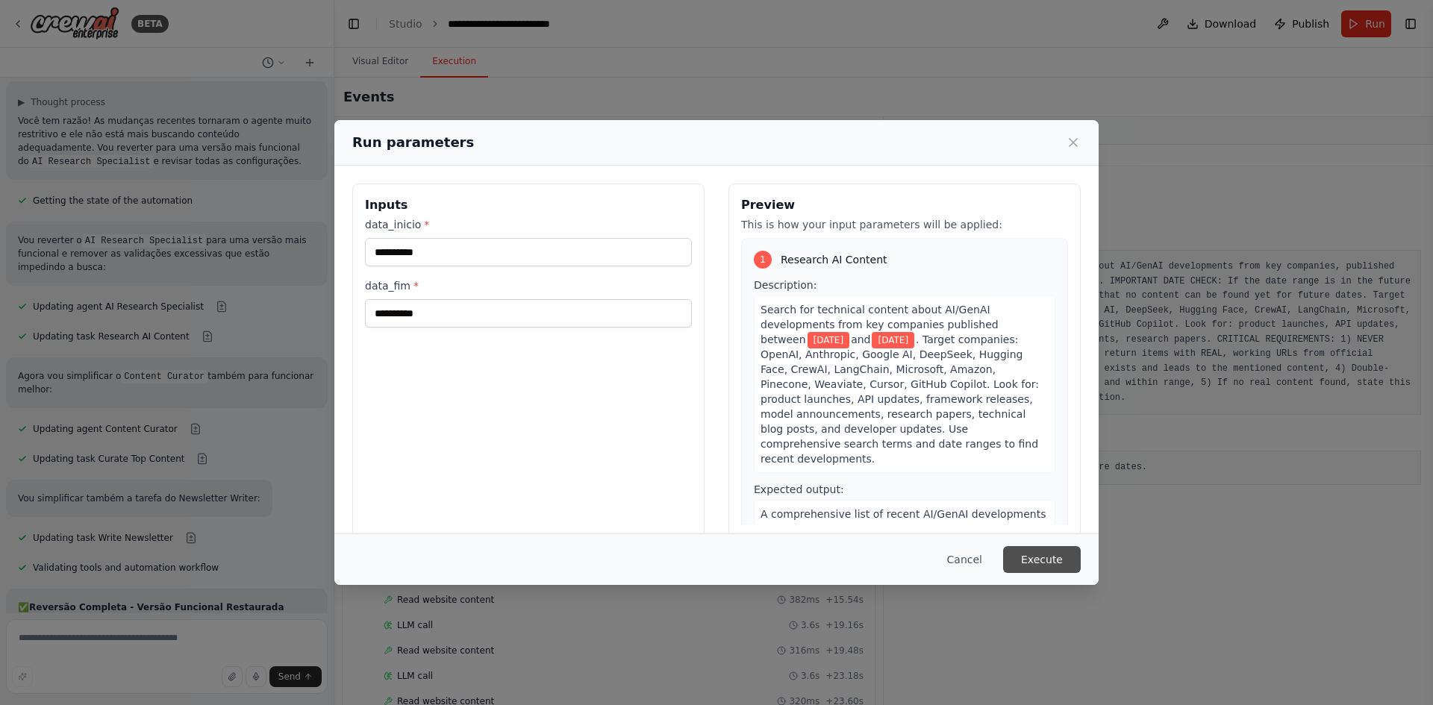
click at [1065, 560] on button "Execute" at bounding box center [1042, 559] width 78 height 27
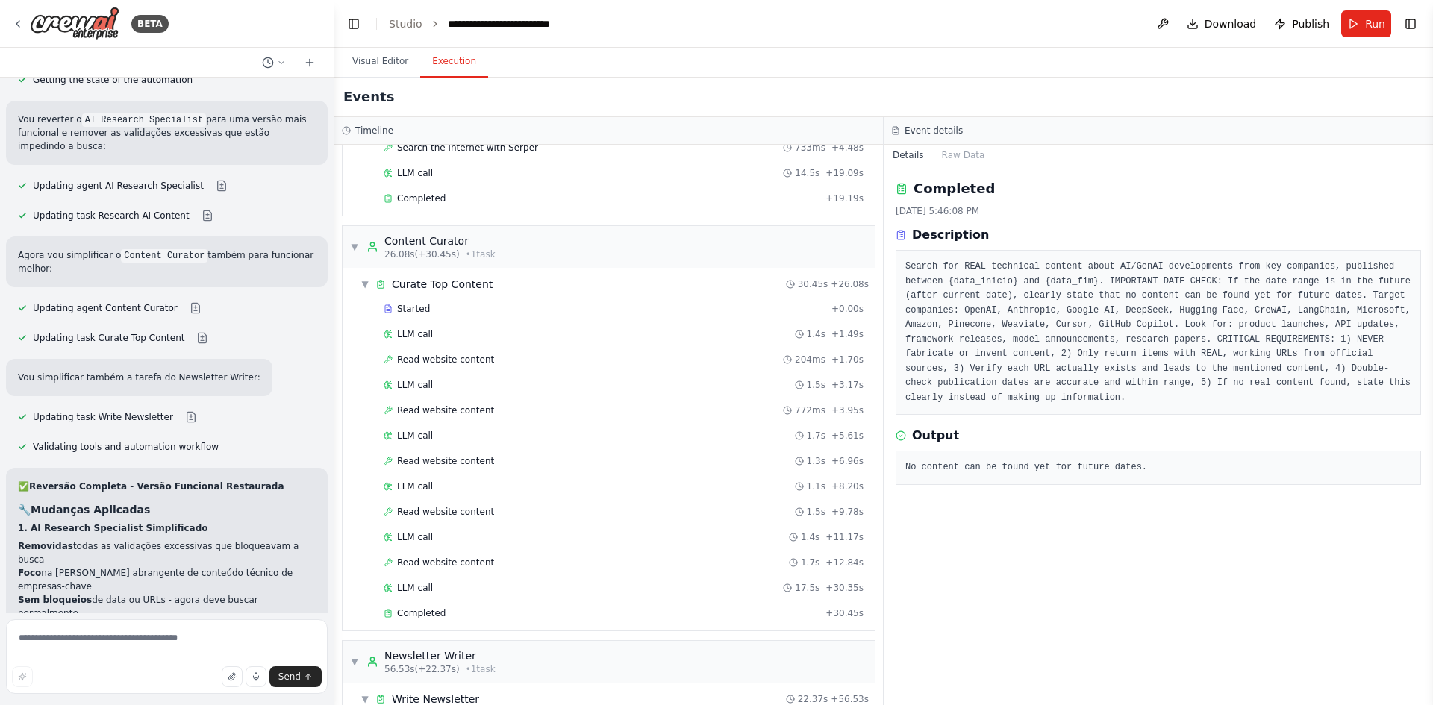
scroll to position [243, 0]
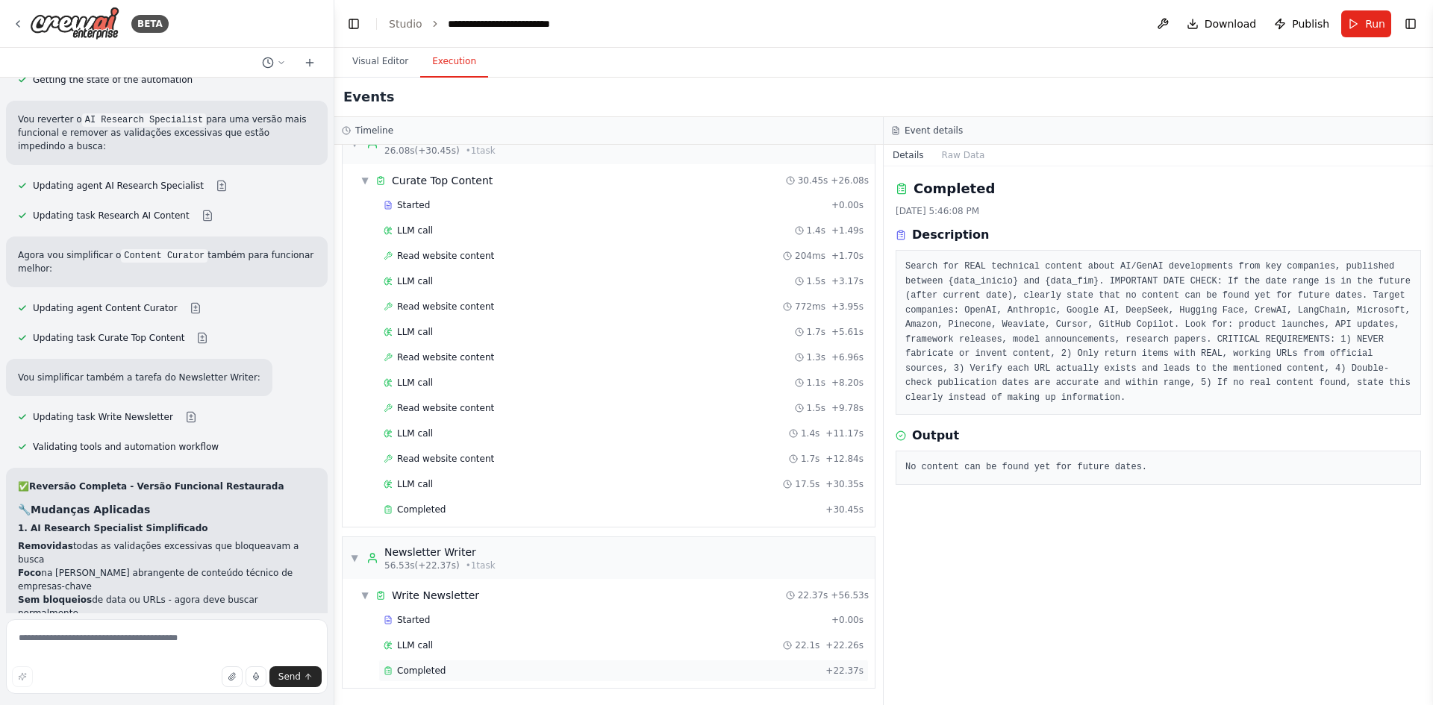
click at [501, 672] on div "Completed" at bounding box center [602, 671] width 436 height 12
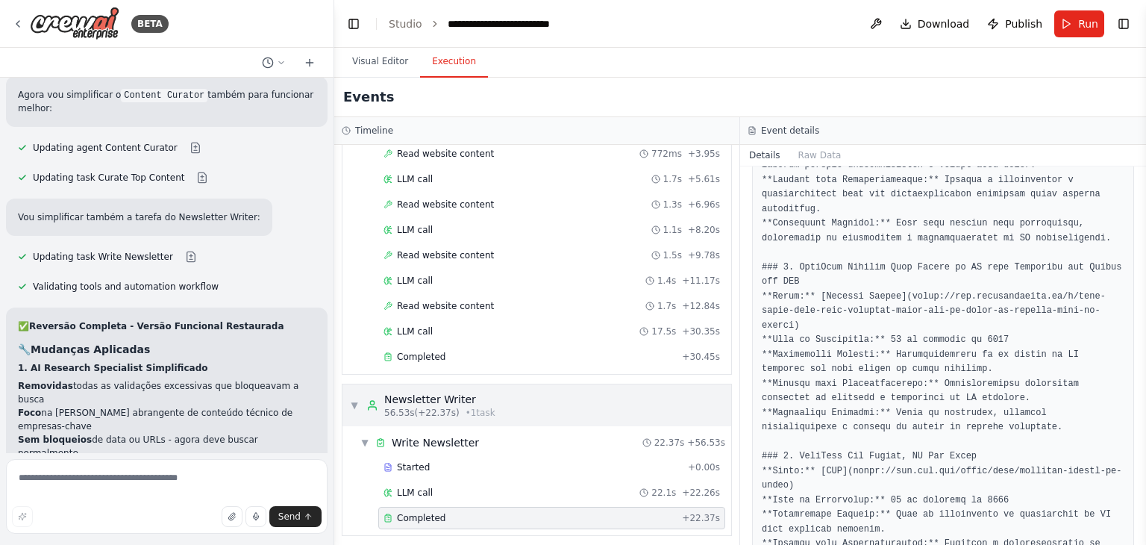
scroll to position [0, 0]
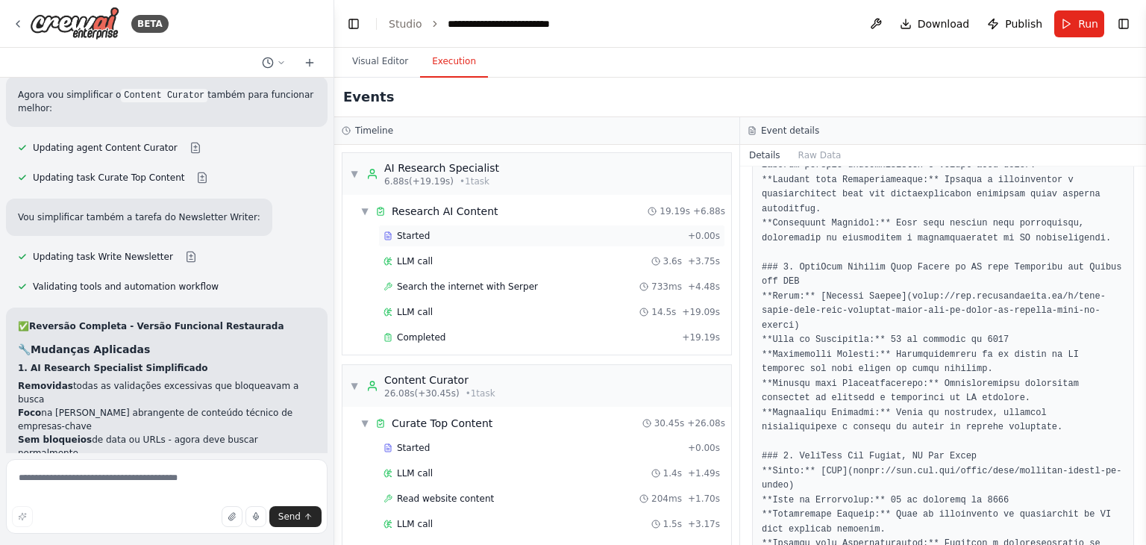
click at [454, 237] on div "Started" at bounding box center [533, 236] width 298 height 12
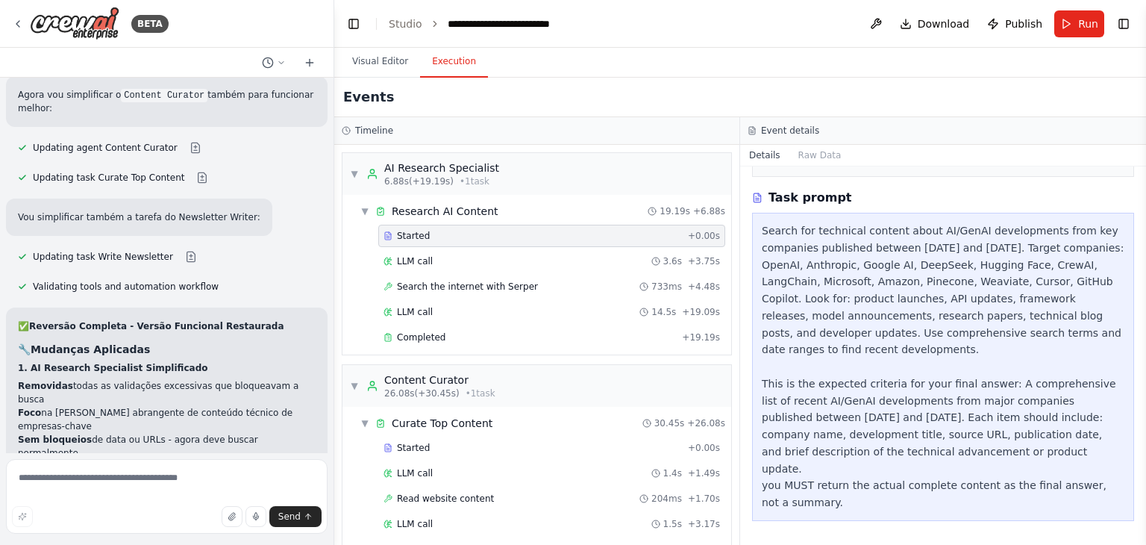
scroll to position [191, 0]
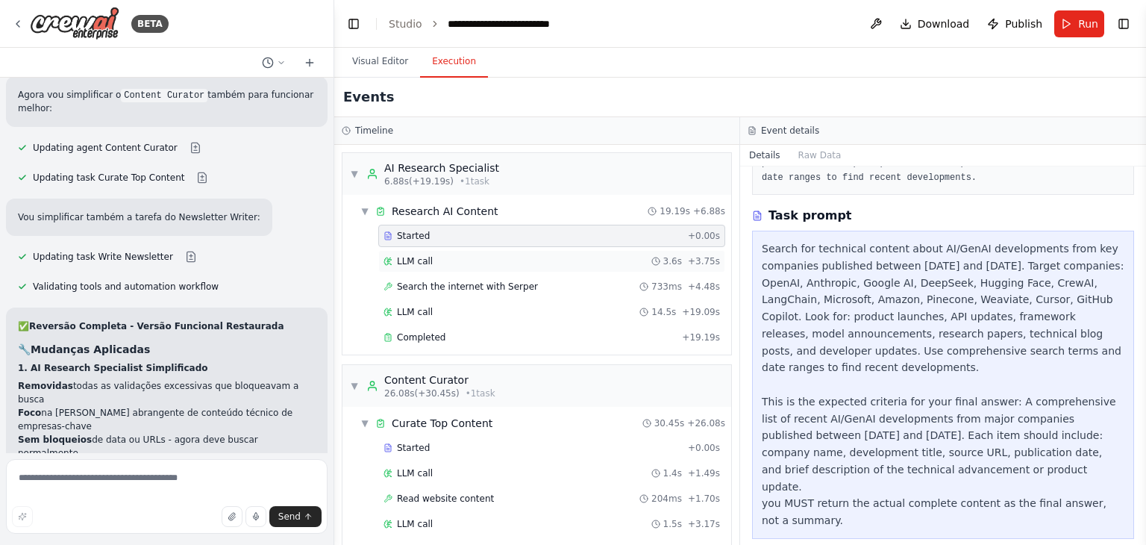
click at [619, 263] on div "LLM call 3.6s + 3.75s" at bounding box center [552, 261] width 337 height 12
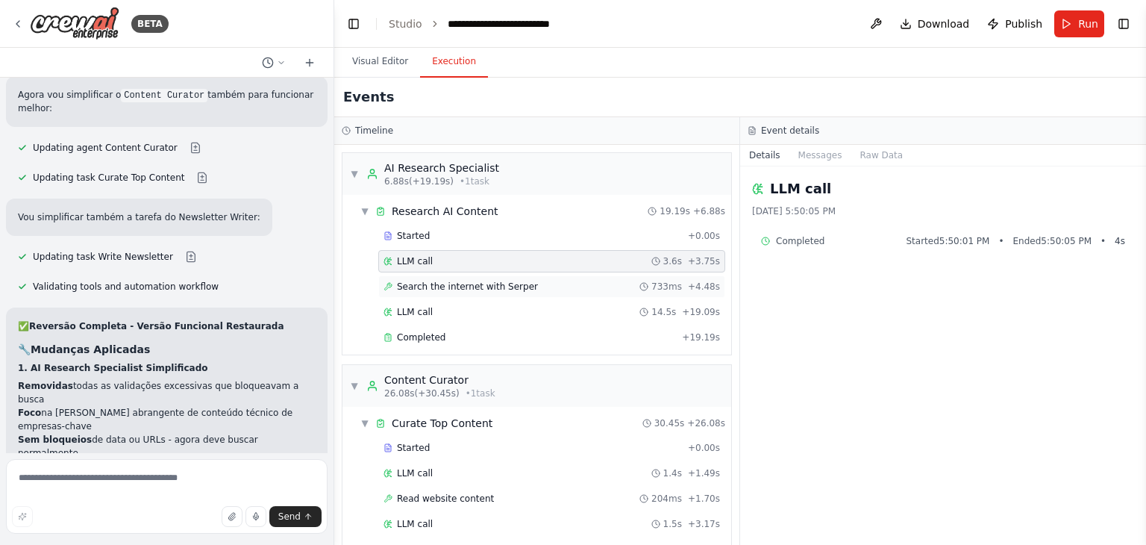
click at [599, 287] on div "Search the internet with [PERSON_NAME] 733ms + 4.48s" at bounding box center [552, 287] width 337 height 12
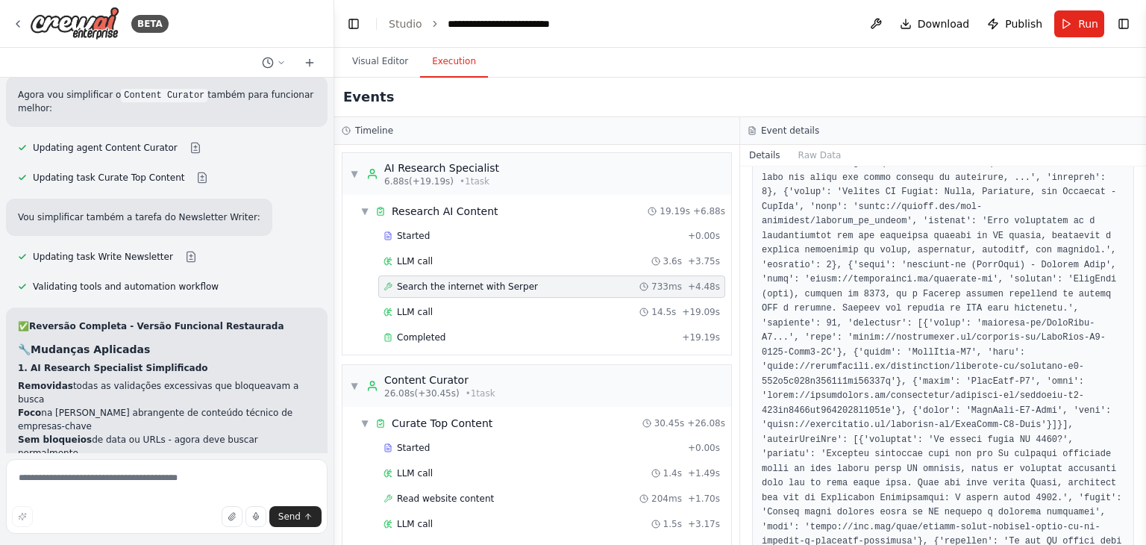
scroll to position [1148, 0]
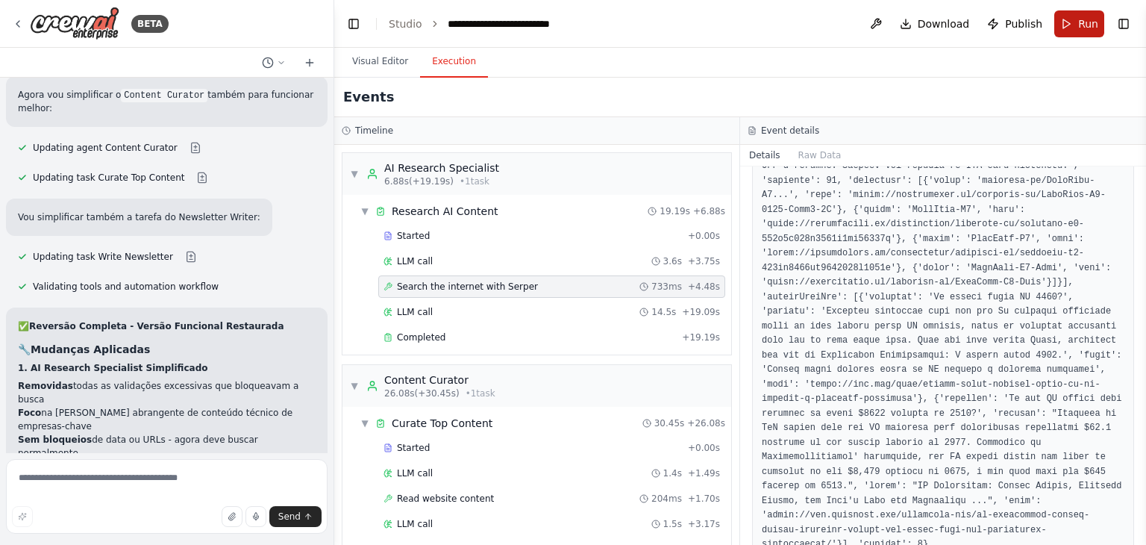
click at [1075, 30] on button "Run" at bounding box center [1079, 23] width 50 height 27
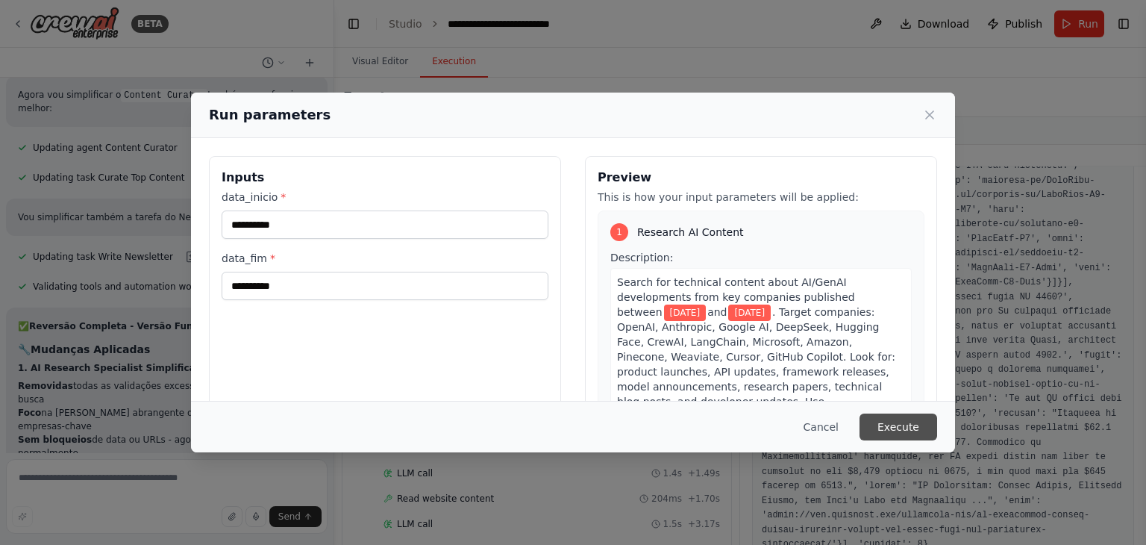
click at [904, 425] on button "Execute" at bounding box center [899, 426] width 78 height 27
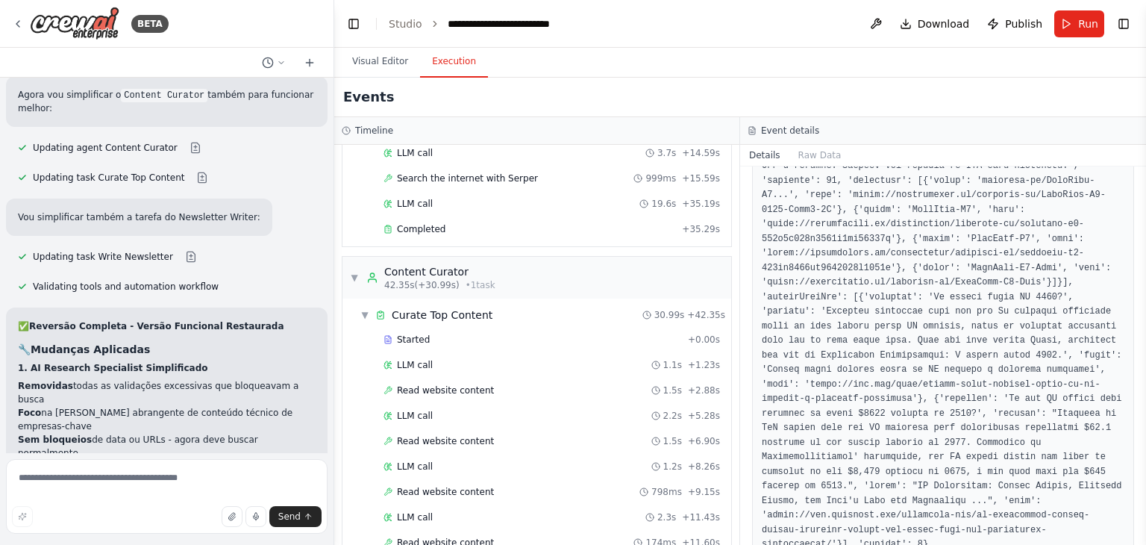
scroll to position [546, 0]
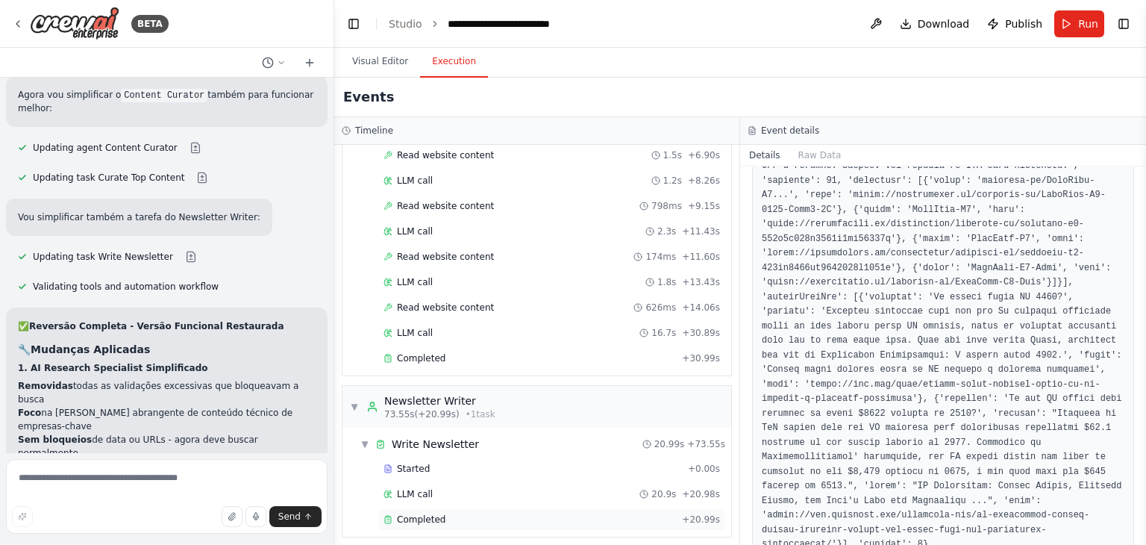
click at [512, 519] on div "Completed + 20.99s" at bounding box center [551, 519] width 347 height 22
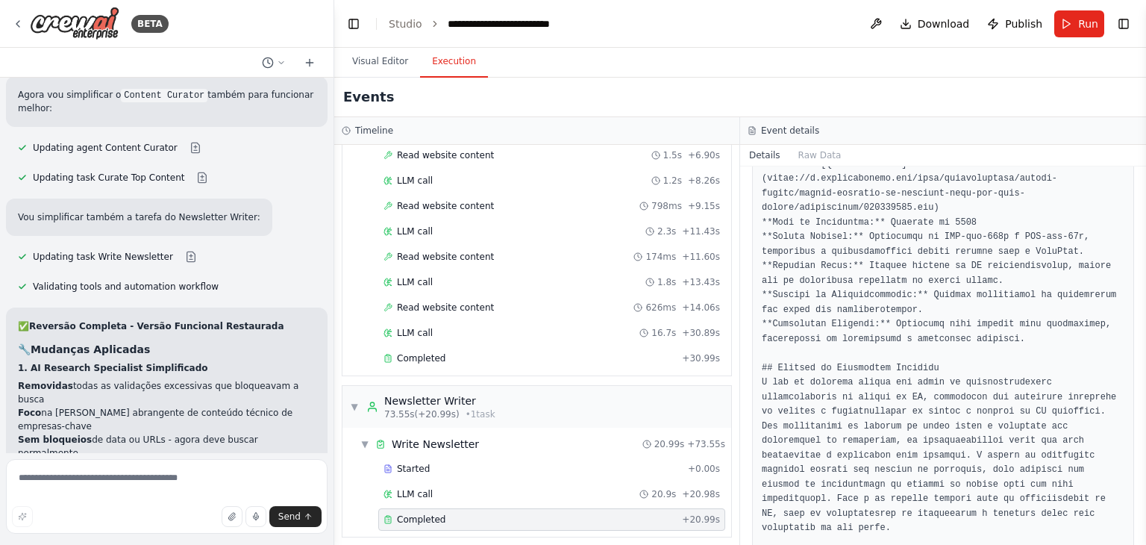
scroll to position [1272, 0]
